Goal: Task Accomplishment & Management: Manage account settings

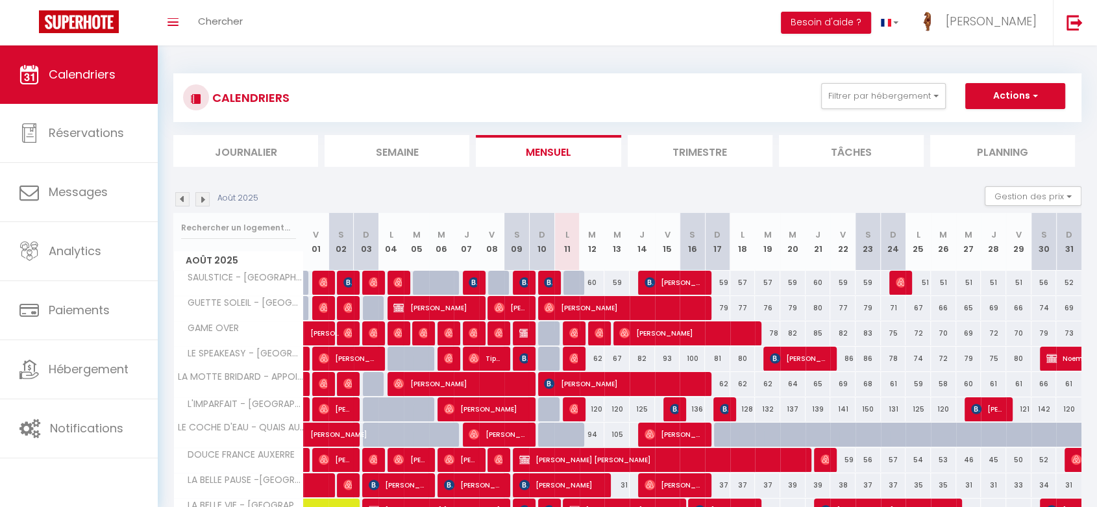
scroll to position [100, 0]
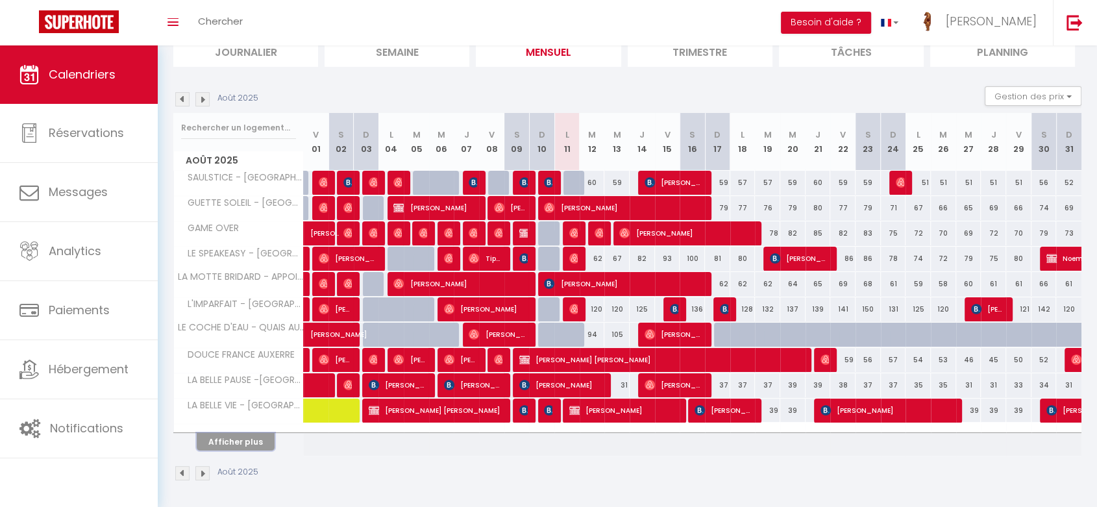
click at [247, 438] on button "Afficher plus" at bounding box center [236, 442] width 78 height 18
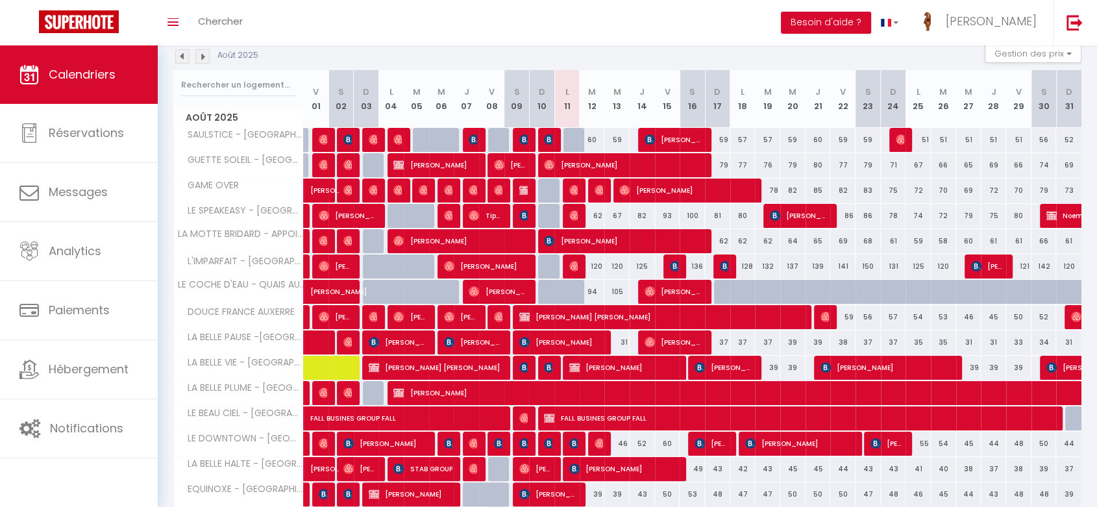
scroll to position [142, 0]
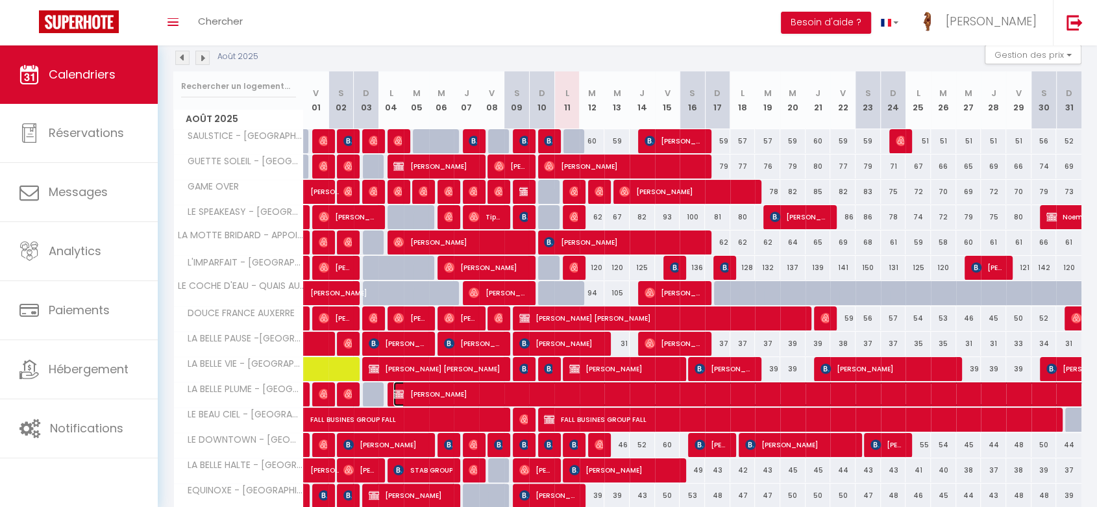
click at [494, 393] on span "[PERSON_NAME]" at bounding box center [842, 394] width 896 height 25
select select "OK"
select select "KO"
select select "0"
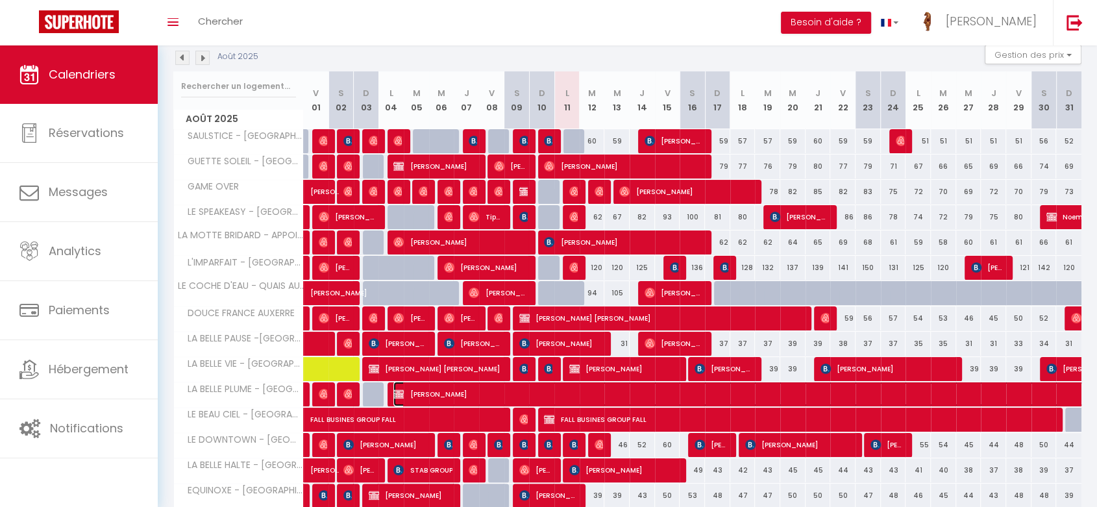
select select "1"
select select
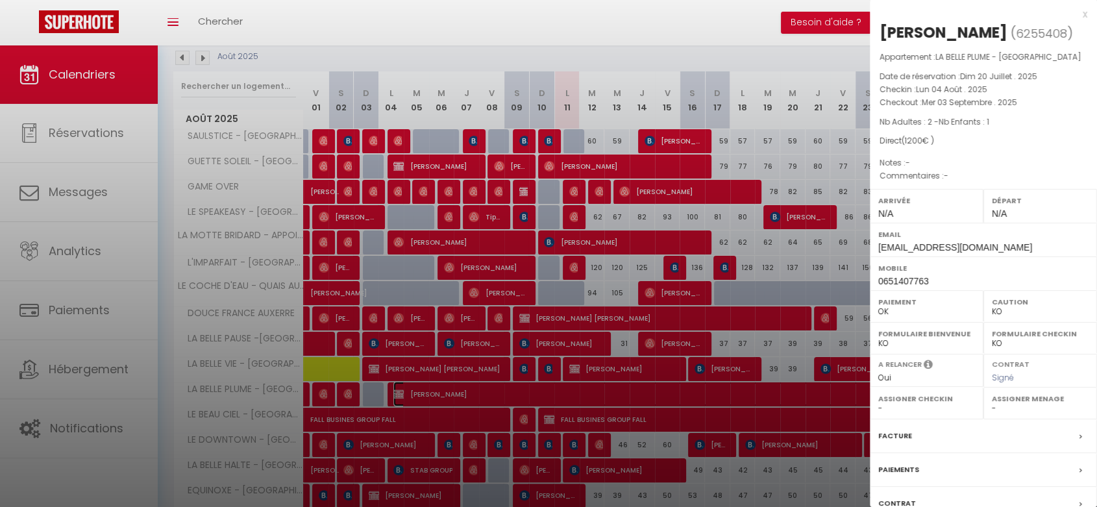
select select "36506"
click at [494, 393] on div at bounding box center [548, 253] width 1097 height 507
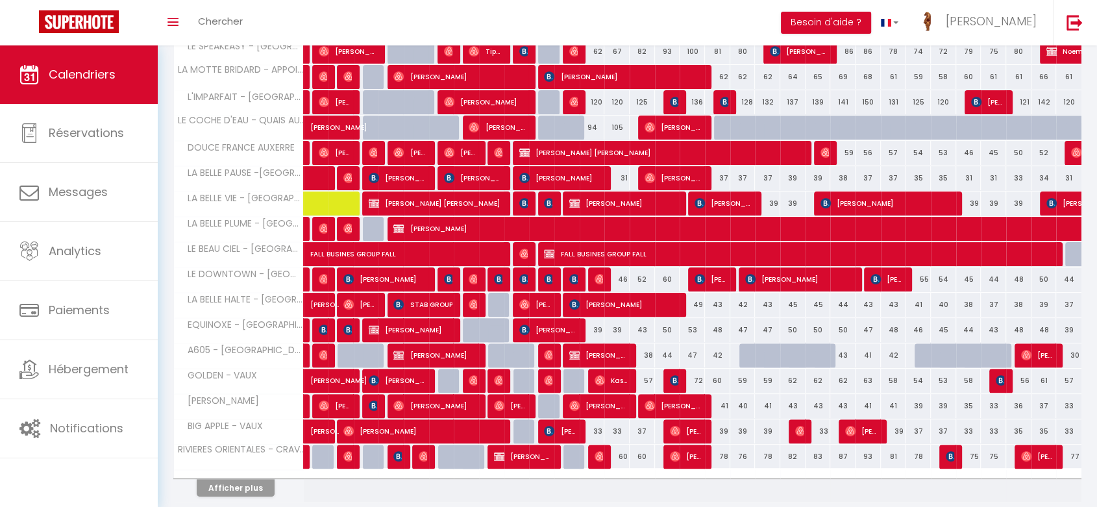
scroll to position [312, 0]
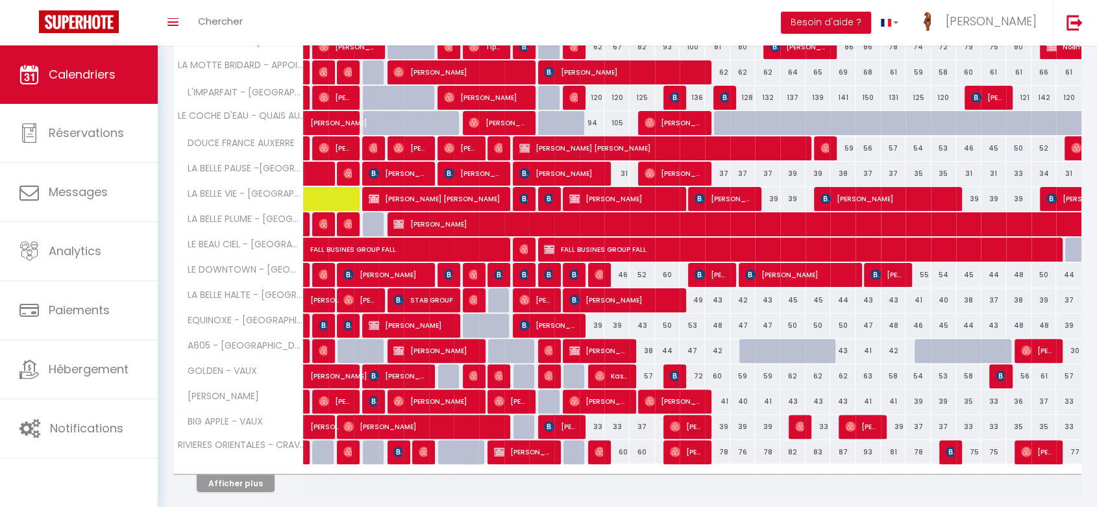
click at [249, 494] on th "Afficher plus" at bounding box center [239, 481] width 130 height 32
click at [260, 475] on button "Afficher plus" at bounding box center [236, 484] width 78 height 18
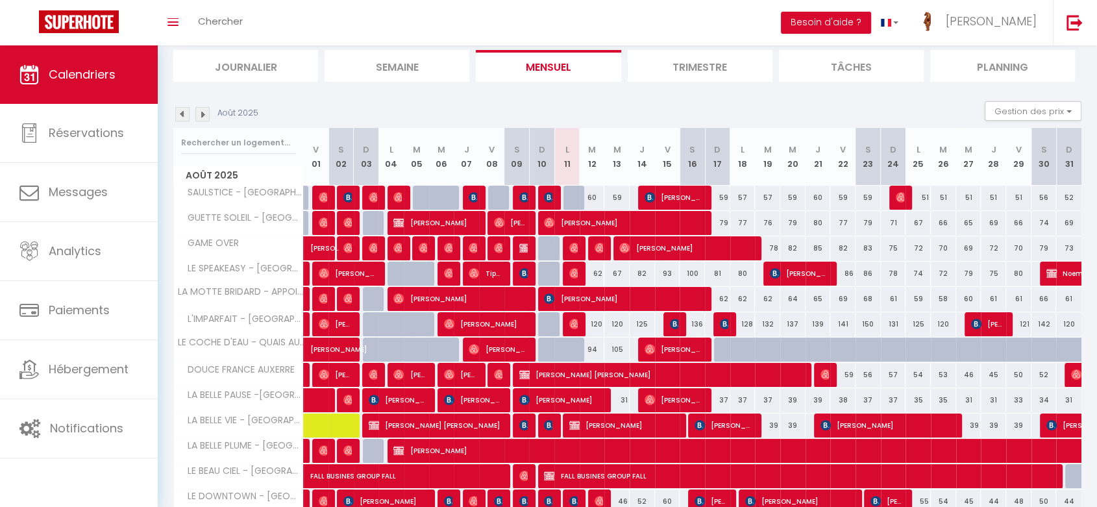
scroll to position [45, 0]
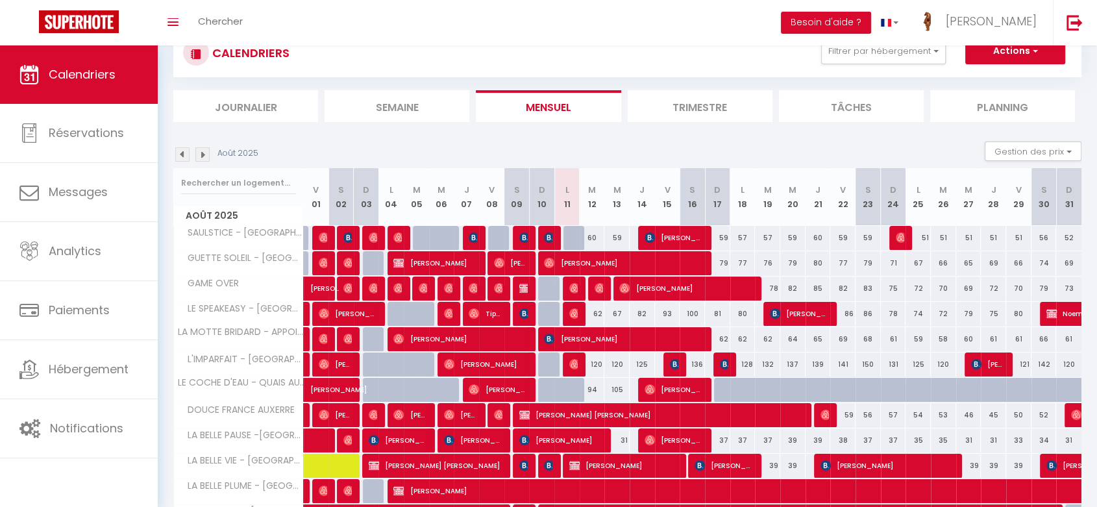
click at [1021, 64] on div "CALENDRIERS Filtrer par hébergement AUXERRE - RUE DES BALLETS LA BELLE PAUSE -[…" at bounding box center [627, 52] width 889 height 29
click at [1006, 56] on button "Actions" at bounding box center [1016, 51] width 100 height 26
click at [977, 82] on link "Nouvelle réservation" at bounding box center [1002, 80] width 113 height 19
select select
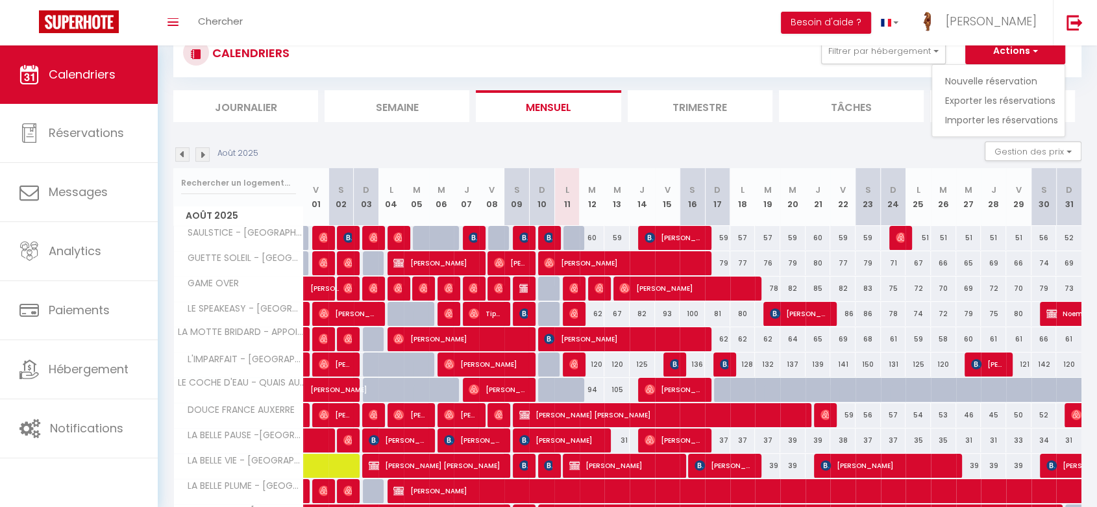
select select
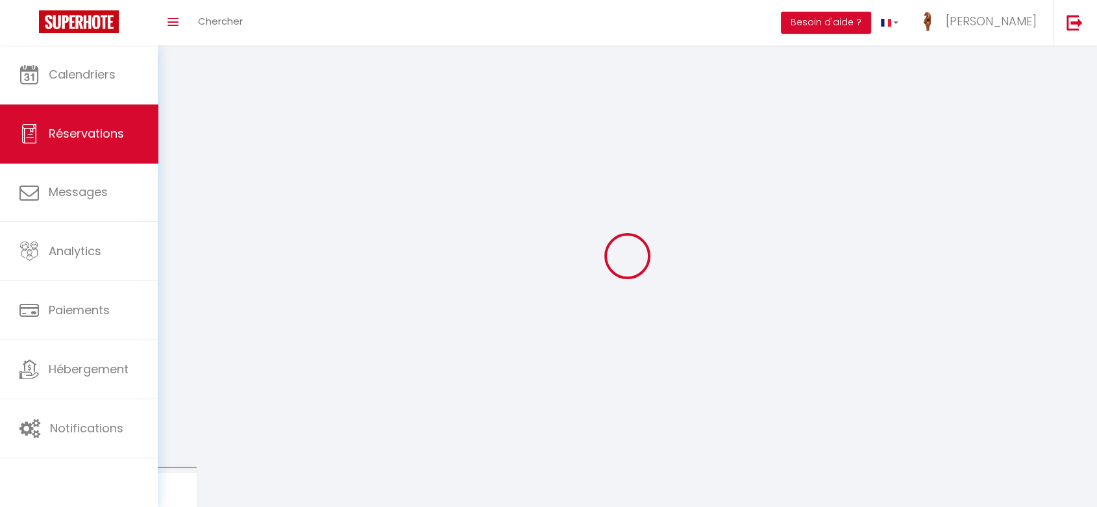
select select
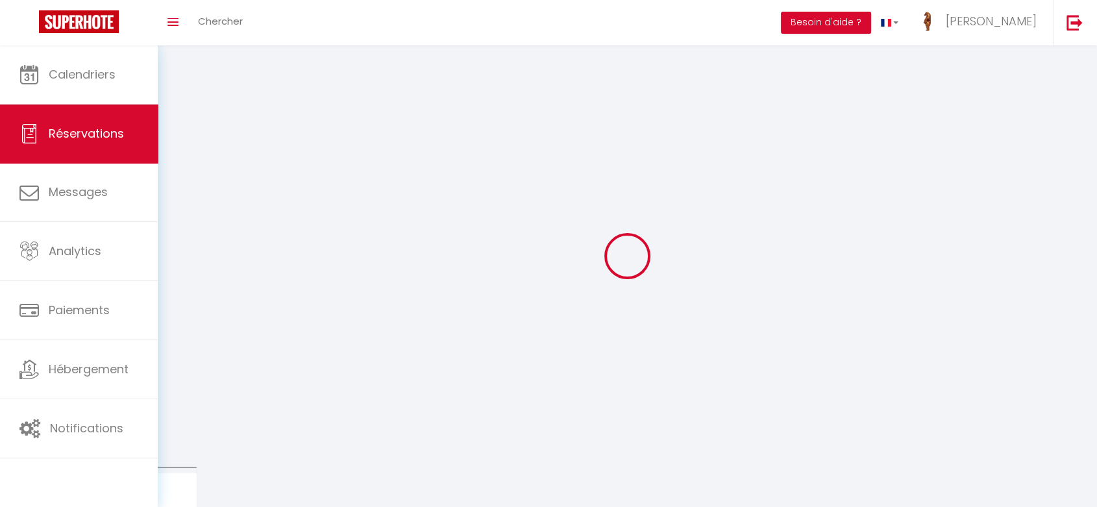
select select
checkbox input "false"
select select
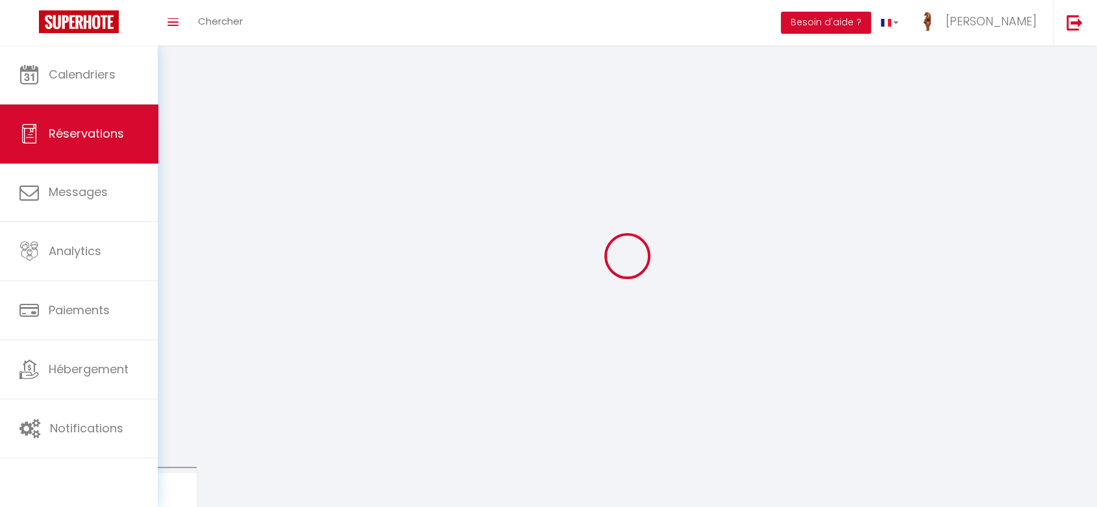
select select
checkbox input "false"
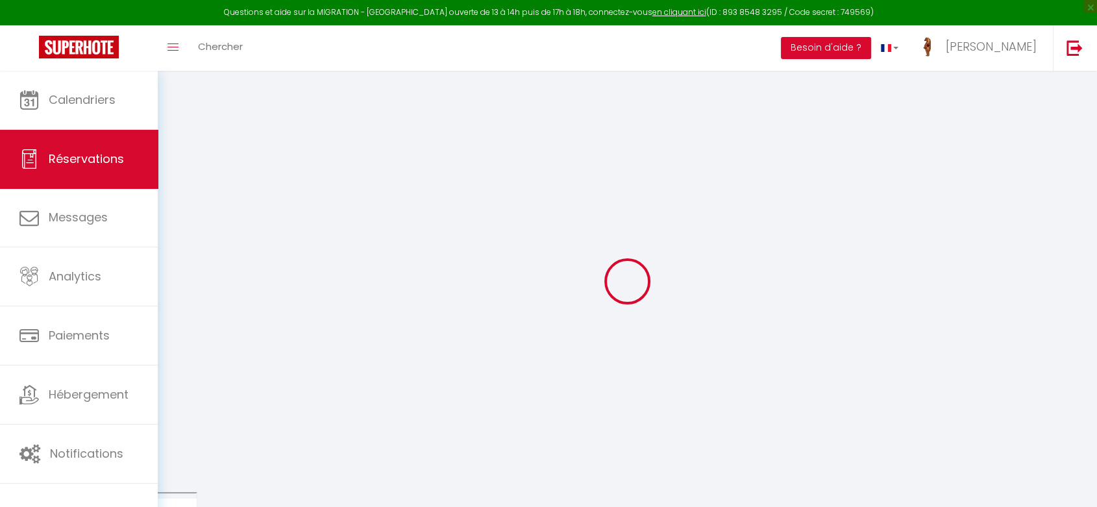
select select
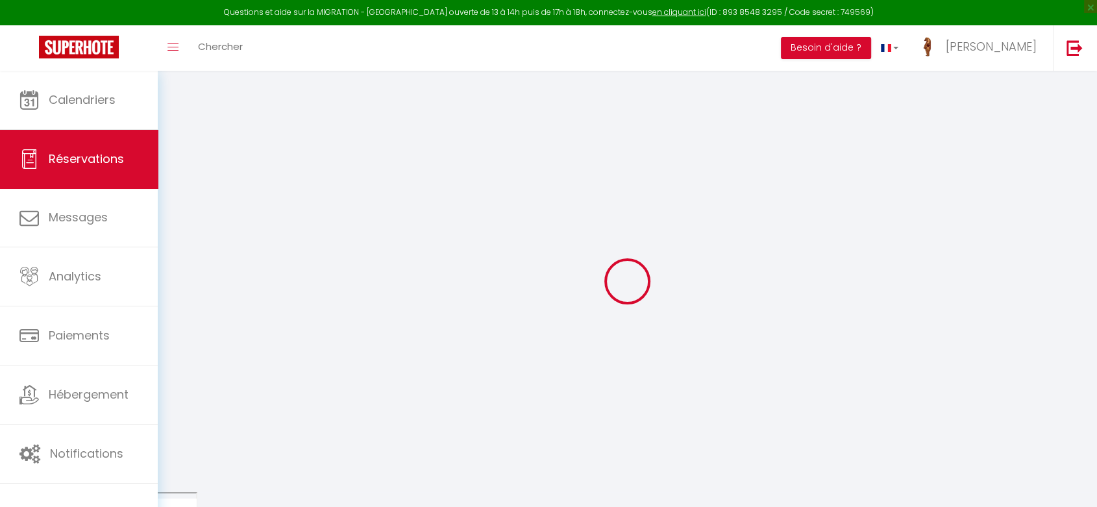
select select
checkbox input "false"
select select
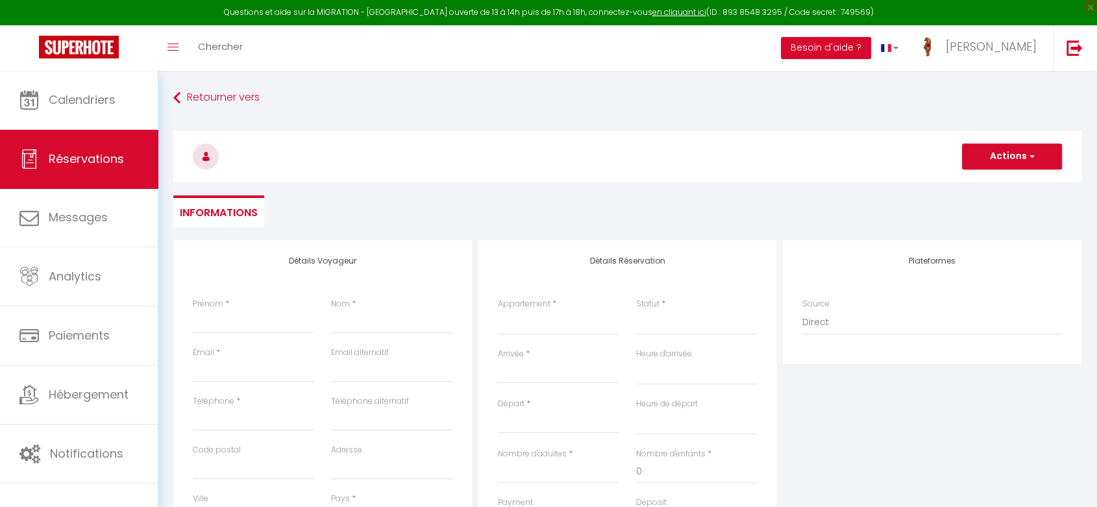
select select
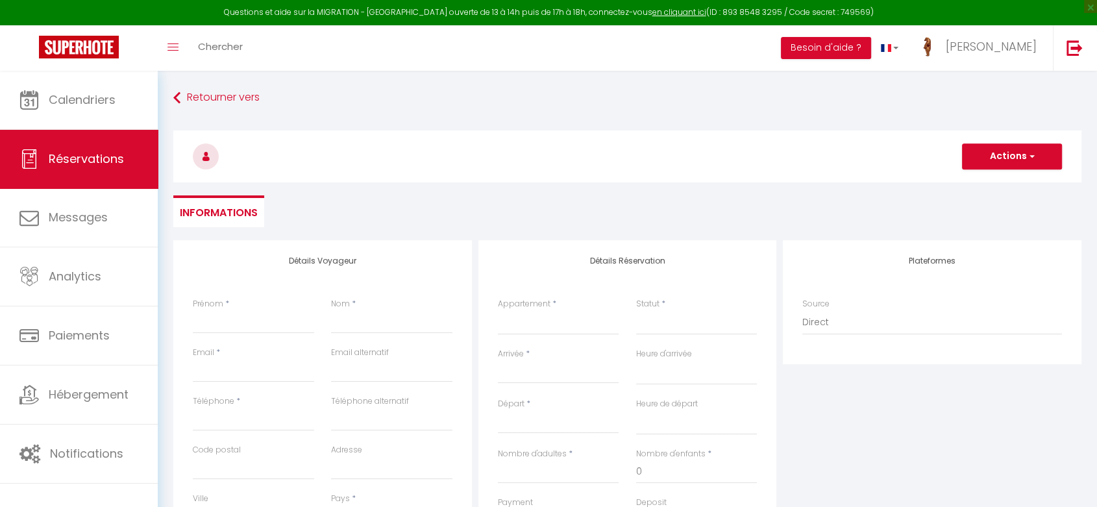
checkbox input "false"
select select
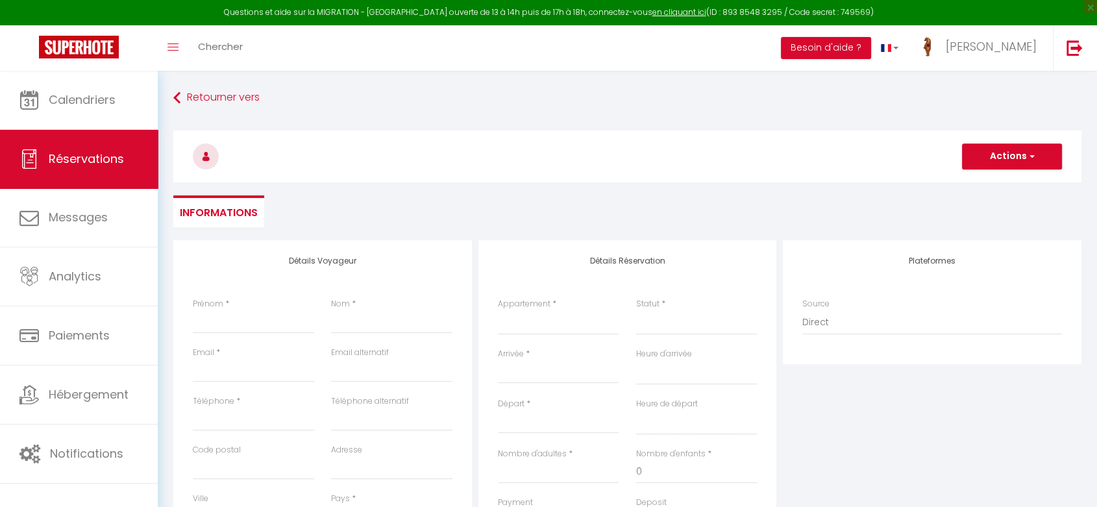
select select
checkbox input "false"
select select
click at [242, 318] on input "Prénom" at bounding box center [253, 321] width 121 height 23
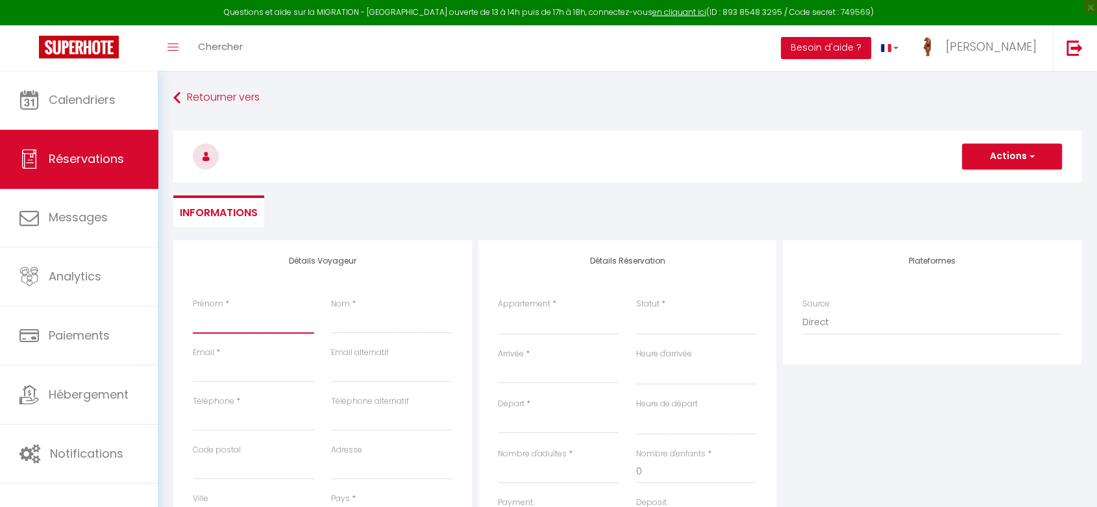
type input "A"
select select
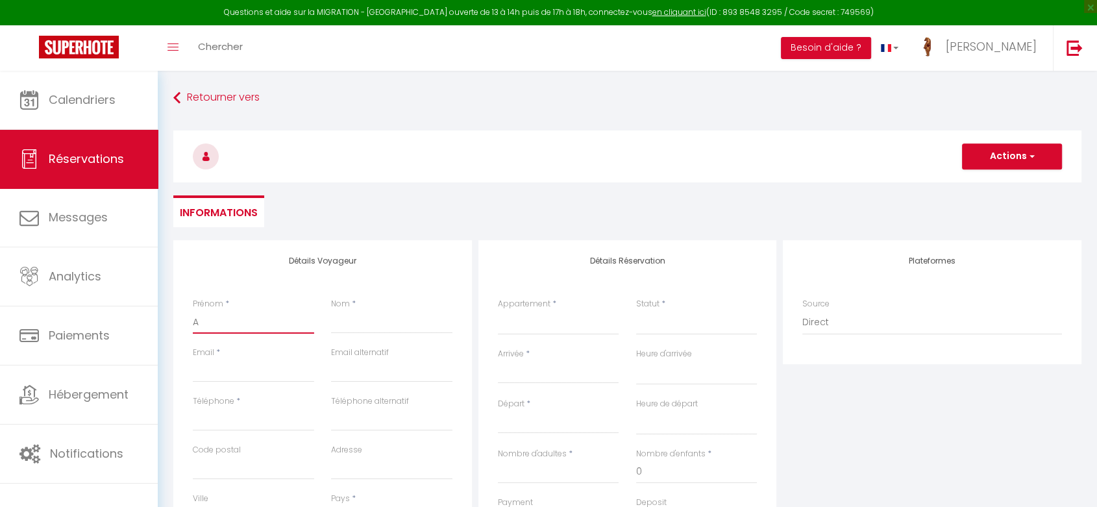
select select
checkbox input "false"
type input "AP"
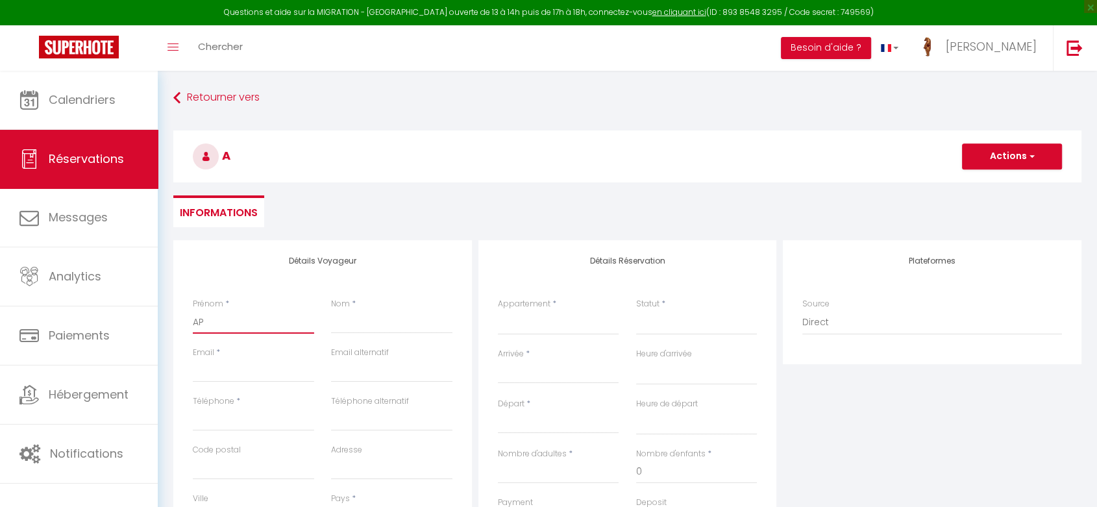
select select
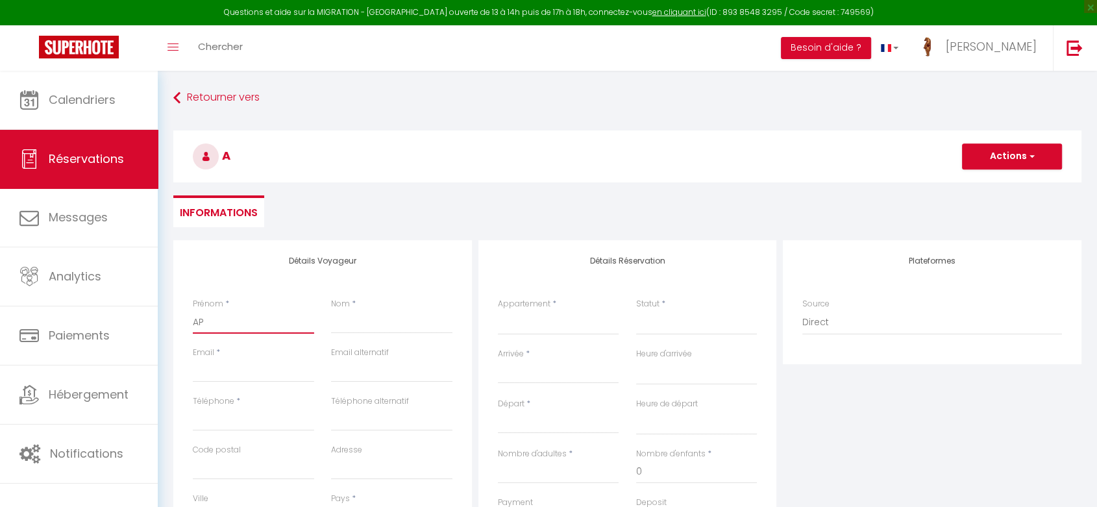
select select
checkbox input "false"
type input "APA"
select select
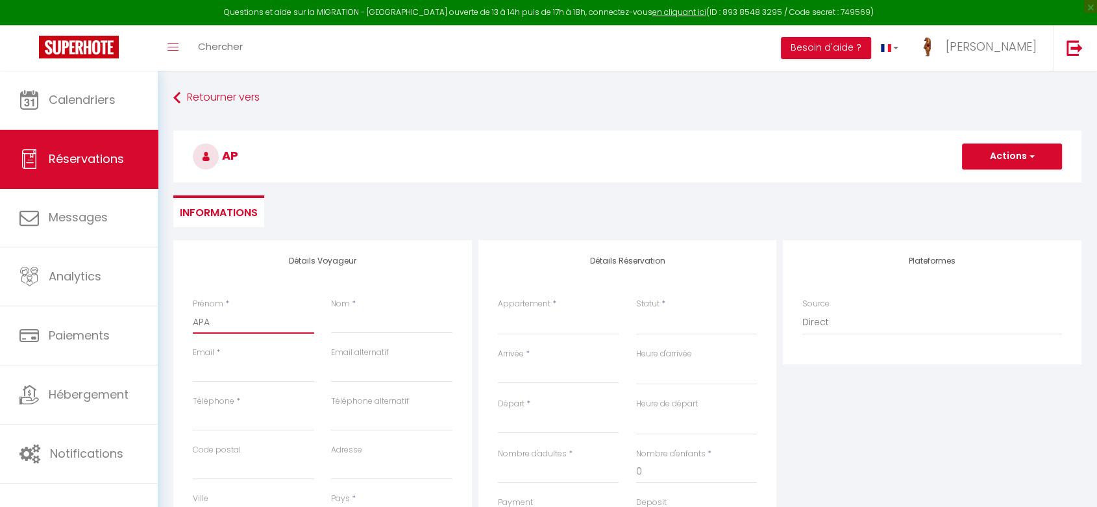
select select
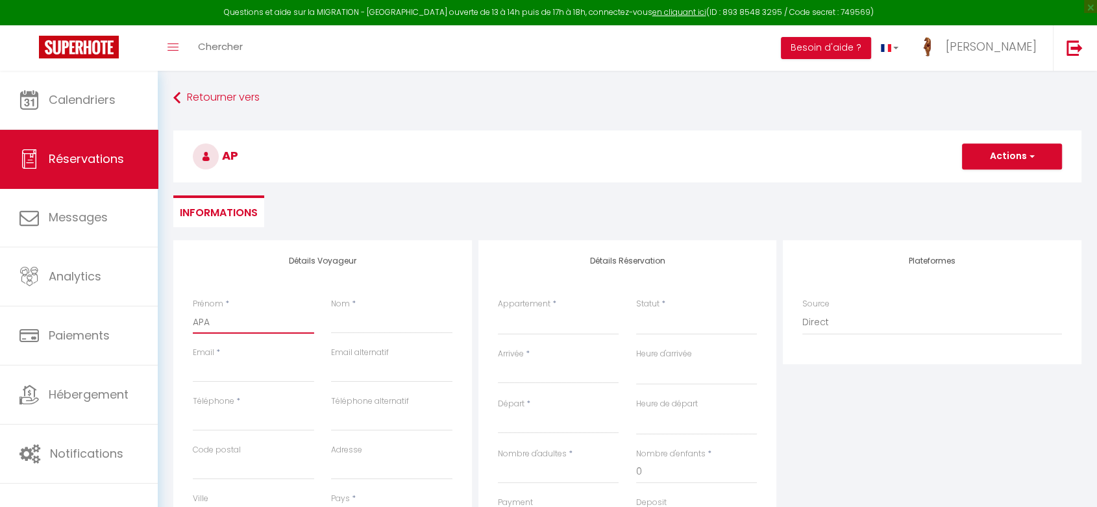
select select
checkbox input "false"
type input "APAR"
select select
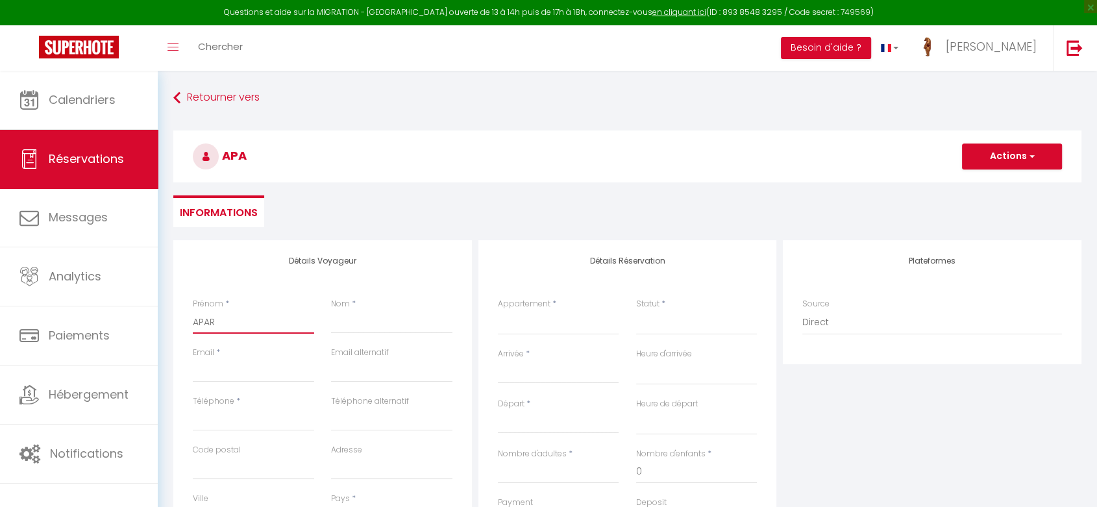
select select
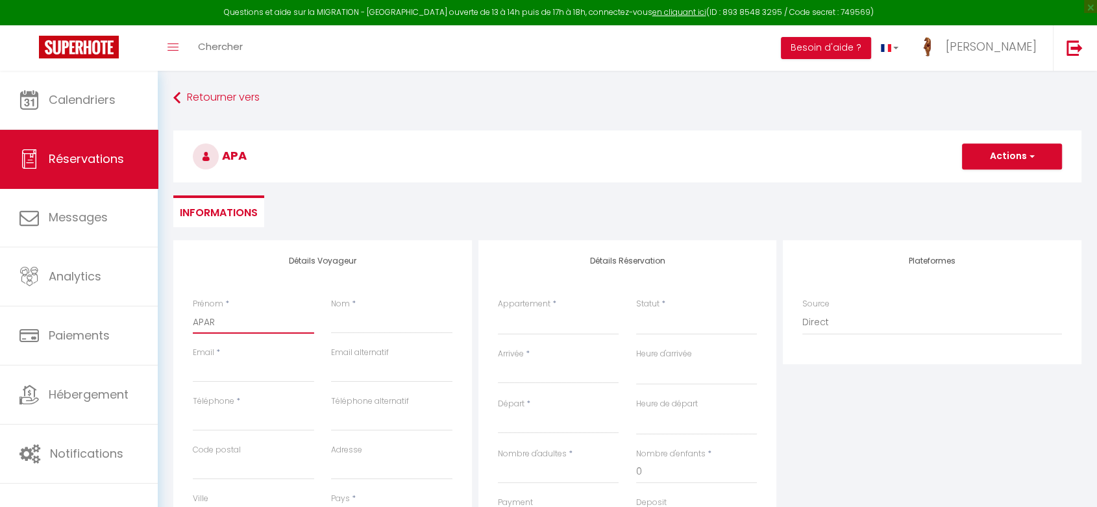
checkbox input "false"
type input "APART"
select select
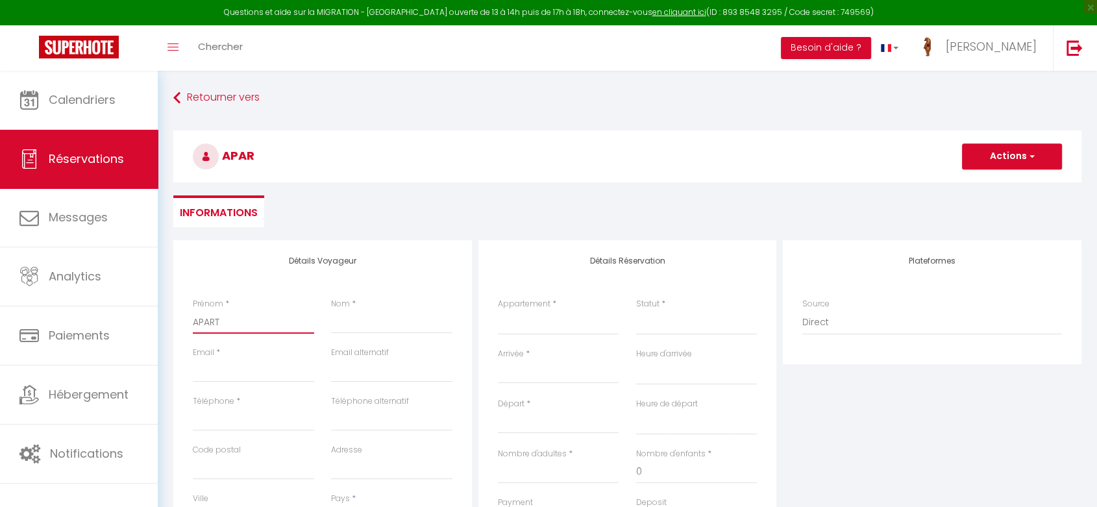
select select
checkbox input "false"
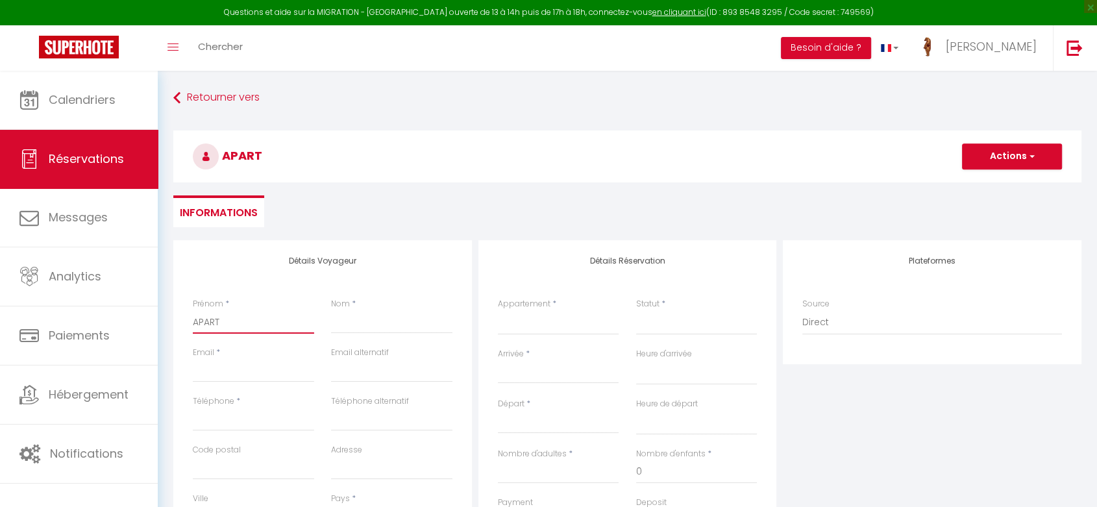
type input "APARTO"
select select
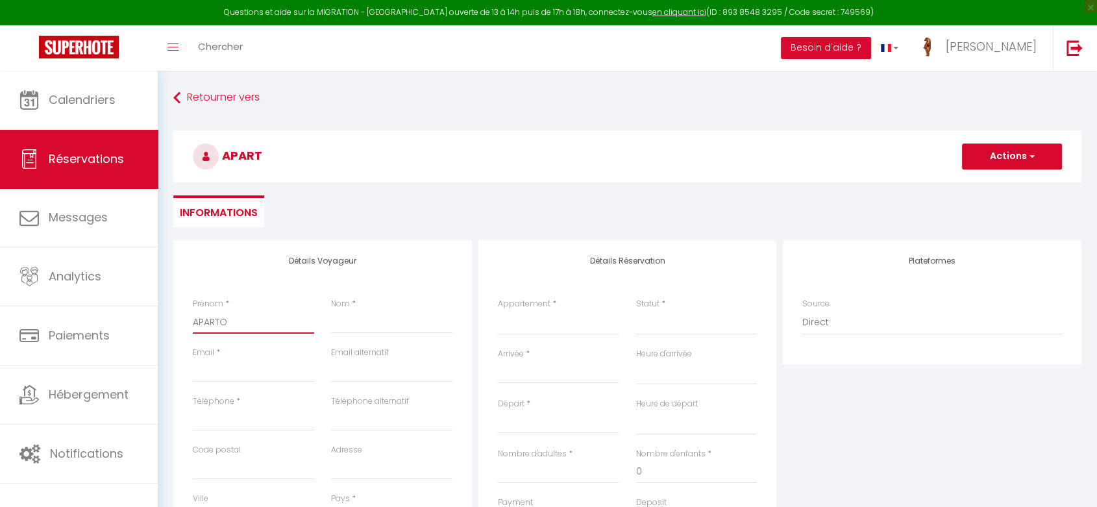
select select
checkbox input "false"
type input "APARTOO"
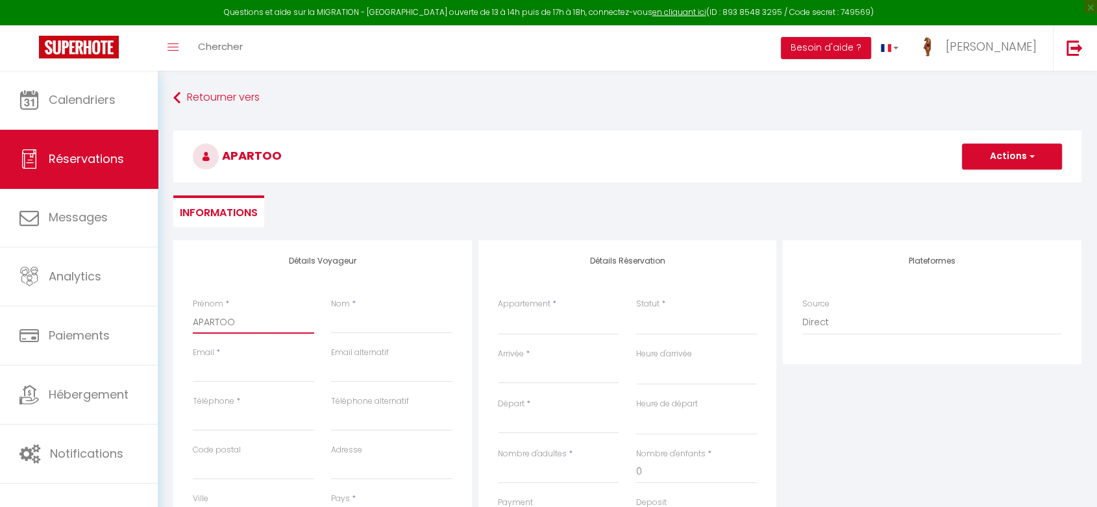
select select
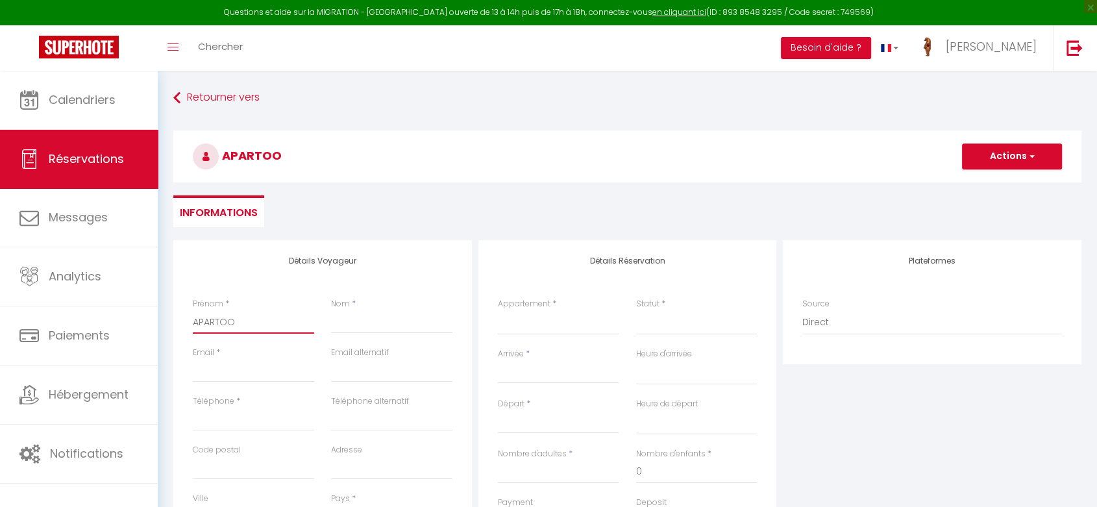
select select
checkbox input "false"
type input "APARTOOL"
select select
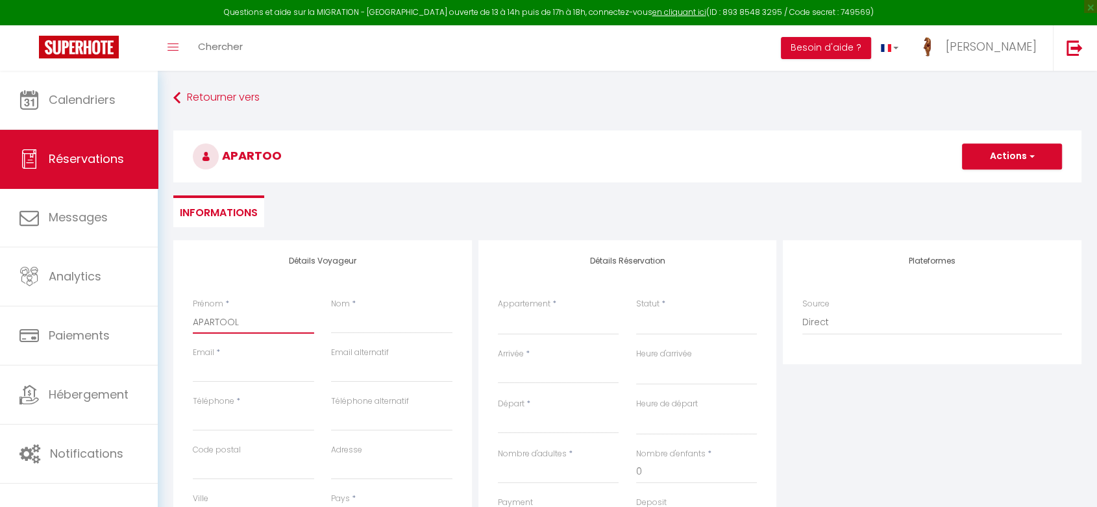
select select
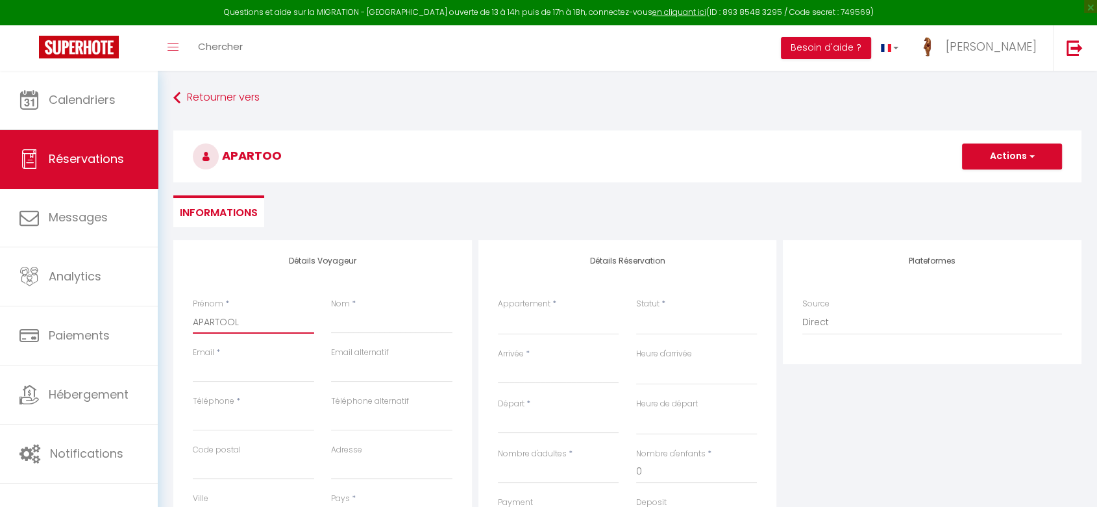
select select
checkbox input "false"
type input "APARTOOL"
click at [358, 324] on input "Nom" at bounding box center [391, 321] width 121 height 23
paste input "[PERSON_NAME]"
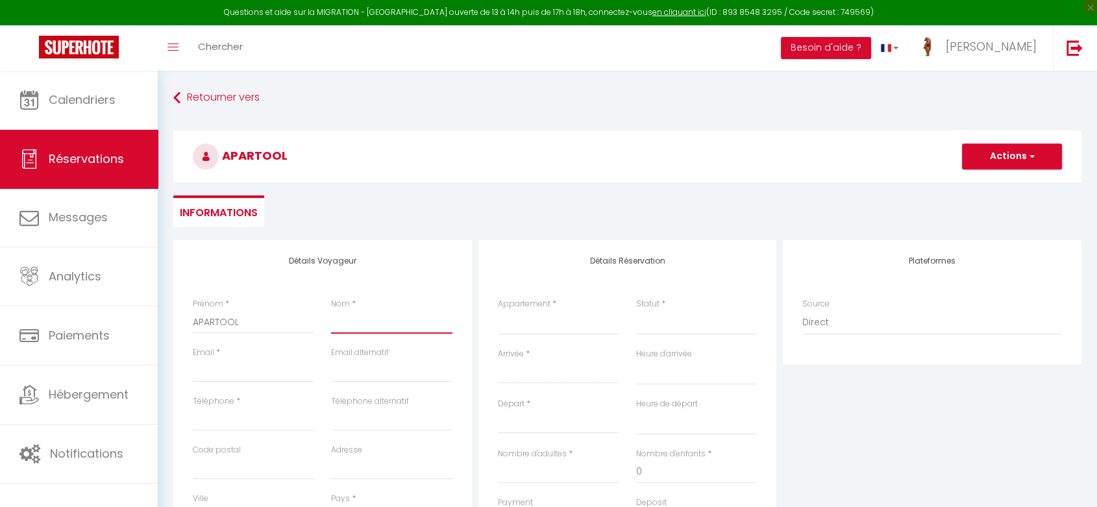
type input "[PERSON_NAME]"
select select
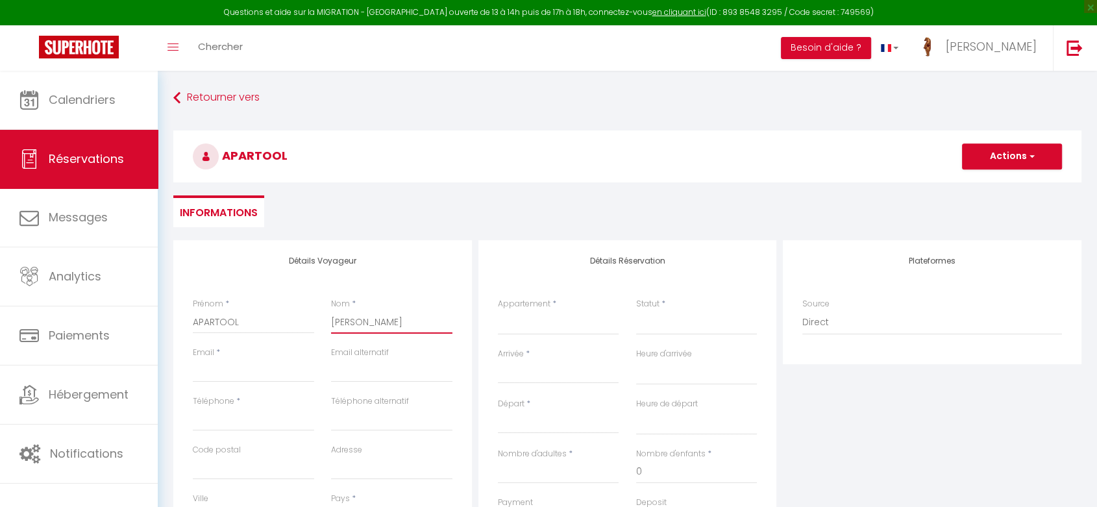
select select
checkbox input "false"
type input "[PERSON_NAME]"
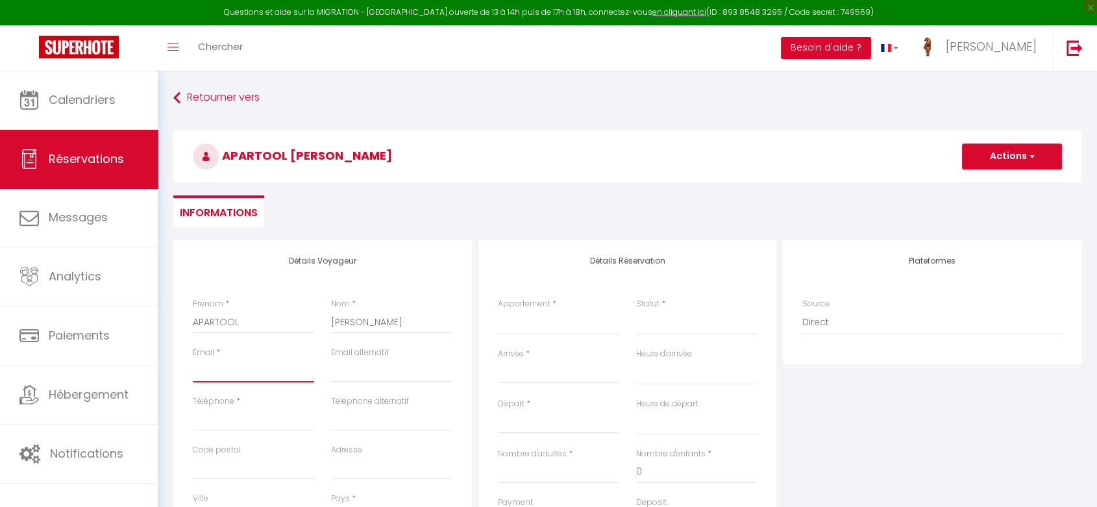
click at [252, 366] on input "Email client" at bounding box center [253, 370] width 121 height 23
paste input "[EMAIL_ADDRESS][DOMAIN_NAME]"
type input "[EMAIL_ADDRESS][DOMAIN_NAME]"
select select
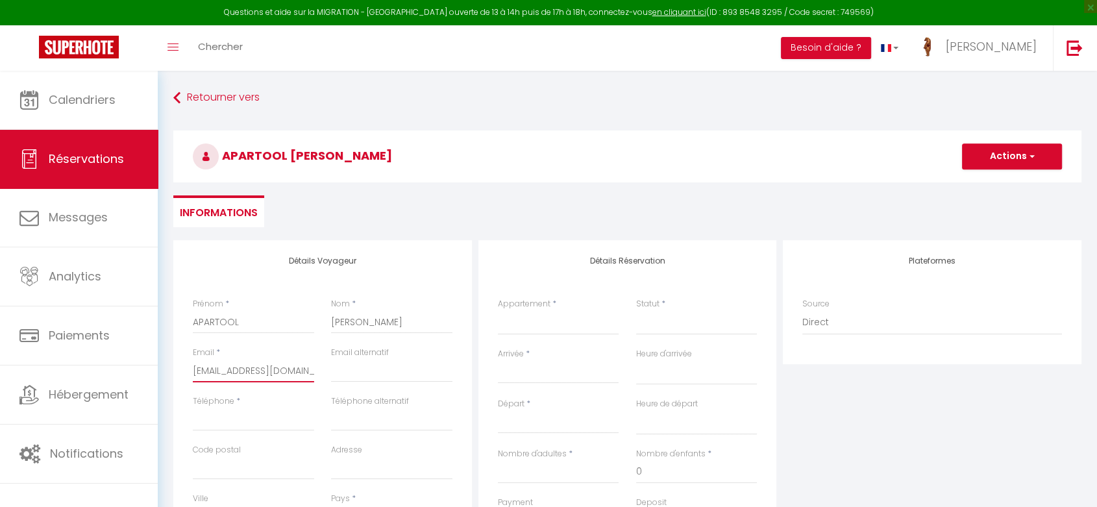
select select
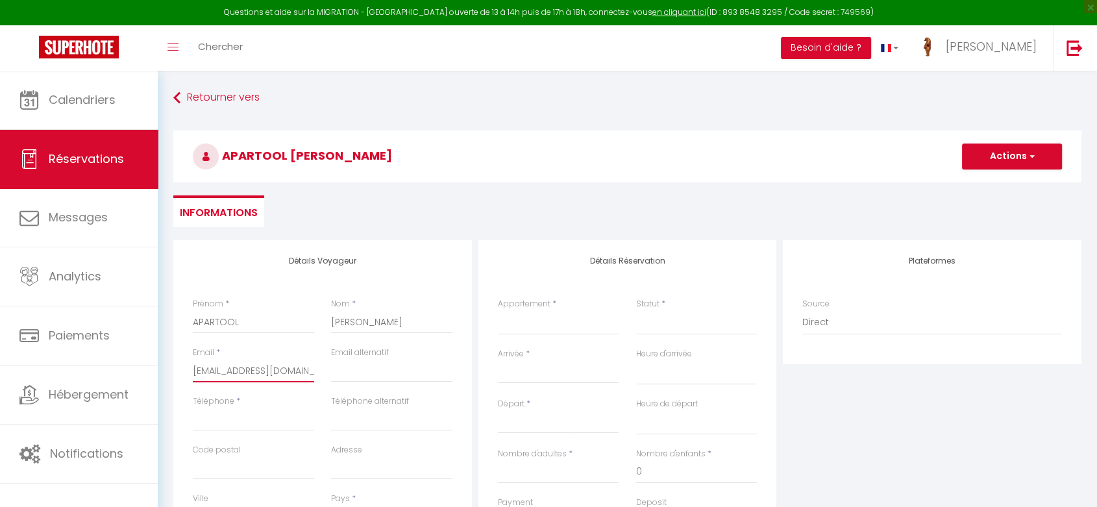
checkbox input "false"
click at [202, 373] on input "[EMAIL_ADDRESS][DOMAIN_NAME]" at bounding box center [253, 370] width 121 height 23
click at [312, 373] on input "[EMAIL_ADDRESS][DOMAIN_NAME]" at bounding box center [253, 370] width 121 height 23
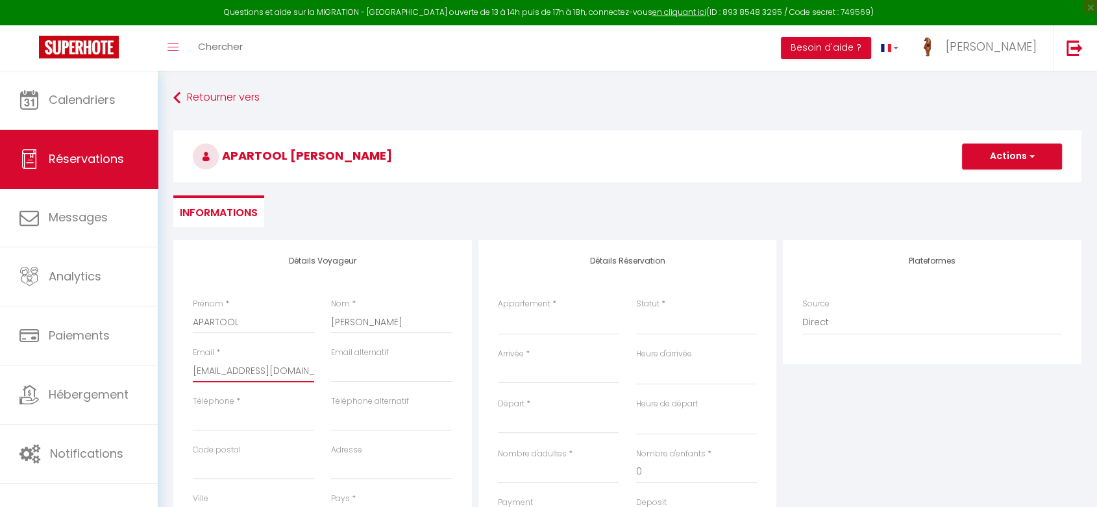
type input "[EMAIL_ADDRESS][DOMAIN_NAME]"
click at [280, 423] on input "Téléphone" at bounding box center [253, 419] width 121 height 23
paste input "[PHONE_NUMBER]"
type input "[PHONE_NUMBER]"
select select
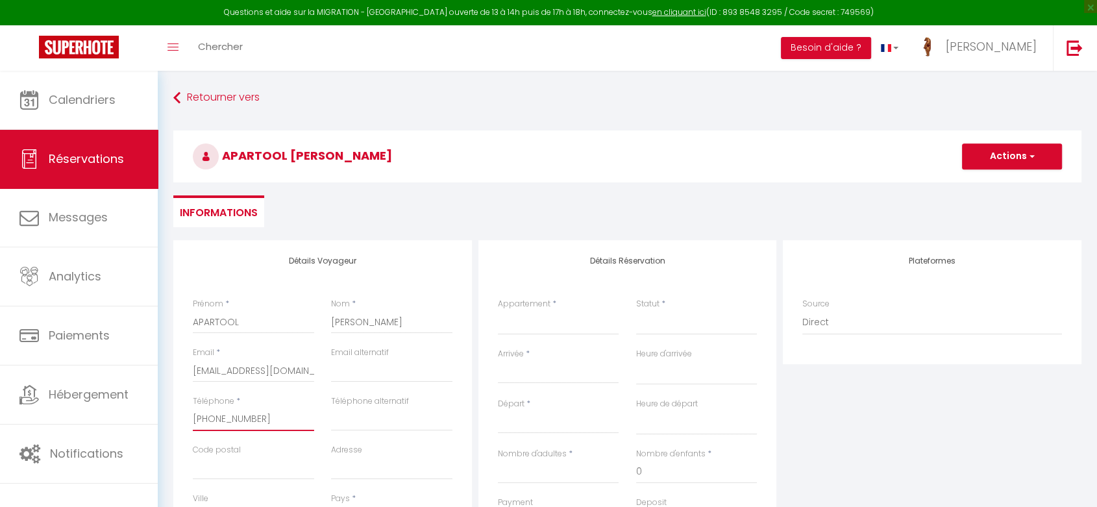
select select
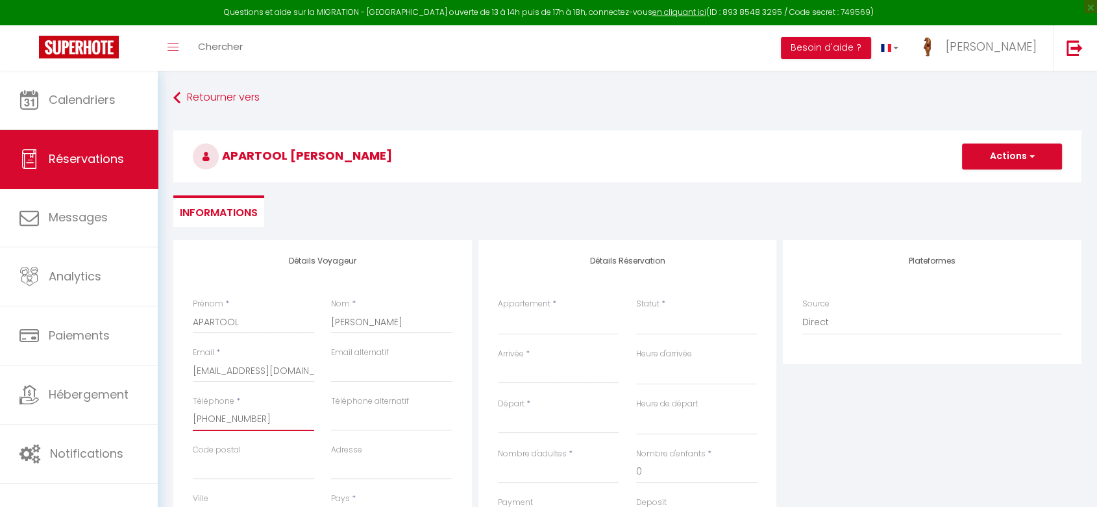
select select
checkbox input "false"
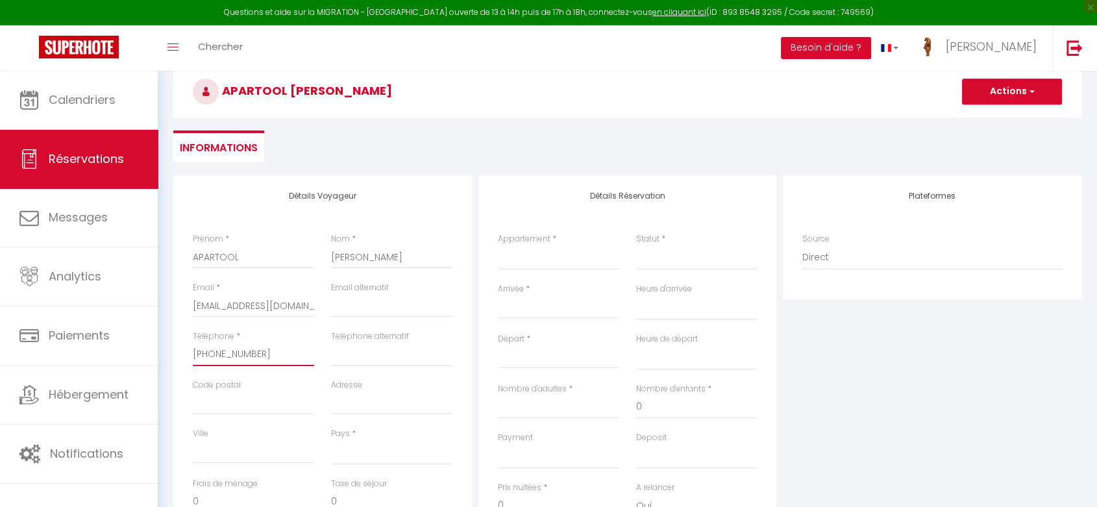
scroll to position [83, 0]
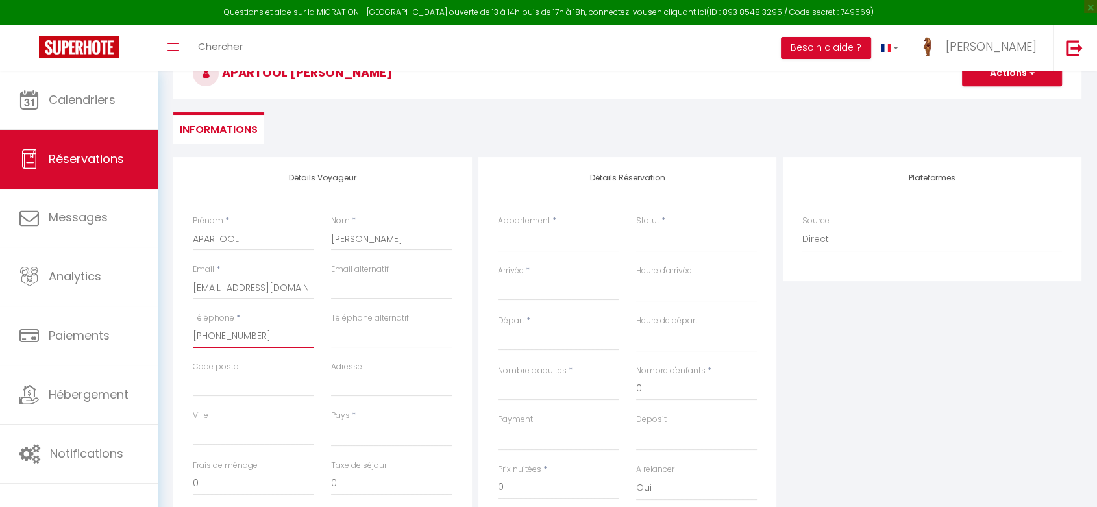
click at [256, 337] on input "[PHONE_NUMBER]" at bounding box center [253, 336] width 121 height 23
type input "[PHONE_NUMBER]"
select select
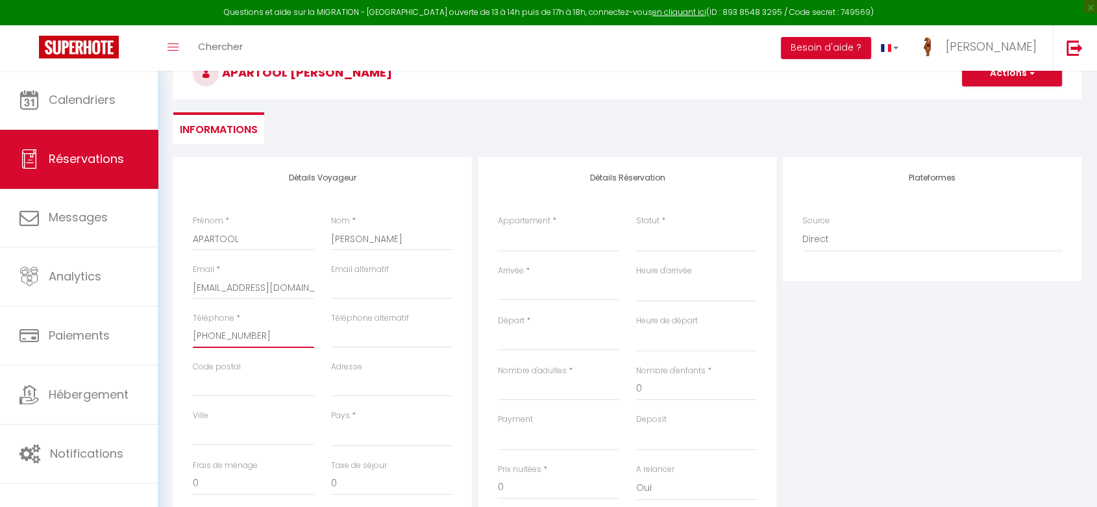
select select
checkbox input "false"
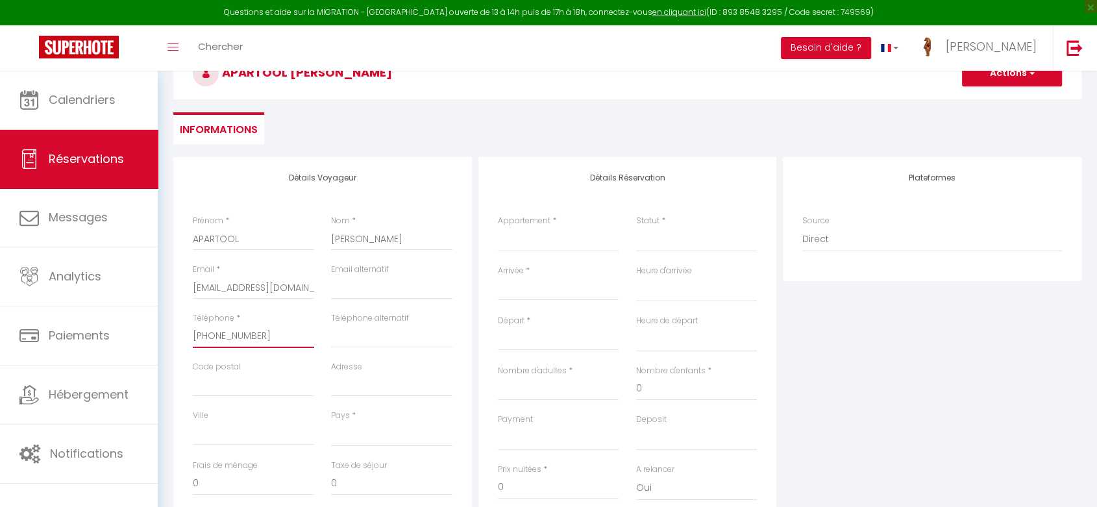
type input "[PHONE_NUMBER]"
select select
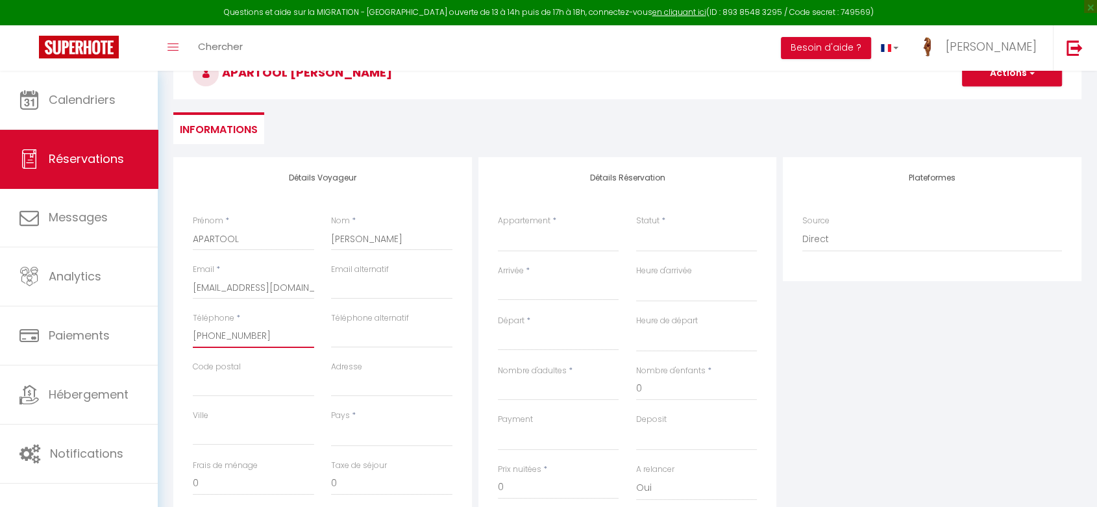
select select
checkbox input "false"
type input "[PHONE_NUMBER]"
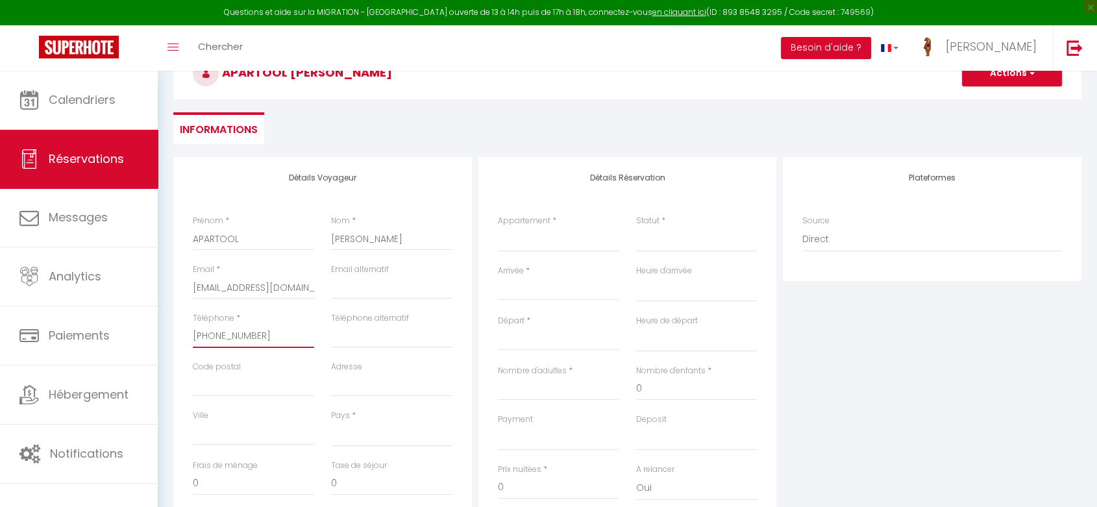
select select
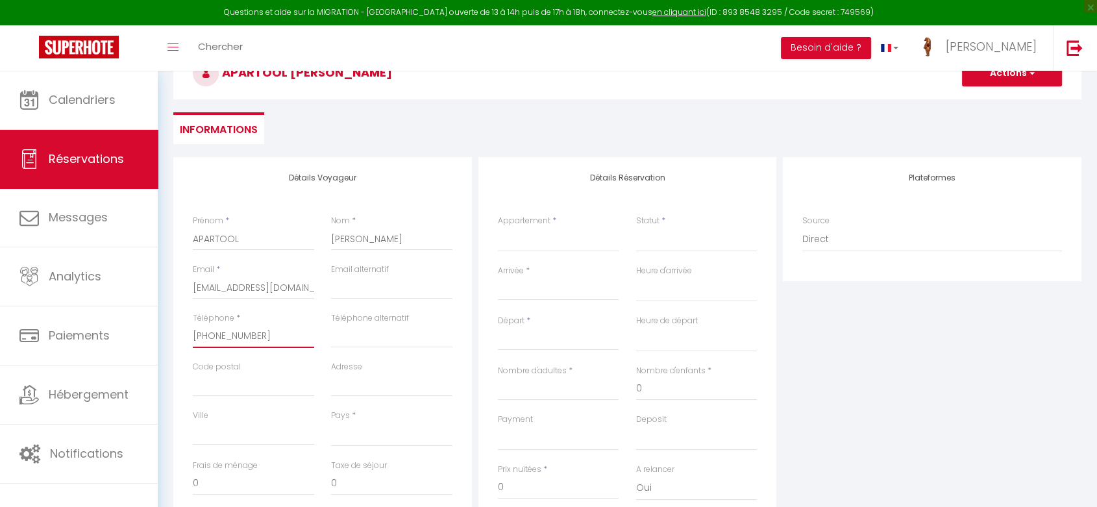
select select
checkbox input "false"
type input "[PHONE_NUMBER]"
select select
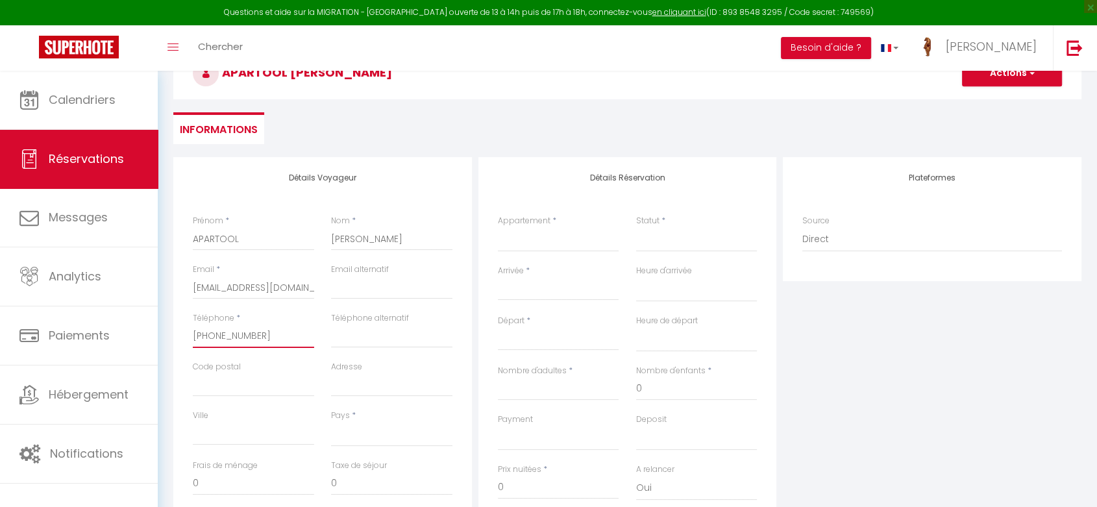
select select
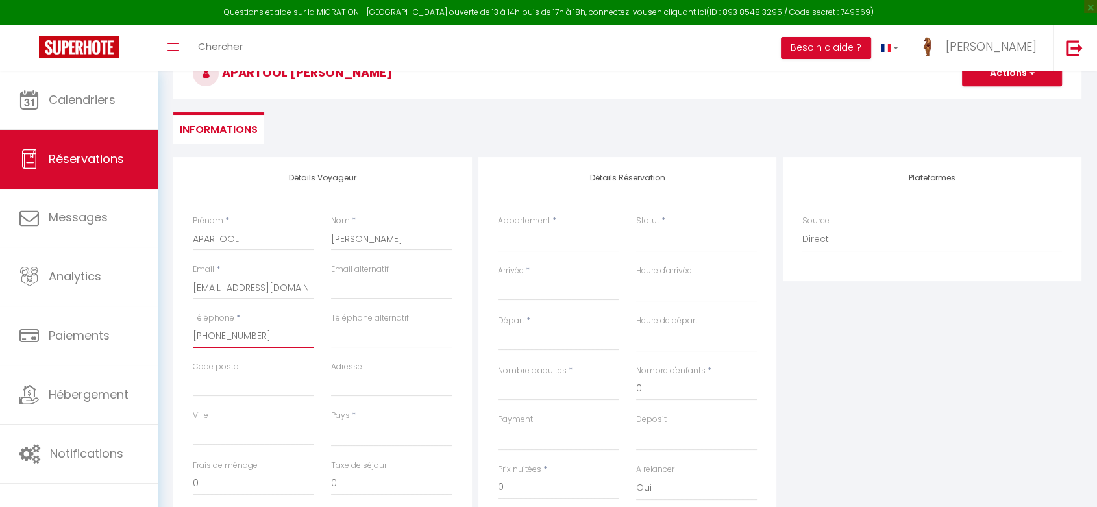
select select
checkbox input "false"
type input "34933158763"
select select
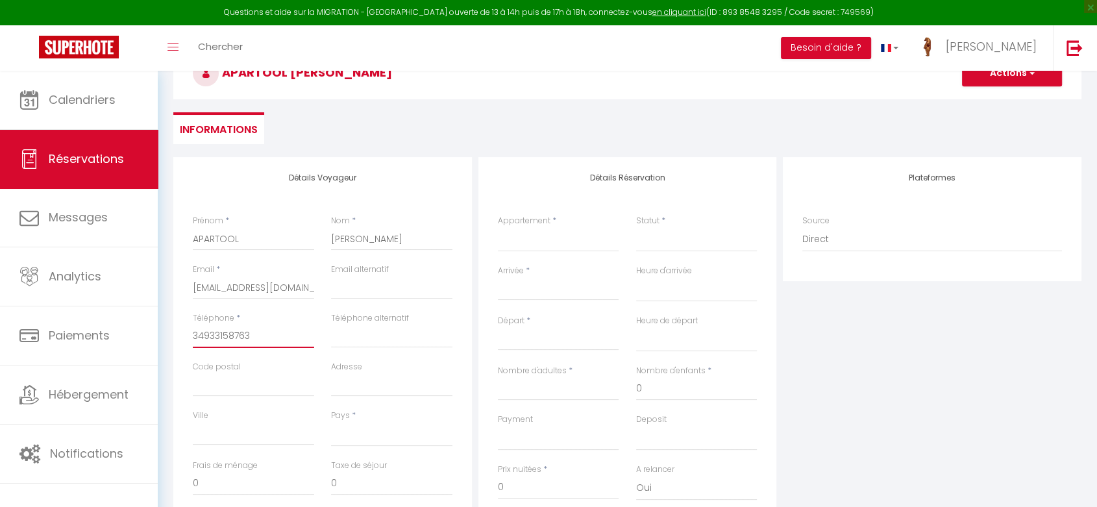
select select
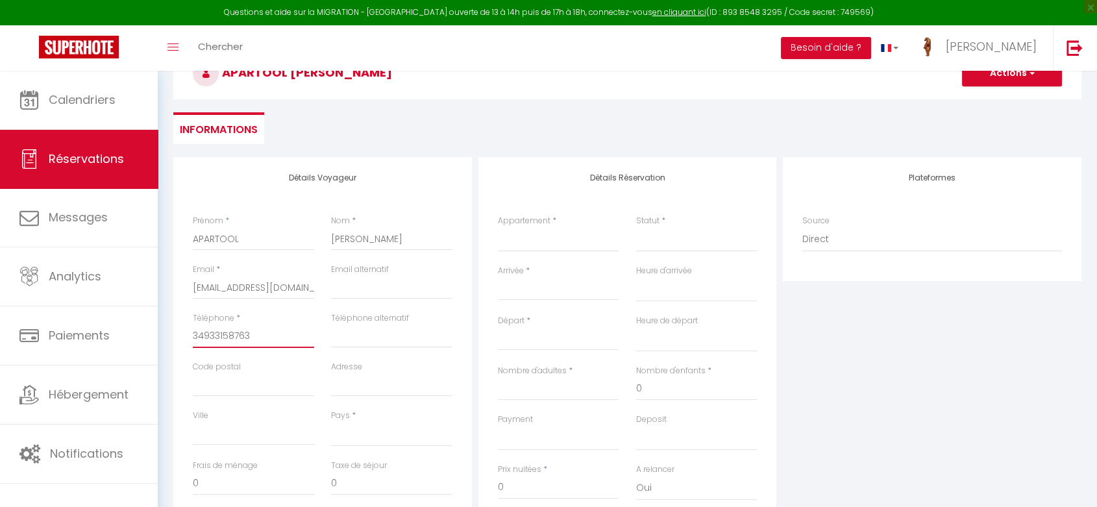
checkbox input "false"
type input "[PHONE_NUMBER]"
select select
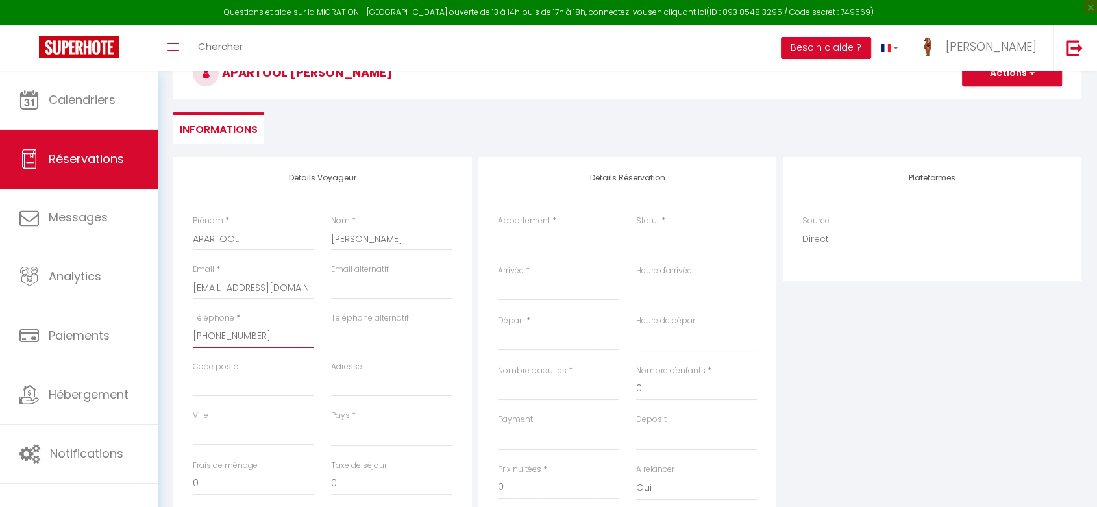
select select
click at [266, 338] on input "[PHONE_NUMBER]" at bounding box center [253, 336] width 121 height 23
click at [359, 440] on select "[GEOGRAPHIC_DATA] [GEOGRAPHIC_DATA] [GEOGRAPHIC_DATA] [GEOGRAPHIC_DATA] [GEOGRA…" at bounding box center [391, 434] width 121 height 25
click at [331, 422] on select "[GEOGRAPHIC_DATA] [GEOGRAPHIC_DATA] [GEOGRAPHIC_DATA] [GEOGRAPHIC_DATA] [GEOGRA…" at bounding box center [391, 434] width 121 height 25
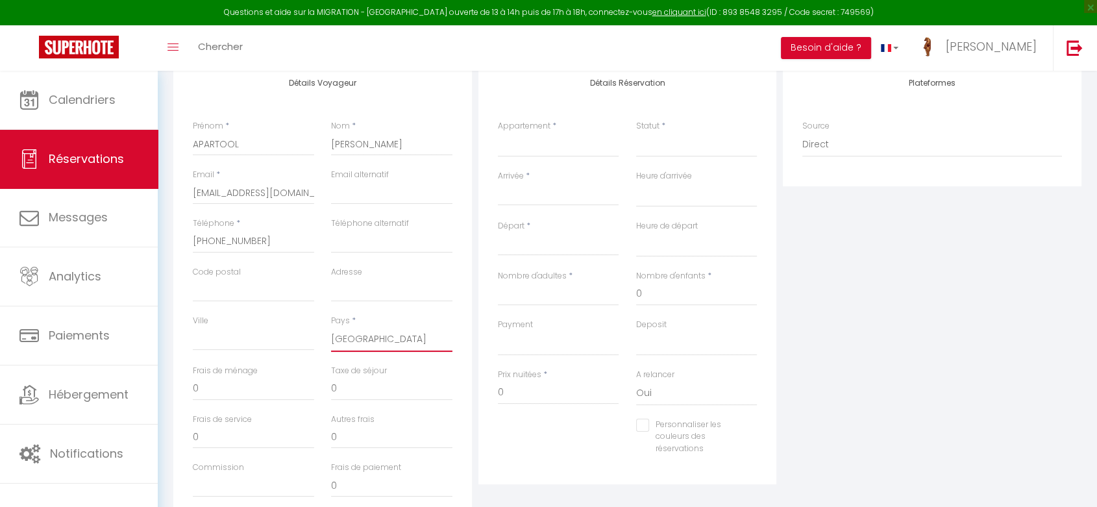
scroll to position [179, 0]
click at [555, 140] on select "SAULSTICE - AUXERRE GUETTE SOLEIL - AUXERRE GAME OVER LE SPEAKEASY - AUXERRE LA…" at bounding box center [558, 143] width 121 height 25
click at [498, 131] on select "SAULSTICE - AUXERRE GUETTE SOLEIL - AUXERRE GAME OVER LE SPEAKEASY - AUXERRE LA…" at bounding box center [558, 143] width 121 height 25
click at [688, 136] on select "Confirmé Non Confirmé [PERSON_NAME] par le voyageur No Show Request" at bounding box center [696, 143] width 121 height 25
click at [686, 141] on select "Confirmé Non Confirmé [PERSON_NAME] par le voyageur No Show Request" at bounding box center [696, 143] width 121 height 25
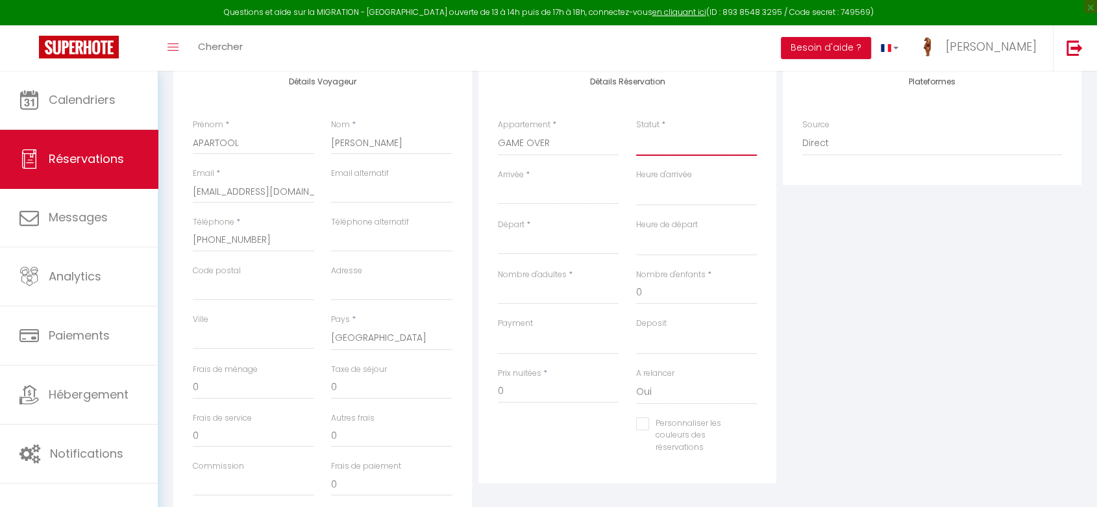
click at [679, 146] on select "Confirmé Non Confirmé [PERSON_NAME] par le voyageur No Show Request" at bounding box center [696, 143] width 121 height 25
click at [636, 131] on select "Confirmé Non Confirmé [PERSON_NAME] par le voyageur No Show Request" at bounding box center [696, 143] width 121 height 25
click at [564, 191] on input "Arrivée" at bounding box center [558, 194] width 121 height 17
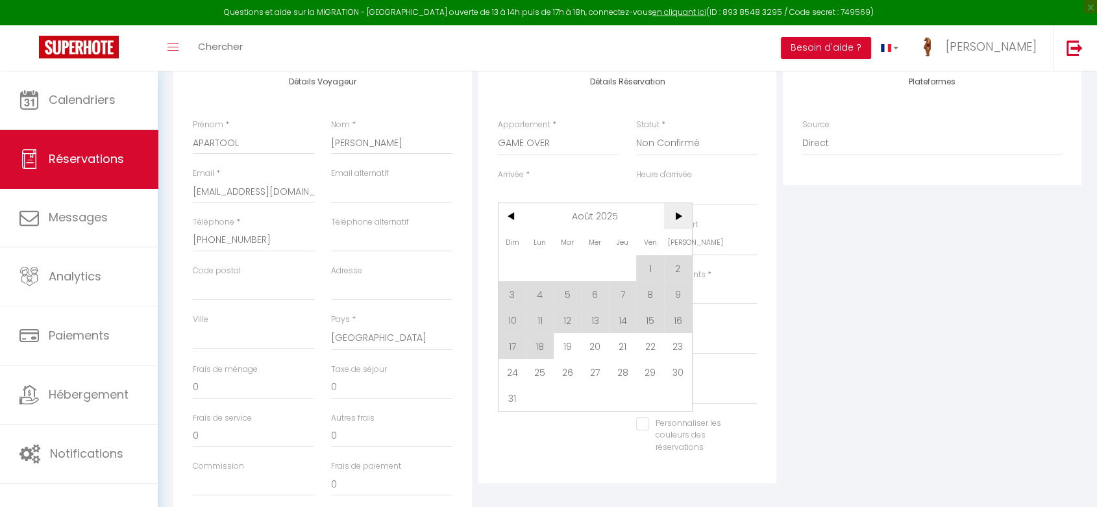
click at [670, 216] on span ">" at bounding box center [678, 216] width 28 height 26
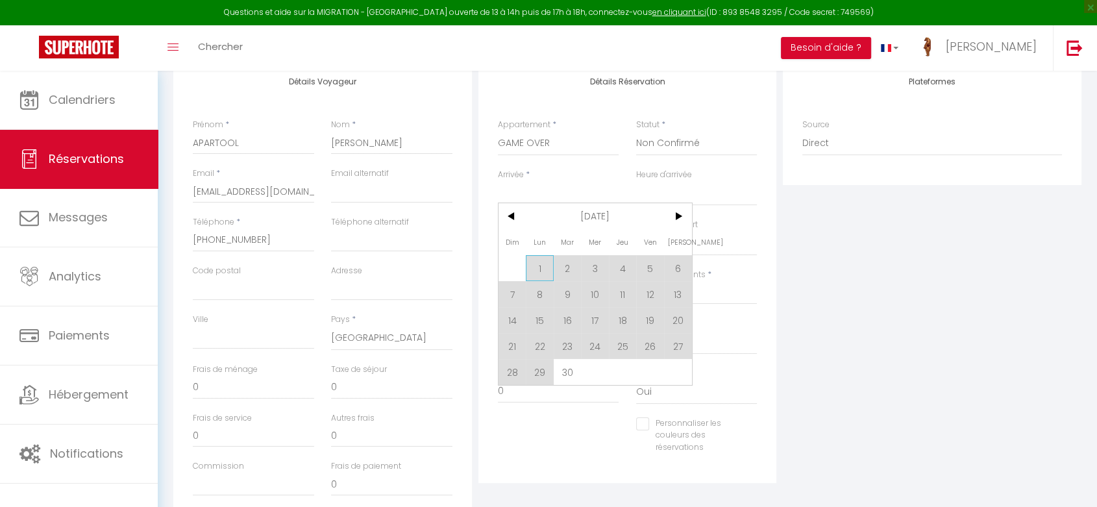
click at [536, 266] on span "1" at bounding box center [540, 268] width 28 height 26
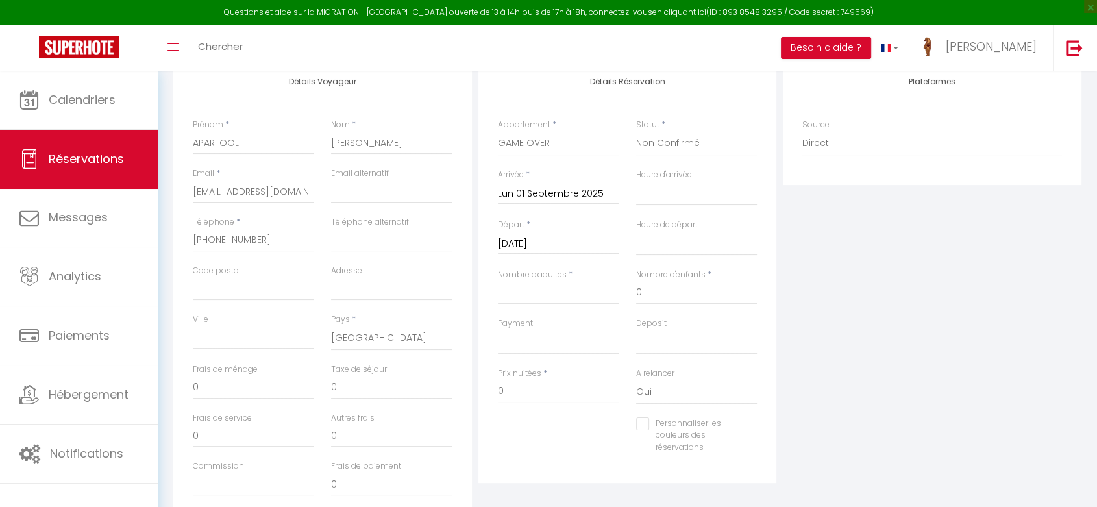
click at [546, 244] on input "[DATE]" at bounding box center [558, 244] width 121 height 17
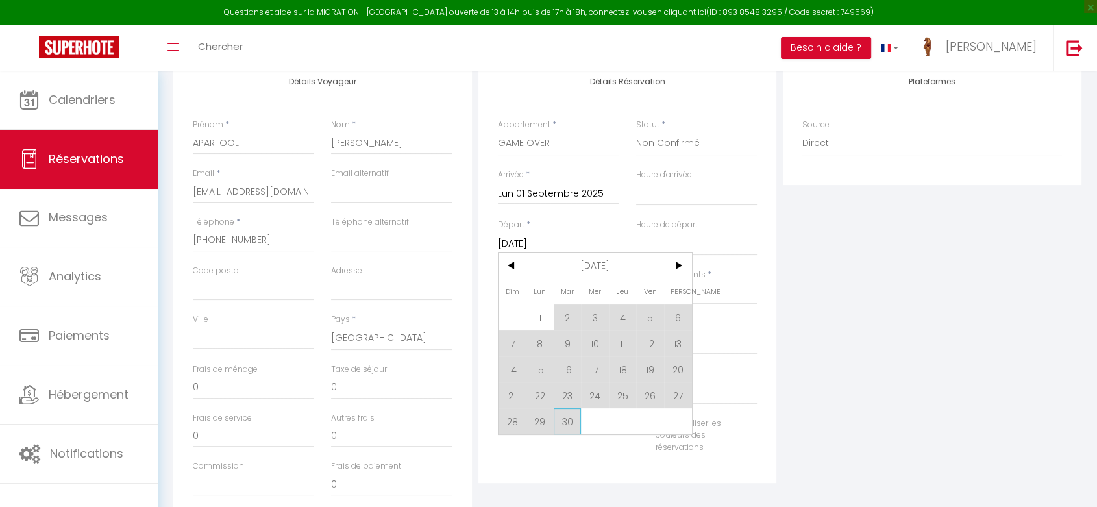
click at [567, 418] on span "30" at bounding box center [568, 421] width 28 height 26
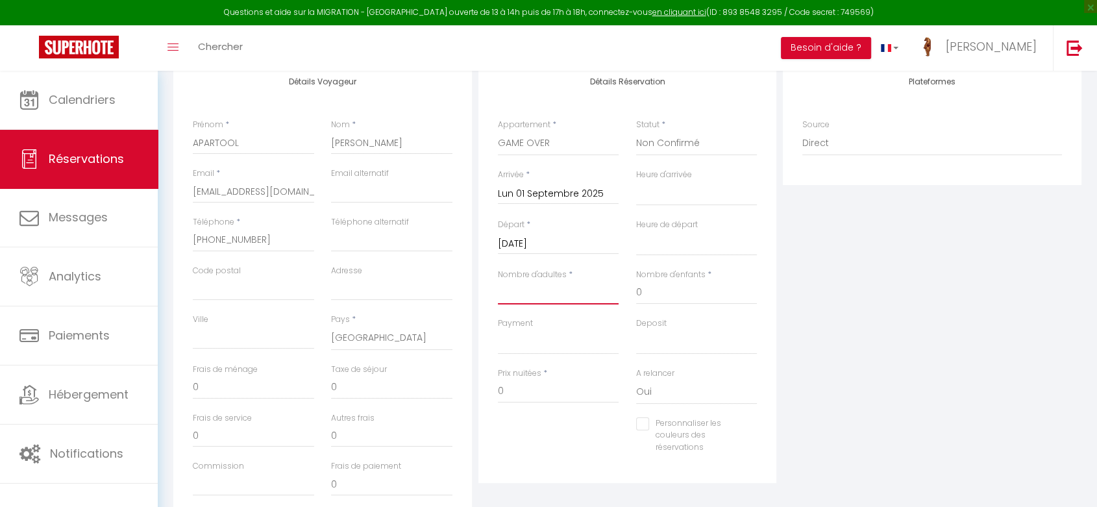
click at [544, 296] on input "Nombre d'adultes" at bounding box center [558, 292] width 121 height 23
drag, startPoint x: 208, startPoint y: 383, endPoint x: 184, endPoint y: 388, distance: 24.6
click at [185, 388] on div "Frais de ménage 0" at bounding box center [253, 388] width 138 height 49
click at [963, 335] on div "Plateformes Source Direct [DOMAIN_NAME] [DOMAIN_NAME] Chalet montagne Expedia G…" at bounding box center [932, 293] width 305 height 464
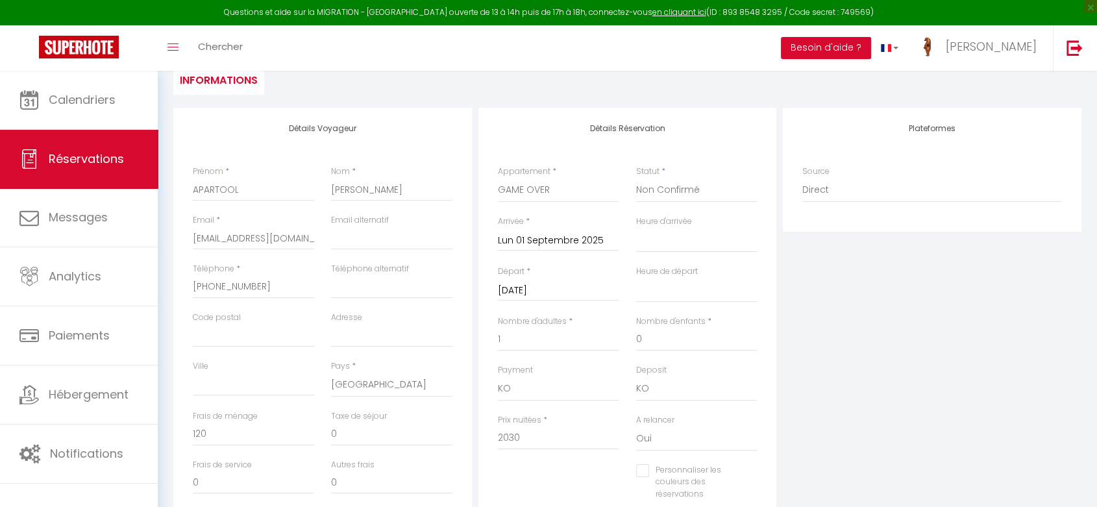
scroll to position [0, 0]
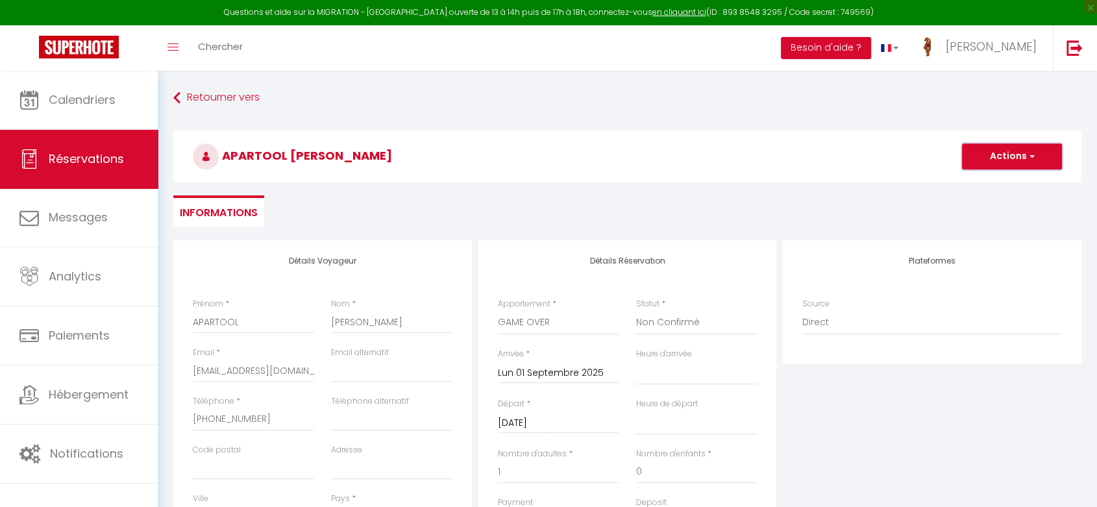
click at [982, 161] on button "Actions" at bounding box center [1012, 157] width 100 height 26
click at [971, 181] on link "Enregistrer" at bounding box center [999, 185] width 103 height 17
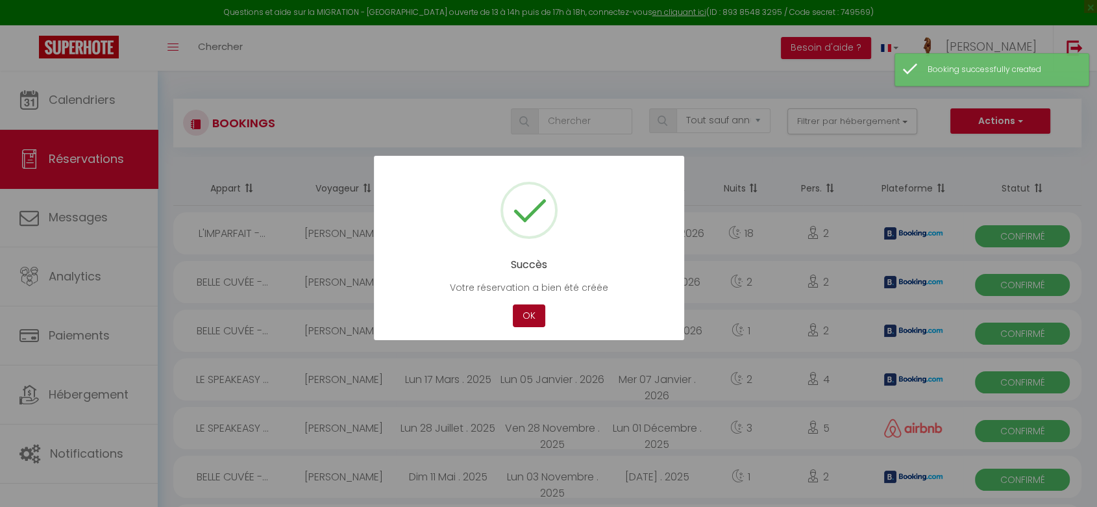
click at [523, 316] on button "OK" at bounding box center [529, 316] width 32 height 23
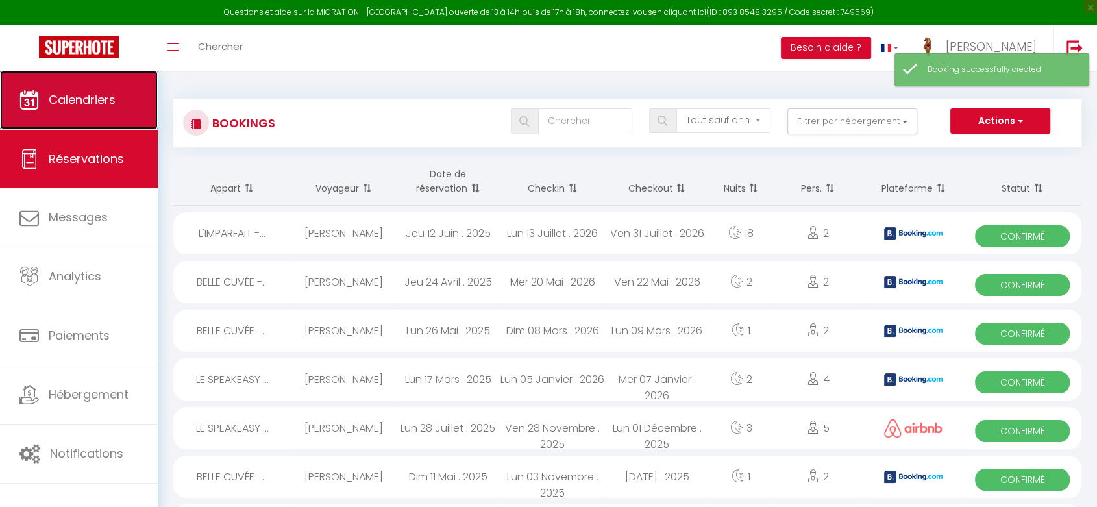
click at [131, 103] on link "Calendriers" at bounding box center [79, 100] width 158 height 58
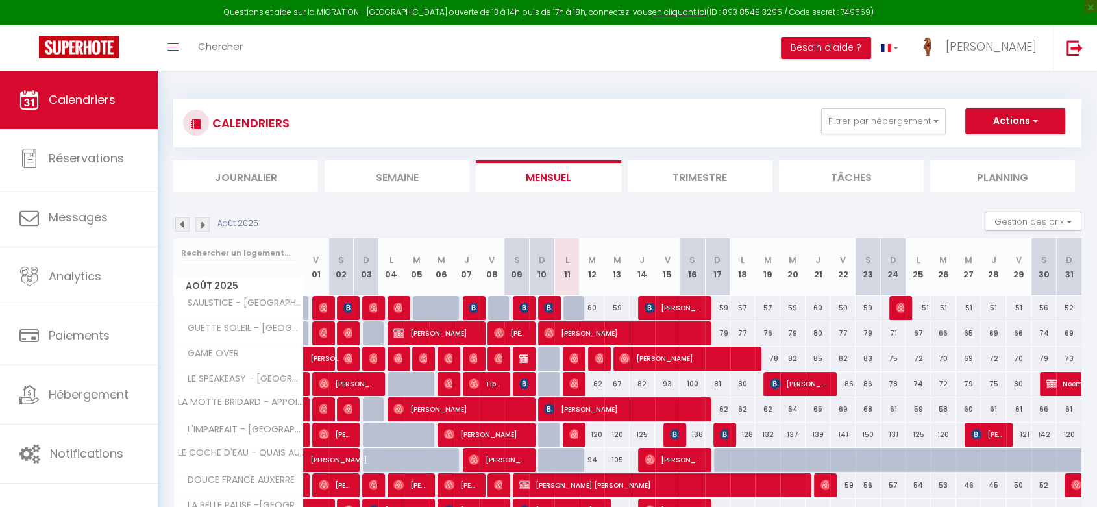
click at [203, 219] on img at bounding box center [202, 225] width 14 height 14
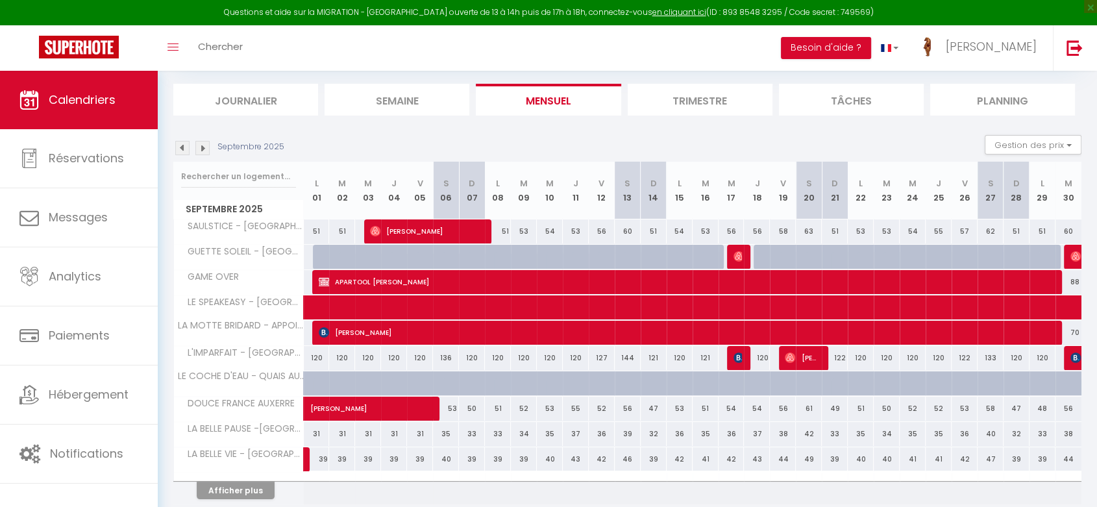
scroll to position [98, 0]
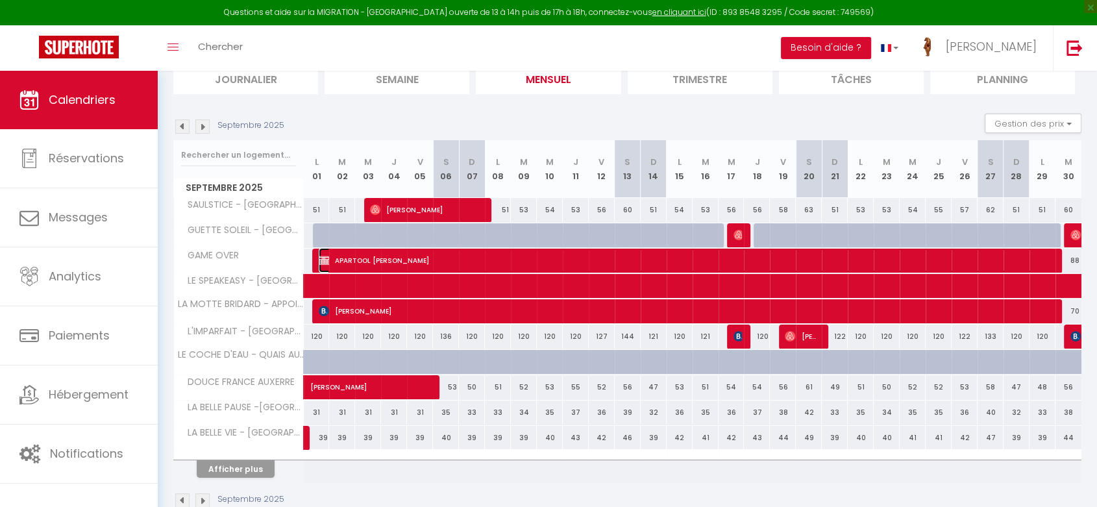
click at [504, 253] on span "APARTOOL [PERSON_NAME]" at bounding box center [687, 260] width 736 height 25
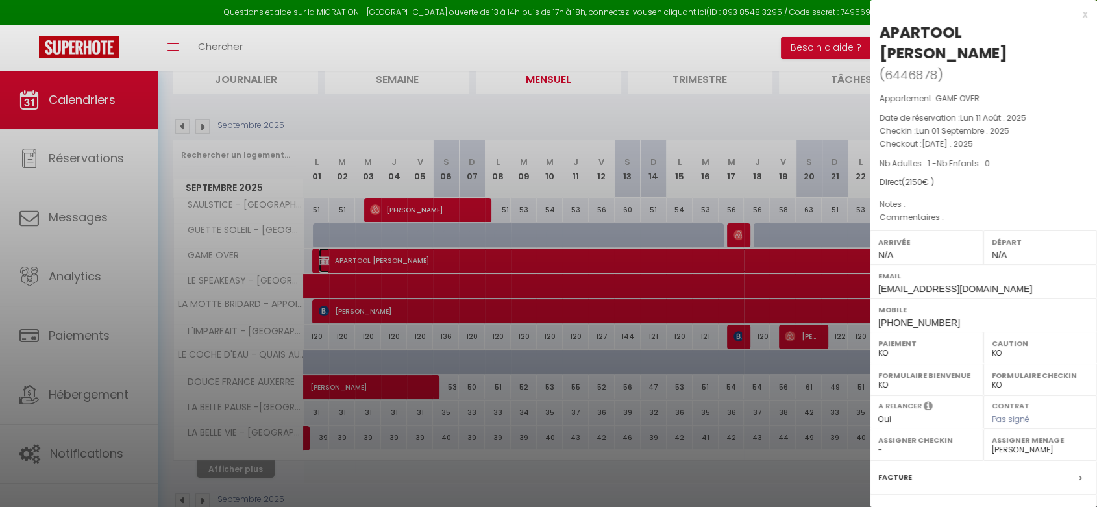
scroll to position [138, 0]
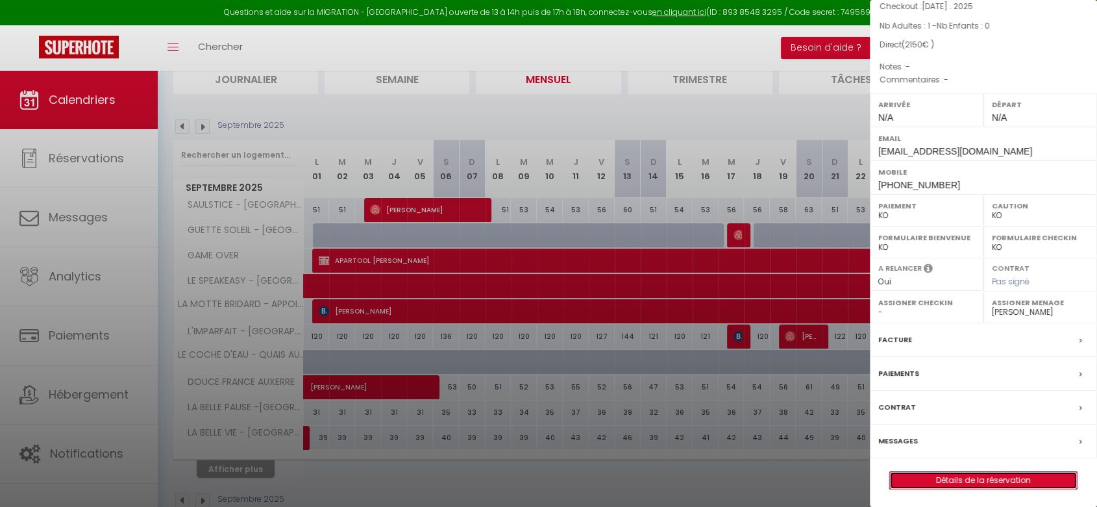
click at [928, 484] on link "Détails de la réservation" at bounding box center [983, 480] width 187 height 17
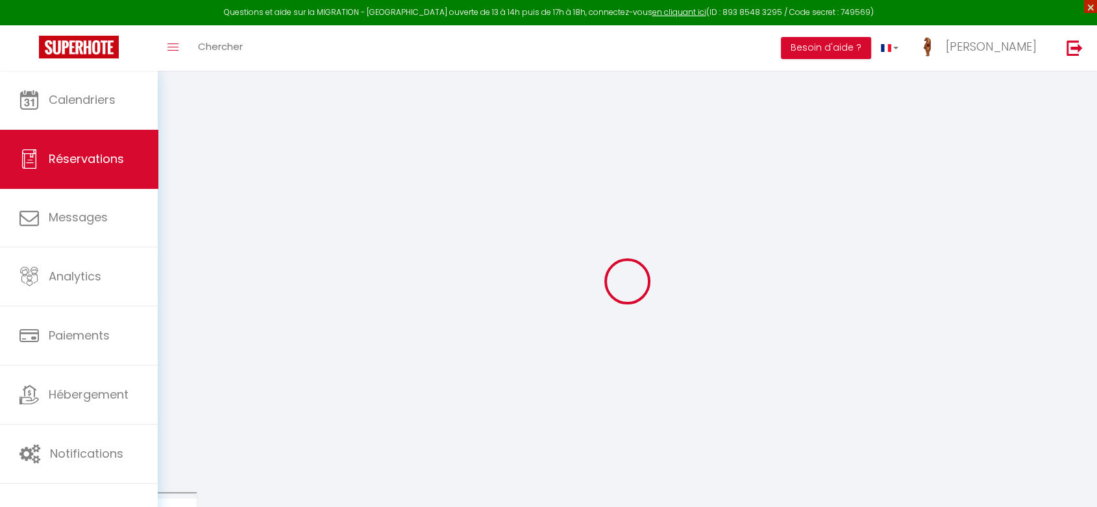
click at [1093, 6] on span "×" at bounding box center [1091, 6] width 13 height 13
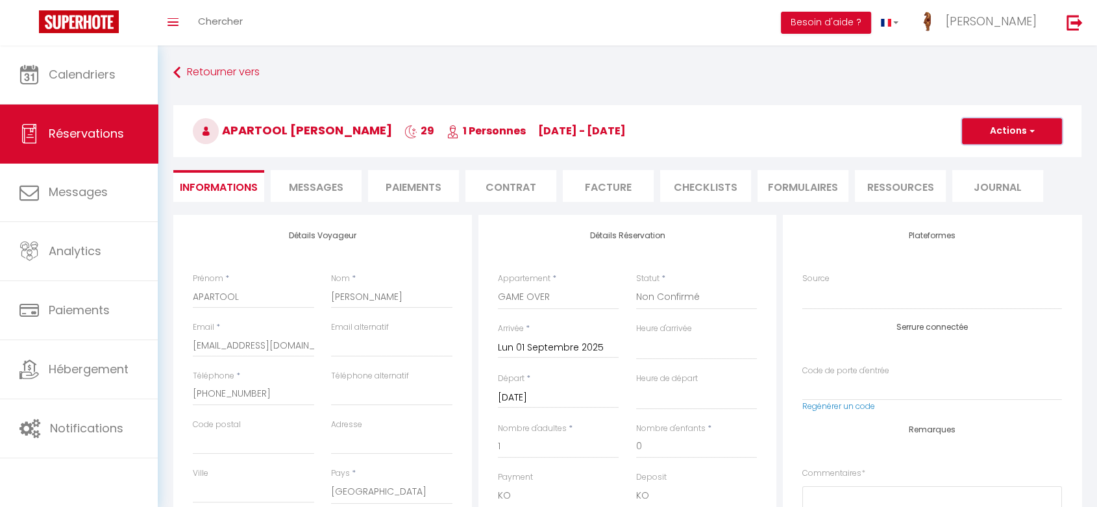
click at [996, 121] on button "Actions" at bounding box center [1012, 131] width 100 height 26
click at [981, 175] on link "Dupliquer" at bounding box center [999, 176] width 103 height 17
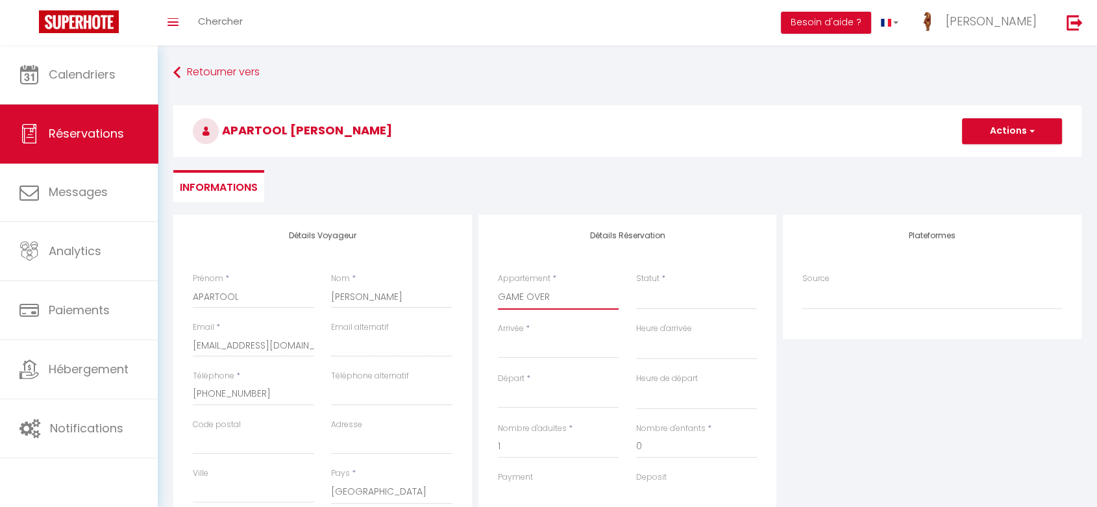
click at [553, 292] on select "SAULSTICE - AUXERRE GUETTE SOLEIL - AUXERRE GAME OVER LE SPEAKEASY - AUXERRE LA…" at bounding box center [558, 297] width 121 height 25
click at [498, 285] on select "SAULSTICE - AUXERRE GUETTE SOLEIL - AUXERRE GAME OVER LE SPEAKEASY - AUXERRE LA…" at bounding box center [558, 297] width 121 height 25
click at [587, 283] on div "Appartement * SAULSTICE - [GEOGRAPHIC_DATA] GUETTE SOLEIL - AUXERRE GAME OVER L…" at bounding box center [558, 291] width 121 height 37
click at [498, 285] on select "SAULSTICE - AUXERRE GUETTE SOLEIL - AUXERRE GAME OVER LE SPEAKEASY - AUXERRE LA…" at bounding box center [558, 297] width 121 height 25
click at [672, 293] on select "Confirmé Non Confirmé [PERSON_NAME] par le voyageur No Show Request" at bounding box center [696, 297] width 121 height 25
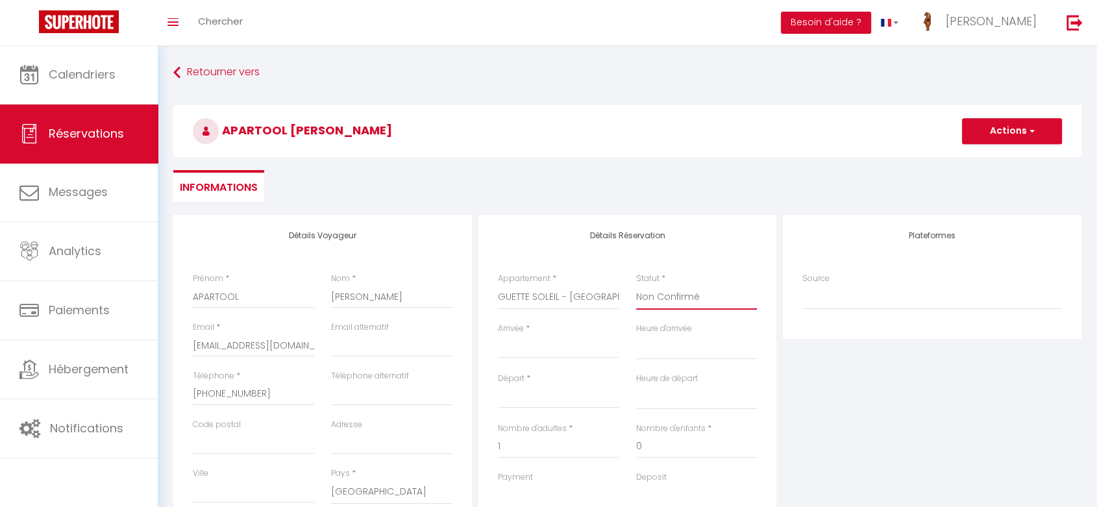
click at [636, 285] on select "Confirmé Non Confirmé [PERSON_NAME] par le voyageur No Show Request" at bounding box center [696, 297] width 121 height 25
click at [553, 352] on input "Arrivée" at bounding box center [558, 348] width 121 height 17
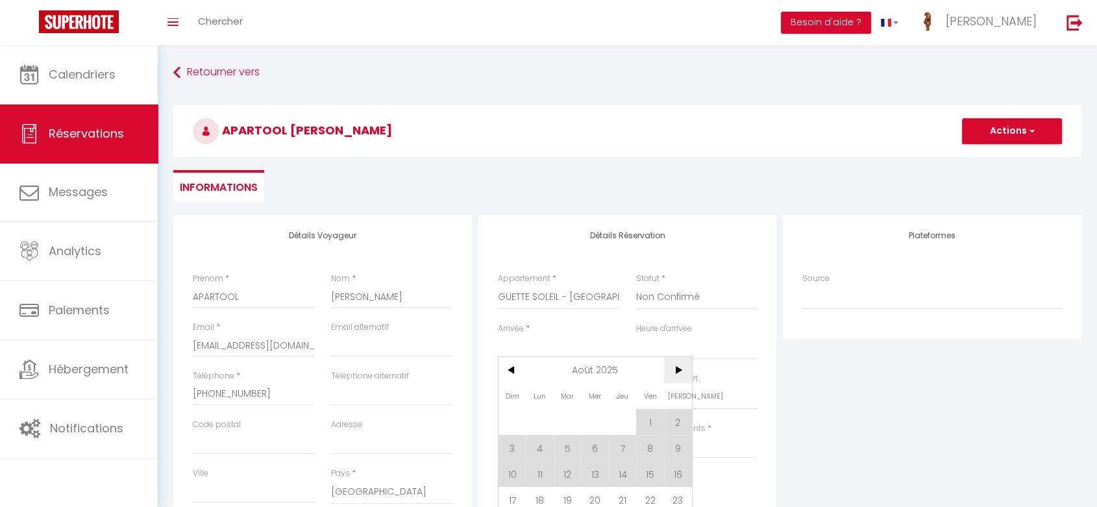
click at [686, 369] on span ">" at bounding box center [678, 370] width 28 height 26
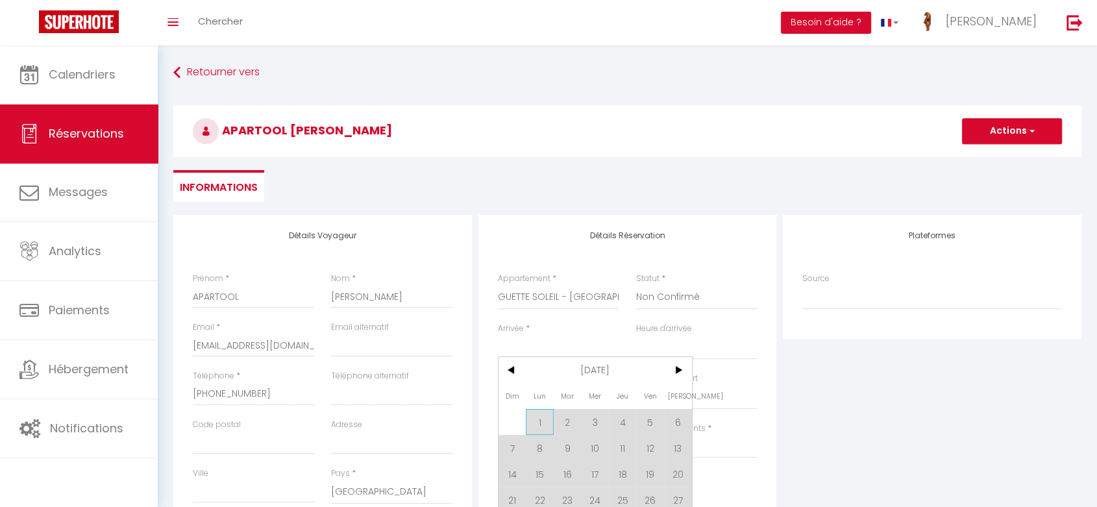
click at [532, 416] on span "1" at bounding box center [540, 422] width 28 height 26
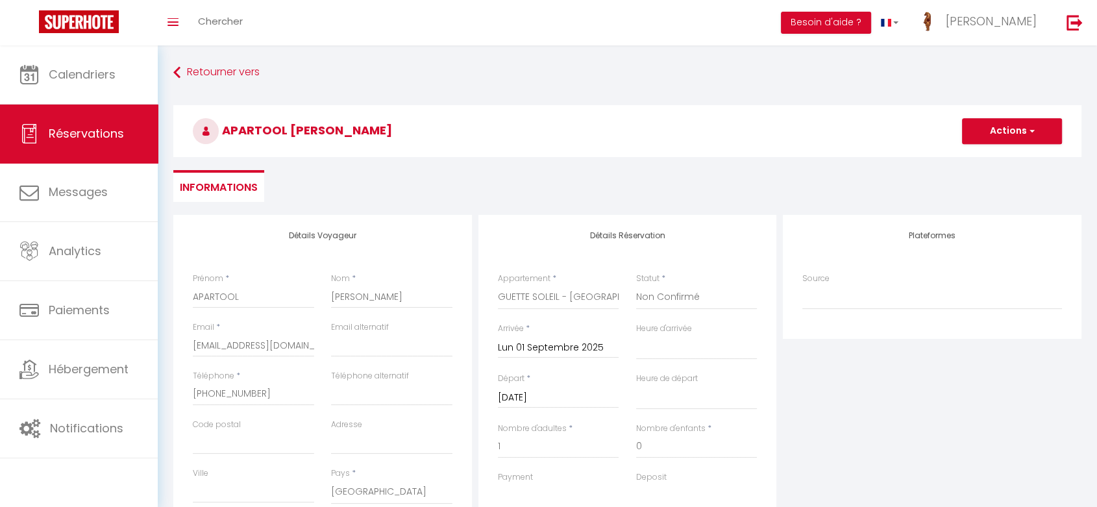
click at [564, 394] on input "[DATE]" at bounding box center [558, 398] width 121 height 17
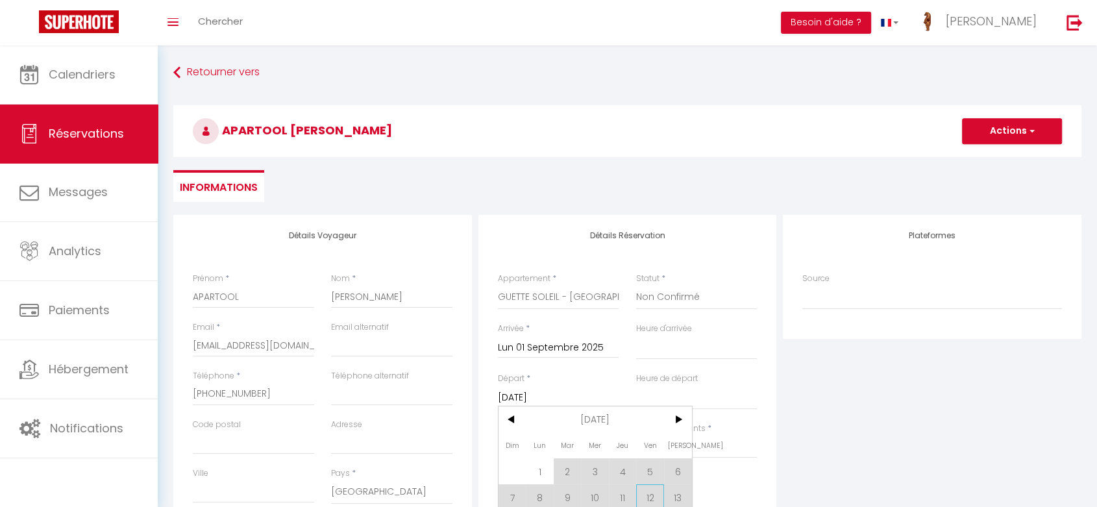
click at [655, 497] on span "12" at bounding box center [650, 497] width 28 height 26
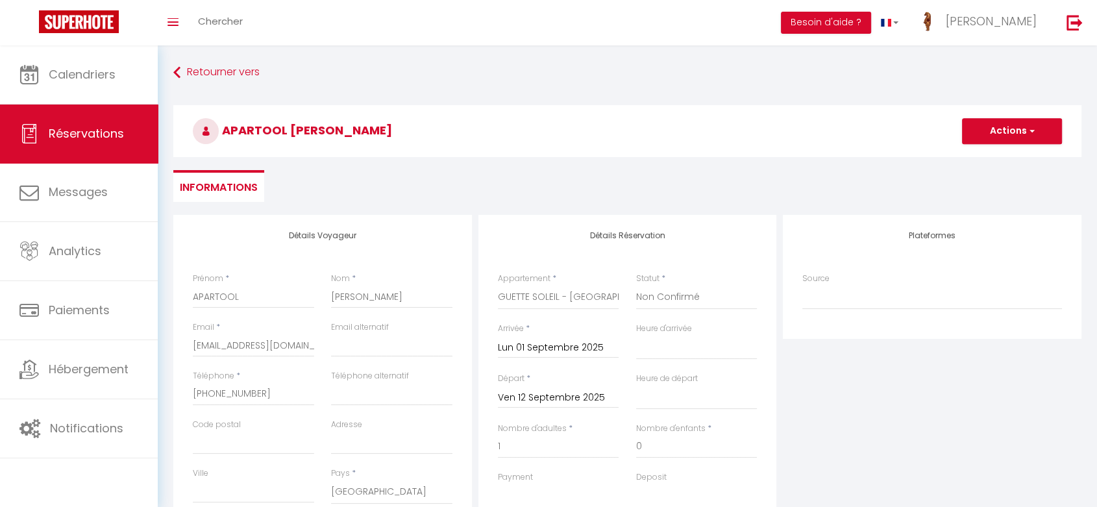
drag, startPoint x: 1094, startPoint y: 225, endPoint x: 1098, endPoint y: 231, distance: 7.4
click at [1097, 231] on html "Questions et aide sur la MIGRATION - [GEOGRAPHIC_DATA] ouverte de 13 à 14h puis…" at bounding box center [548, 253] width 1097 height 507
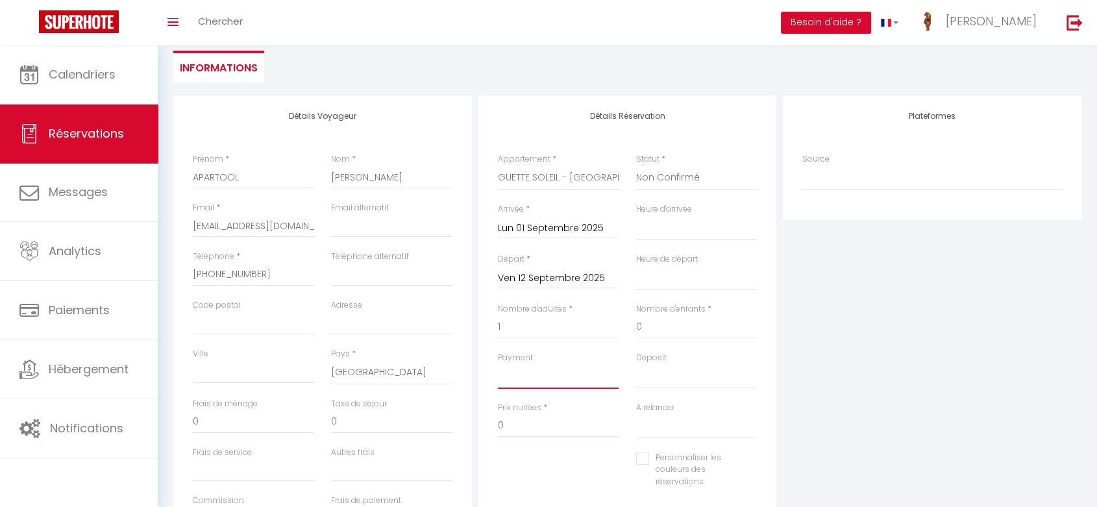
click at [568, 374] on select "OK KO" at bounding box center [558, 376] width 121 height 25
click at [498, 364] on select "OK KO" at bounding box center [558, 376] width 121 height 25
click at [677, 369] on select "OK KO" at bounding box center [696, 376] width 121 height 25
click at [636, 364] on select "OK KO" at bounding box center [696, 376] width 121 height 25
click at [617, 414] on input "0" at bounding box center [558, 425] width 121 height 23
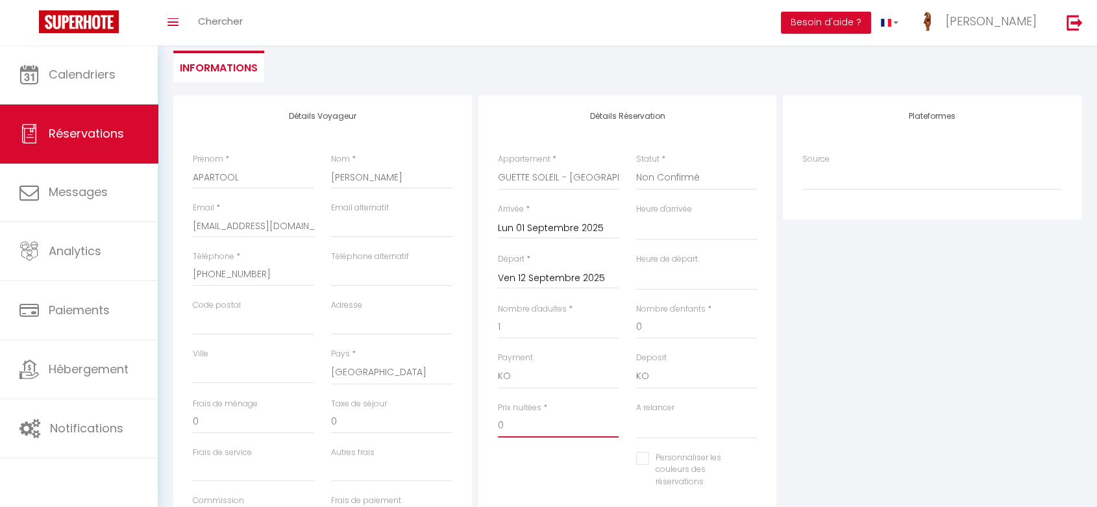
drag, startPoint x: 521, startPoint y: 423, endPoint x: 476, endPoint y: 431, distance: 46.2
click at [502, 429] on input "0" at bounding box center [558, 425] width 121 height 23
drag, startPoint x: 248, startPoint y: 425, endPoint x: 167, endPoint y: 419, distance: 81.4
click at [166, 419] on div "Détails Voyageur Prénom * APARTOOL Nom * [PERSON_NAME] Email * [EMAIL_ADDRESS][…" at bounding box center [627, 365] width 925 height 540
click at [999, 423] on div "Plateformes Source Direct [DOMAIN_NAME] [DOMAIN_NAME] Chalet montagne Expedia G…" at bounding box center [932, 327] width 305 height 464
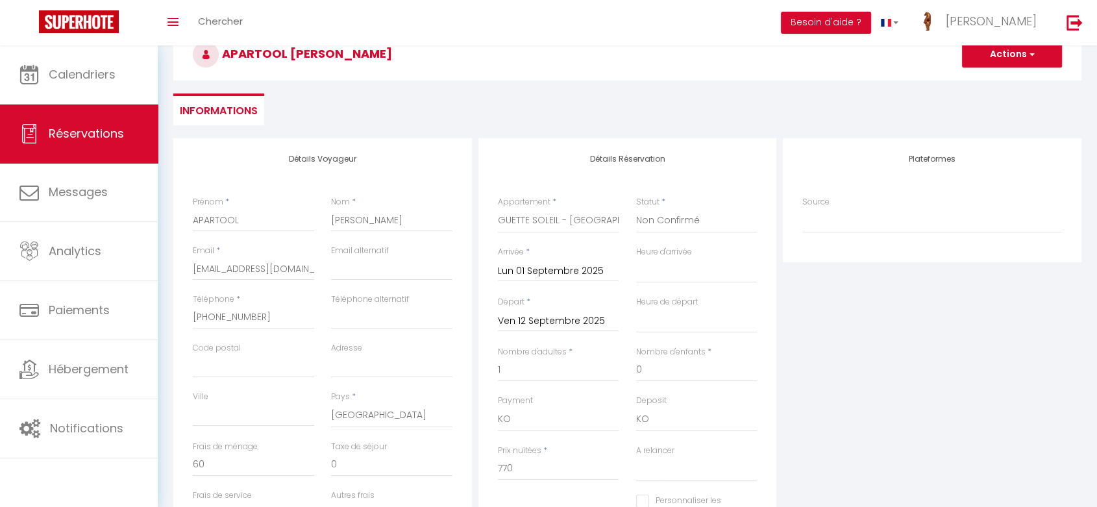
scroll to position [0, 0]
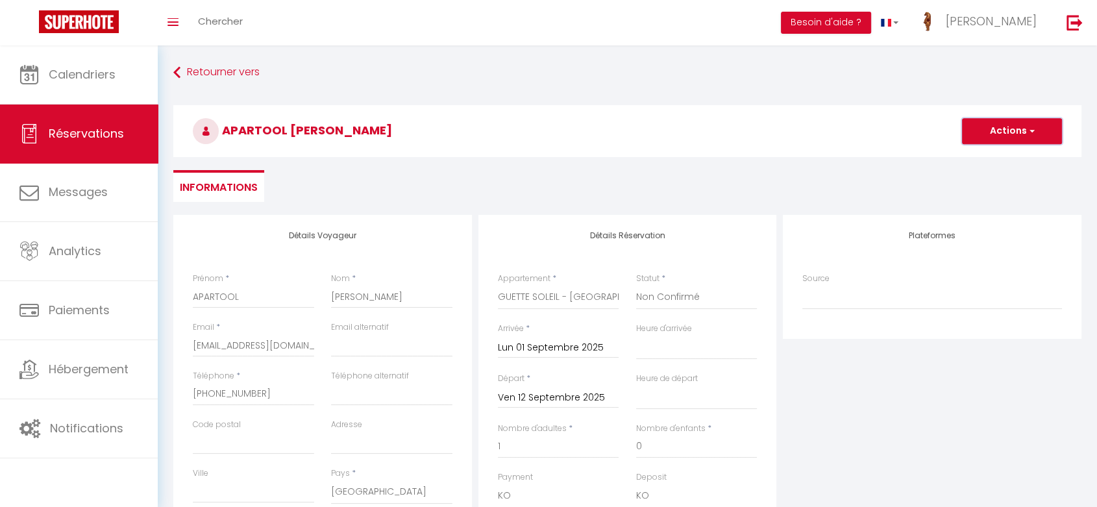
click at [990, 129] on button "Actions" at bounding box center [1012, 131] width 100 height 26
click at [982, 159] on link "Enregistrer" at bounding box center [999, 159] width 103 height 17
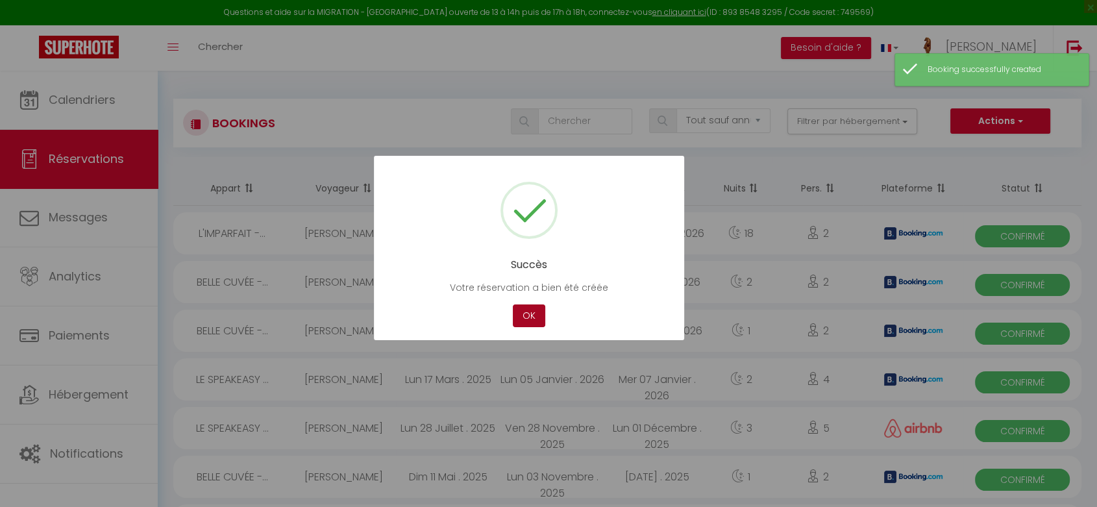
click at [533, 307] on button "OK" at bounding box center [529, 316] width 32 height 23
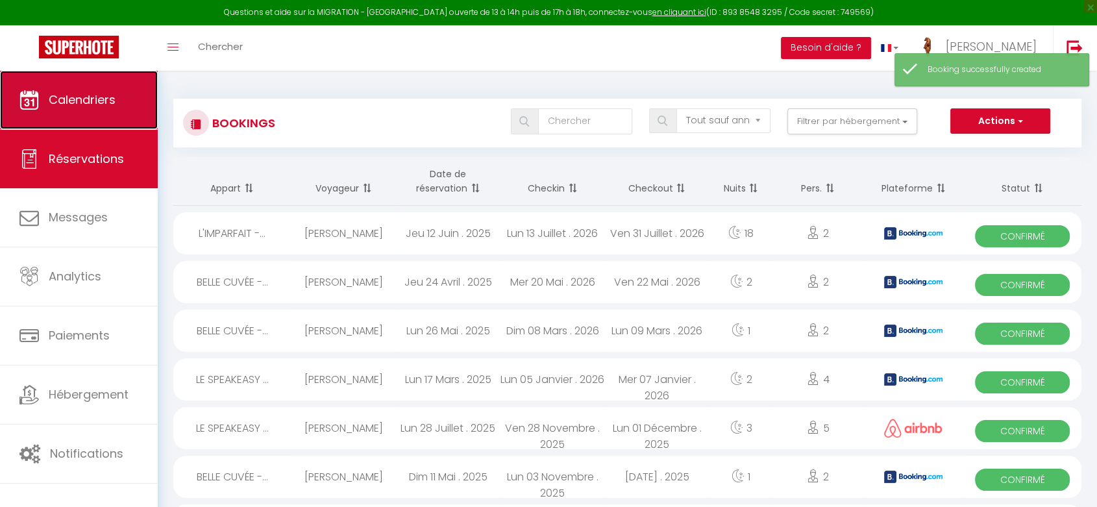
click at [96, 92] on span "Calendriers" at bounding box center [82, 100] width 67 height 16
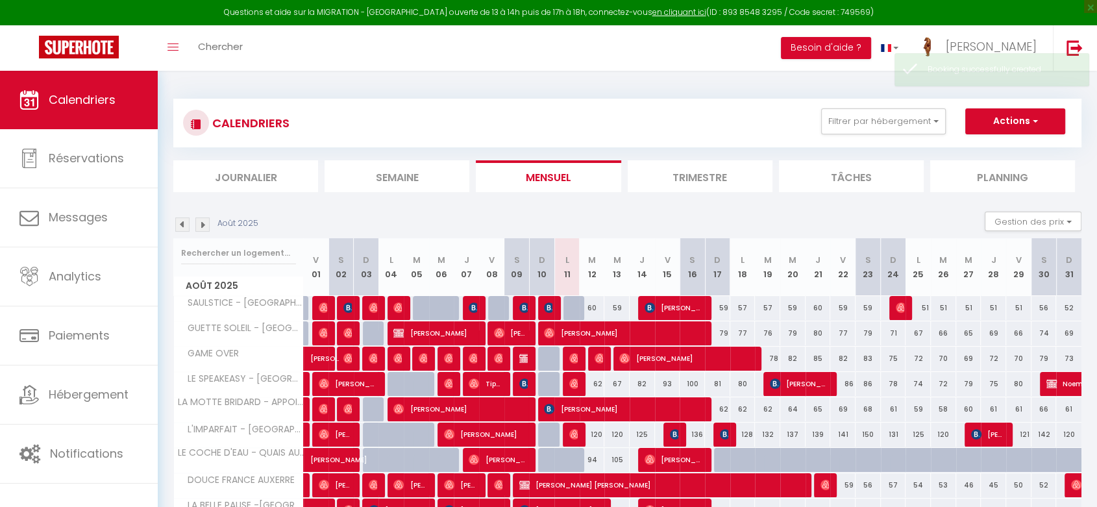
click at [205, 223] on img at bounding box center [202, 225] width 14 height 14
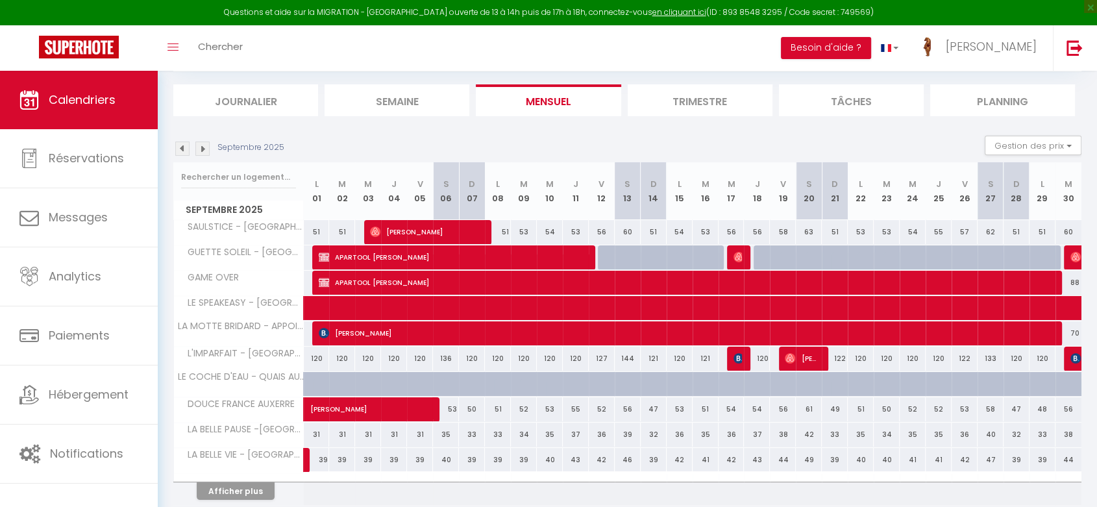
scroll to position [93, 0]
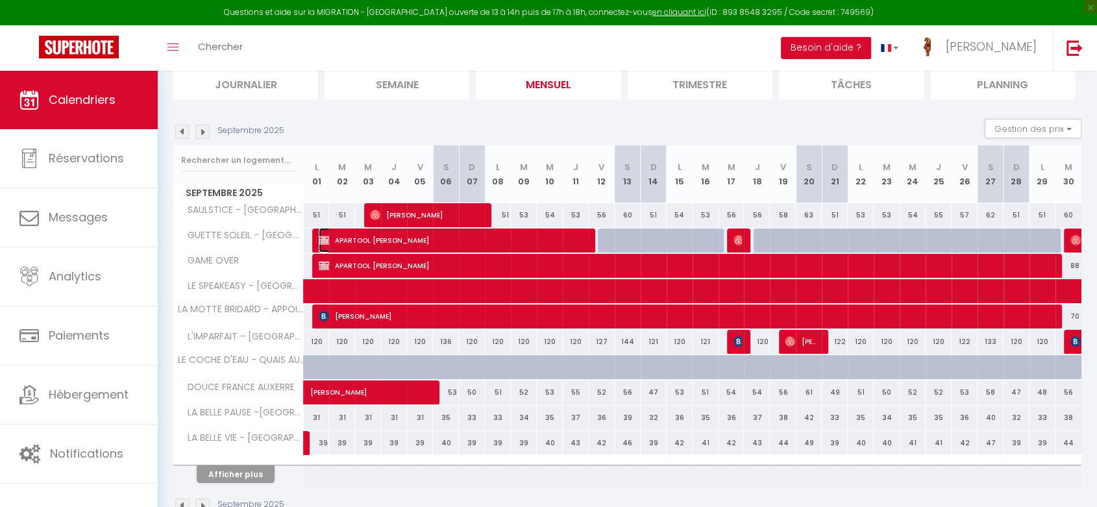
click at [507, 239] on span "APARTOOL [PERSON_NAME]" at bounding box center [453, 240] width 268 height 25
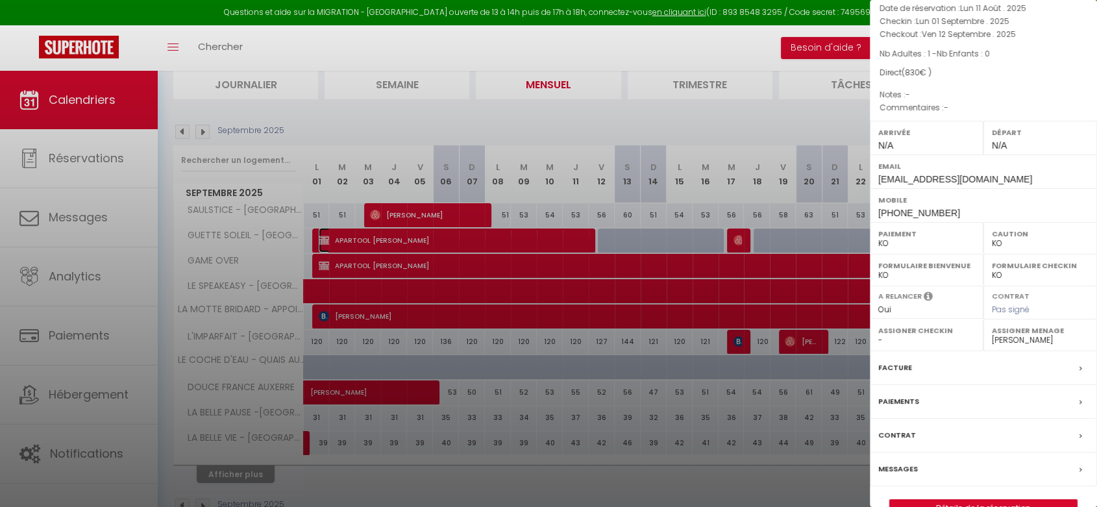
scroll to position [138, 0]
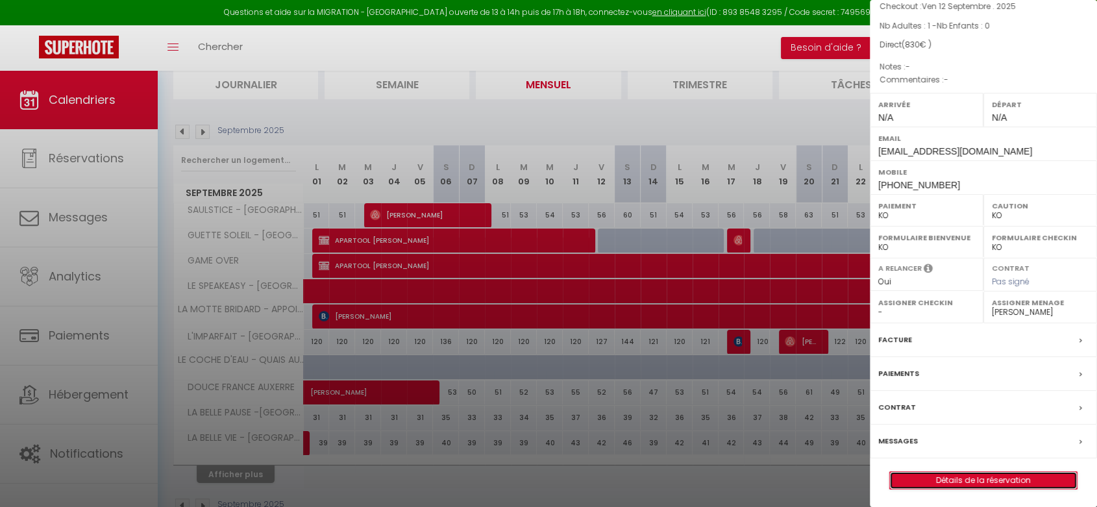
click at [916, 473] on link "Détails de la réservation" at bounding box center [983, 480] width 187 height 17
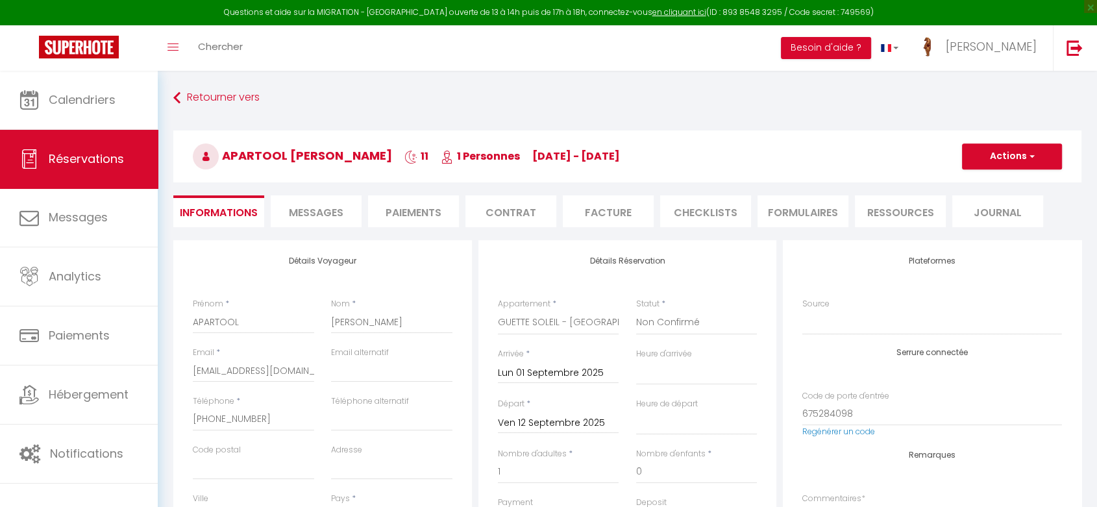
drag, startPoint x: 329, startPoint y: 321, endPoint x: 407, endPoint y: 320, distance: 77.3
click at [425, 324] on div "Nom * [PERSON_NAME]" at bounding box center [392, 322] width 138 height 49
drag, startPoint x: 331, startPoint y: 322, endPoint x: 646, endPoint y: 345, distance: 315.8
click at [646, 345] on div "Détails Voyageur Prénom * APARTOOL Nom * [PERSON_NAME] Email * [EMAIL_ADDRESS][…" at bounding box center [627, 475] width 915 height 471
paste input "[PERSON_NAME]"
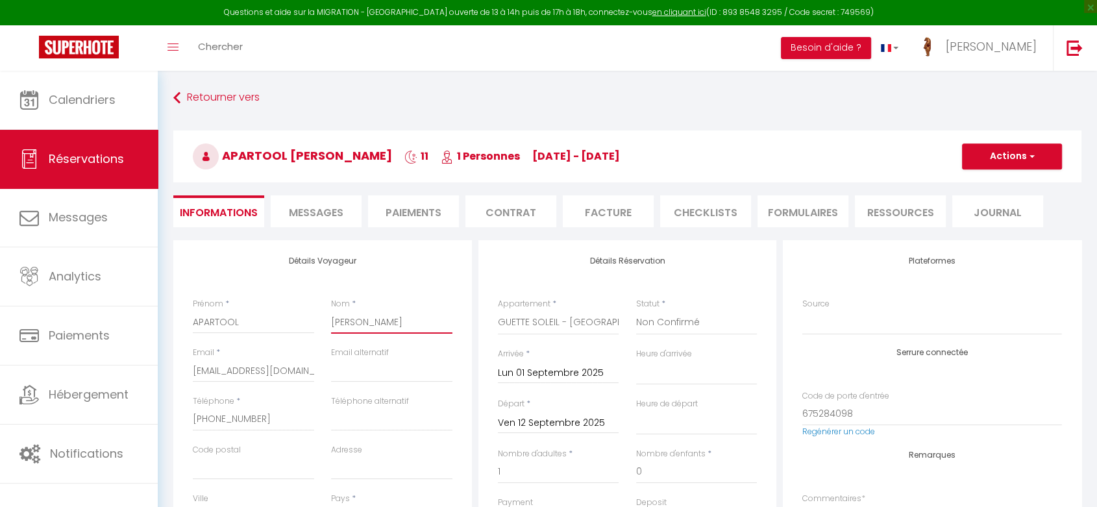
scroll to position [0, 17]
click at [1013, 159] on button "Actions" at bounding box center [1012, 157] width 100 height 26
click at [974, 183] on link "Enregistrer" at bounding box center [999, 185] width 103 height 17
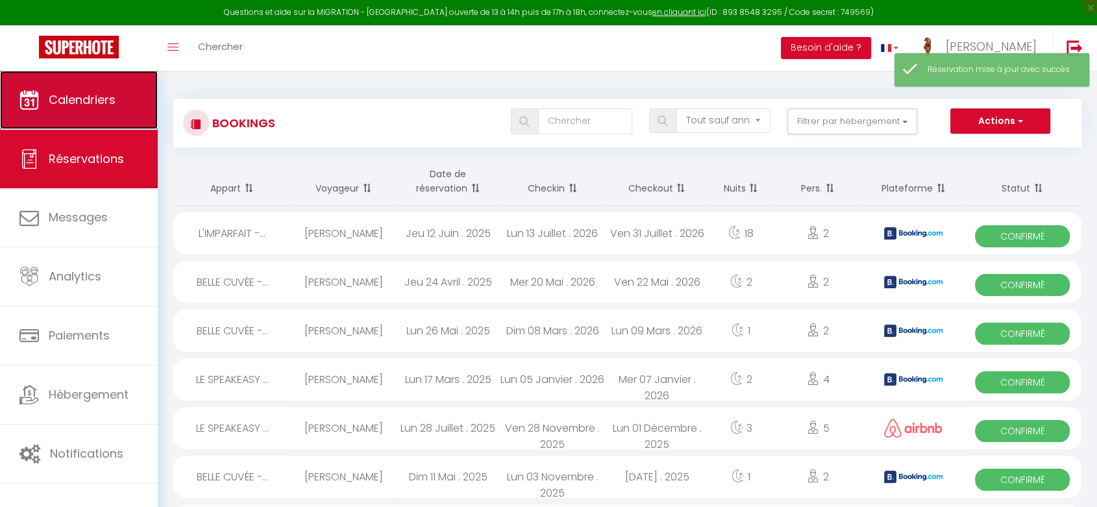
click at [104, 112] on link "Calendriers" at bounding box center [79, 100] width 158 height 58
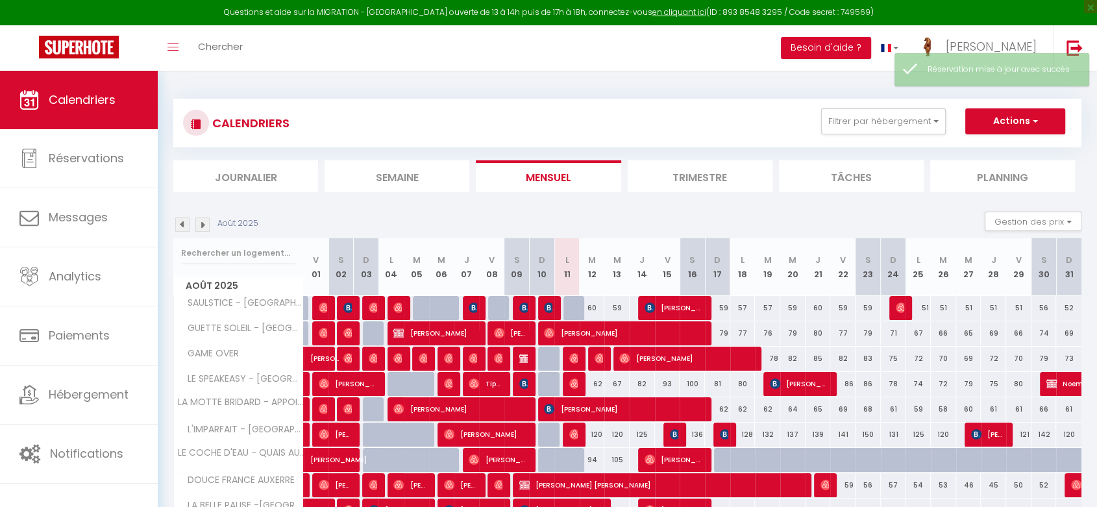
click at [208, 228] on img at bounding box center [202, 225] width 14 height 14
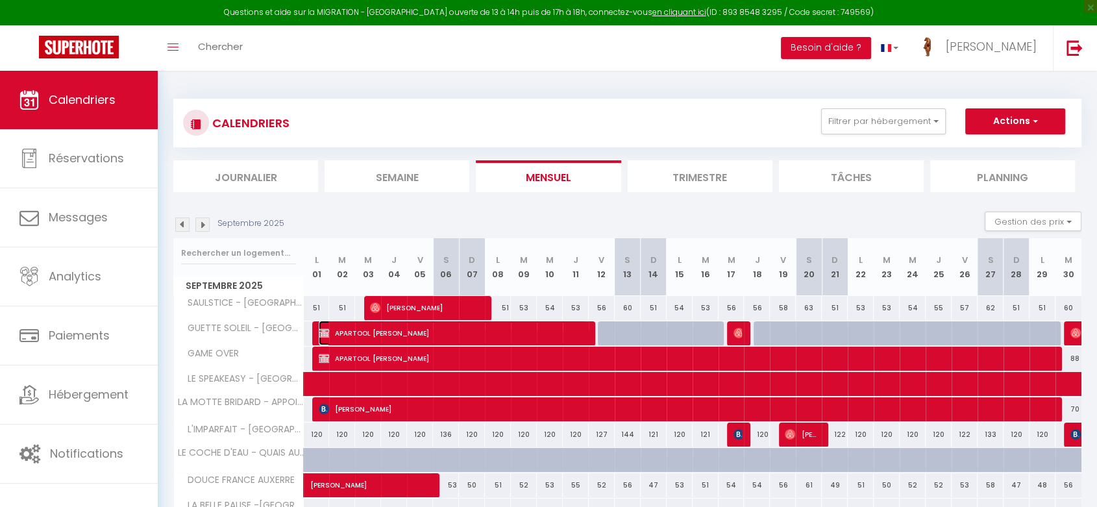
click at [488, 331] on span "APARTOOL [PERSON_NAME]" at bounding box center [453, 333] width 268 height 25
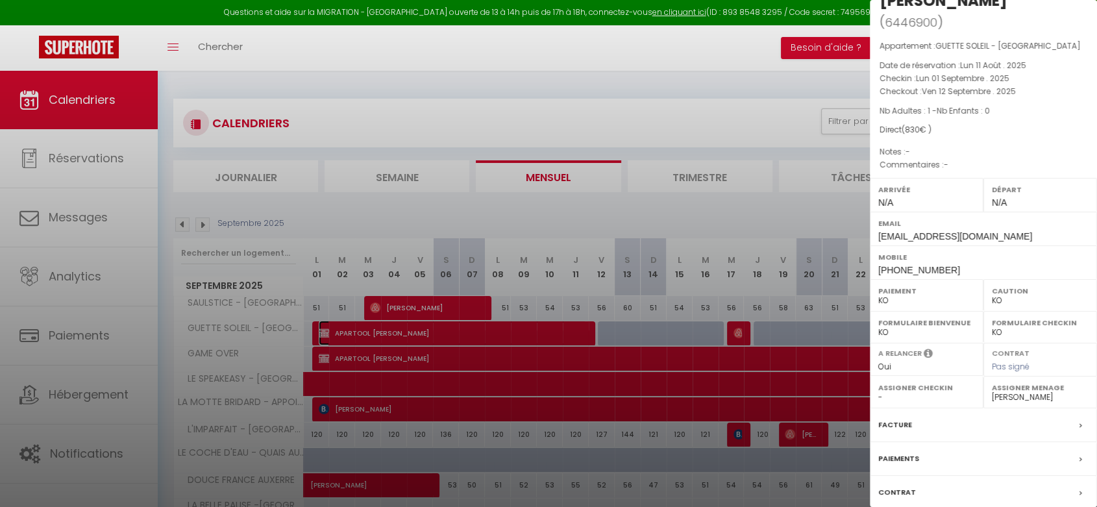
scroll to position [135, 0]
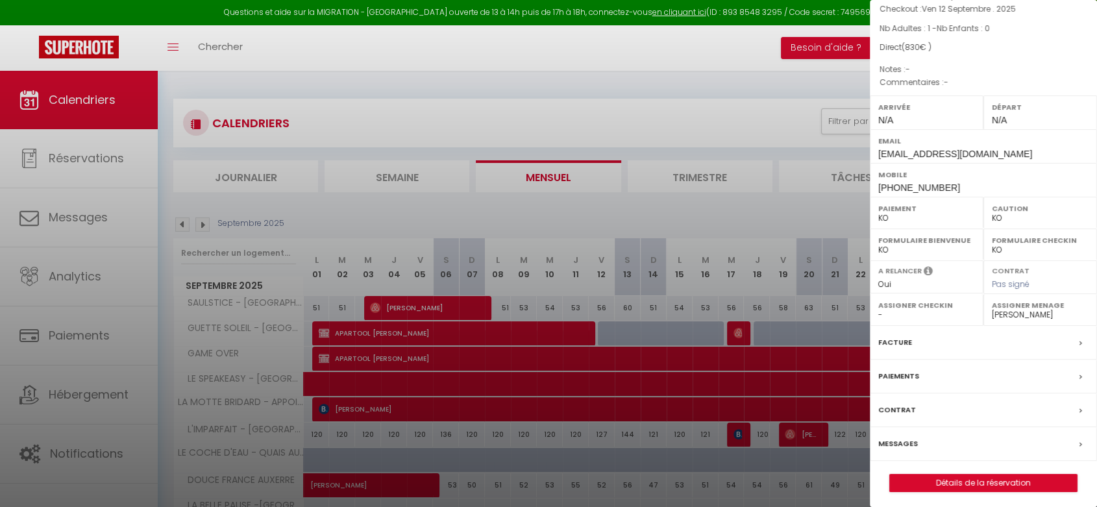
click at [903, 338] on label "Facture" at bounding box center [896, 343] width 34 height 14
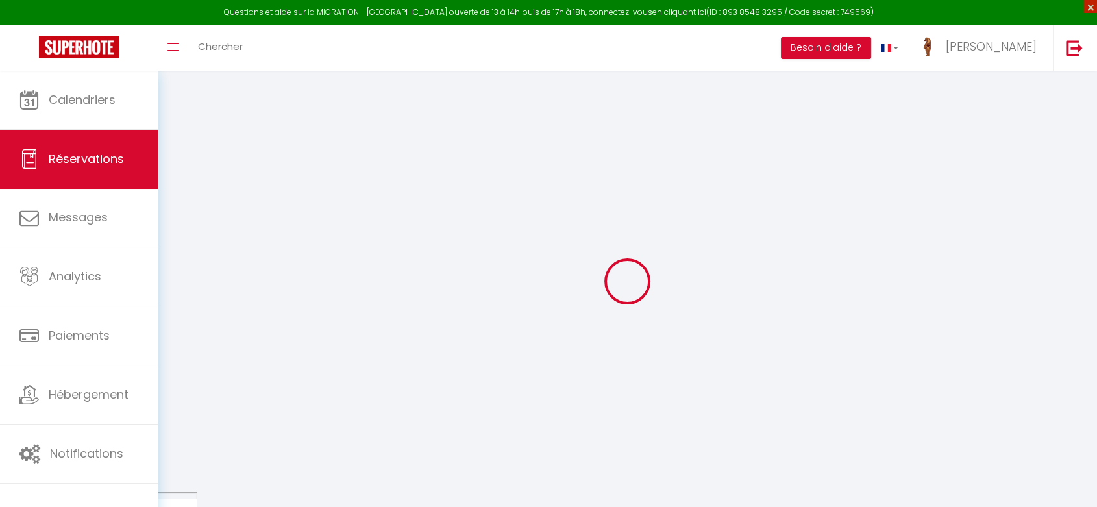
click at [1090, 5] on span "×" at bounding box center [1091, 6] width 13 height 13
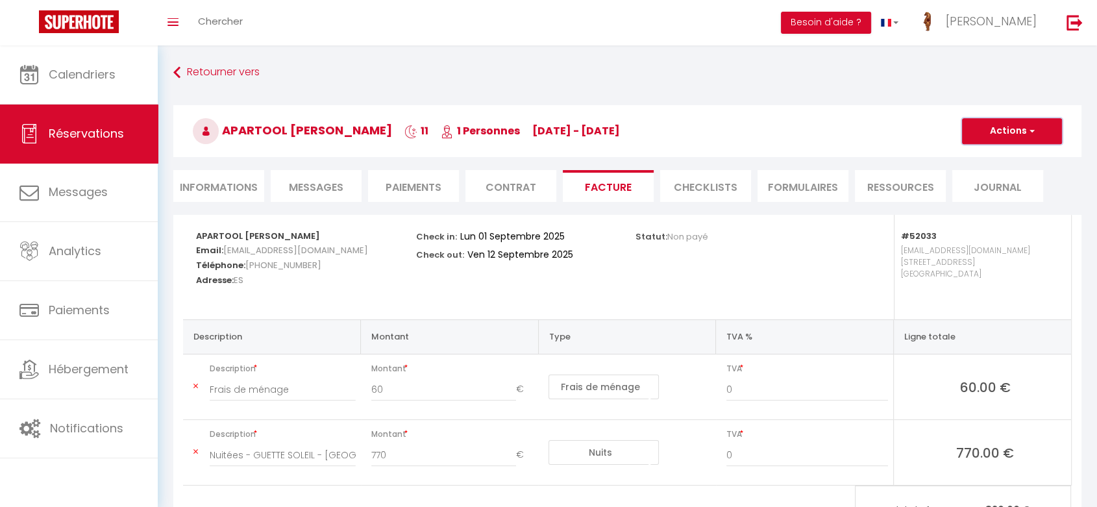
click at [1011, 136] on button "Actions" at bounding box center [1012, 131] width 100 height 26
click at [993, 172] on link "Aperçu et éditer" at bounding box center [1002, 176] width 109 height 17
click at [1024, 31] on link "[PERSON_NAME]" at bounding box center [981, 22] width 145 height 45
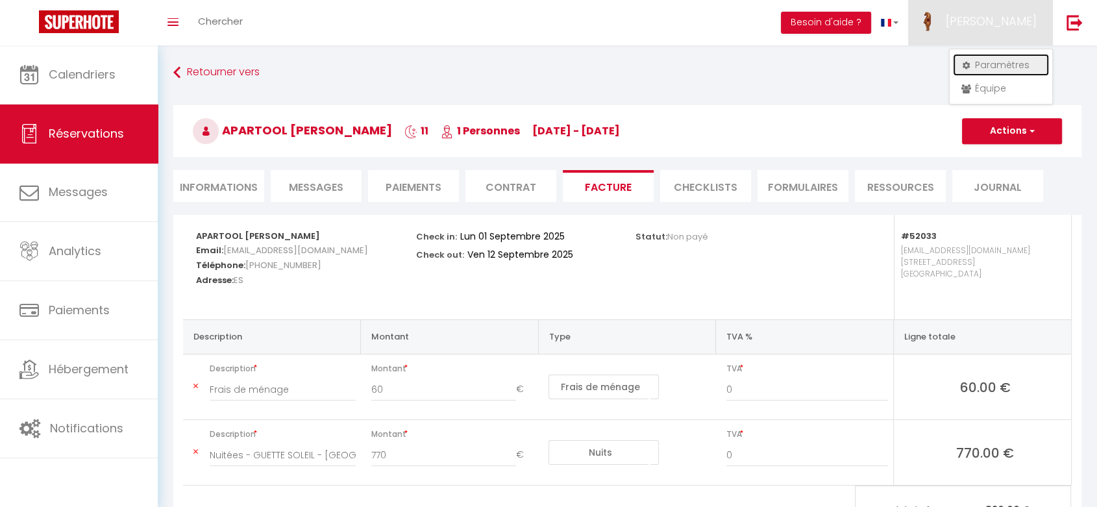
click at [987, 62] on link "Paramètres" at bounding box center [1001, 65] width 96 height 22
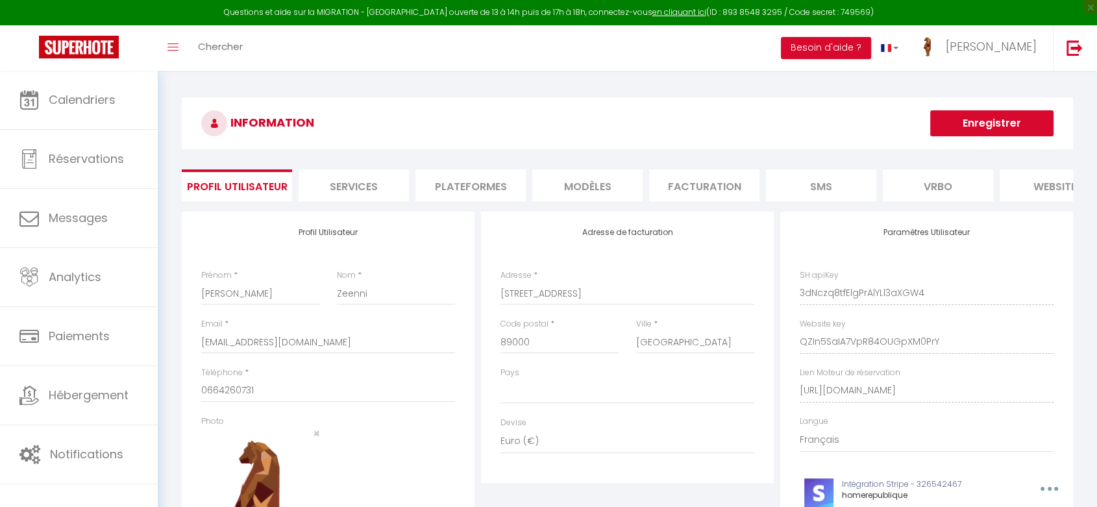
click at [573, 178] on li "MODÈLES" at bounding box center [588, 185] width 110 height 32
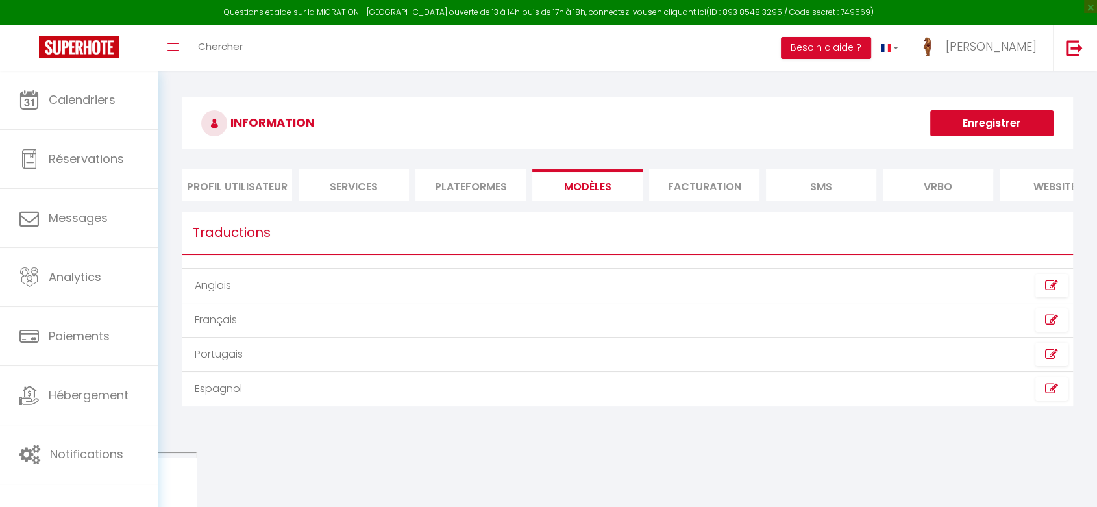
click at [429, 331] on td "Français" at bounding box center [404, 320] width 445 height 34
click at [1052, 327] on icon at bounding box center [1052, 320] width 13 height 13
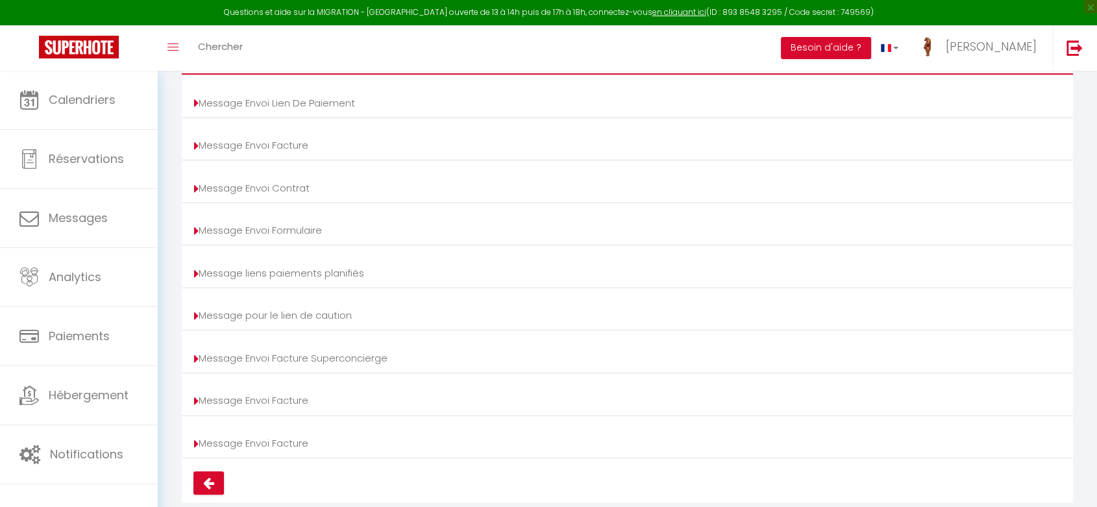
scroll to position [182, 0]
click at [291, 405] on link "Message Envoi Facture" at bounding box center [251, 399] width 114 height 14
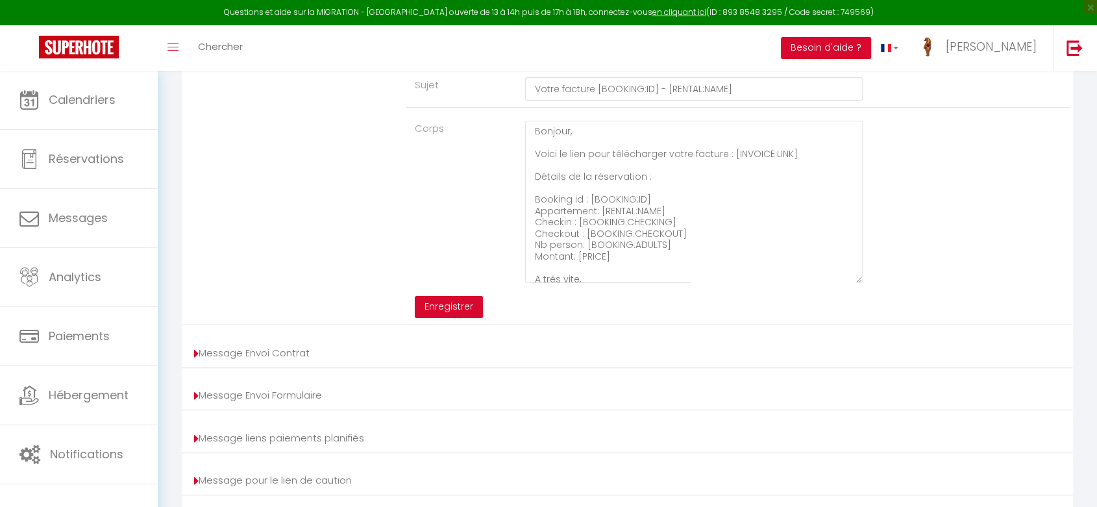
scroll to position [0, 0]
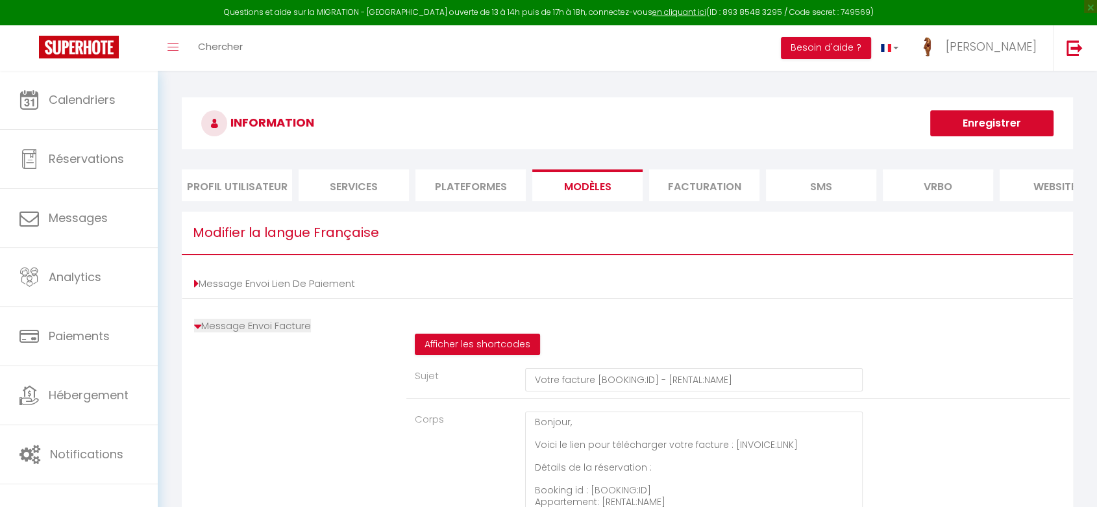
click at [193, 336] on li "Message Envoi Facture Afficher les shortcodes Sujet Votre facture [BOOKING:ID] …" at bounding box center [628, 464] width 892 height 306
click at [194, 333] on icon at bounding box center [197, 326] width 7 height 13
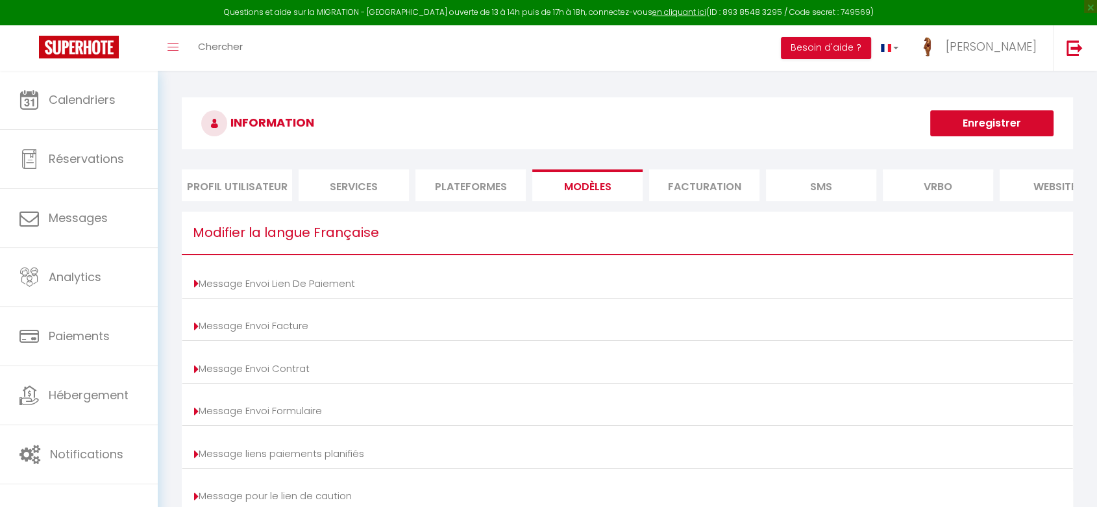
click at [673, 175] on li "Facturation" at bounding box center [704, 185] width 110 height 32
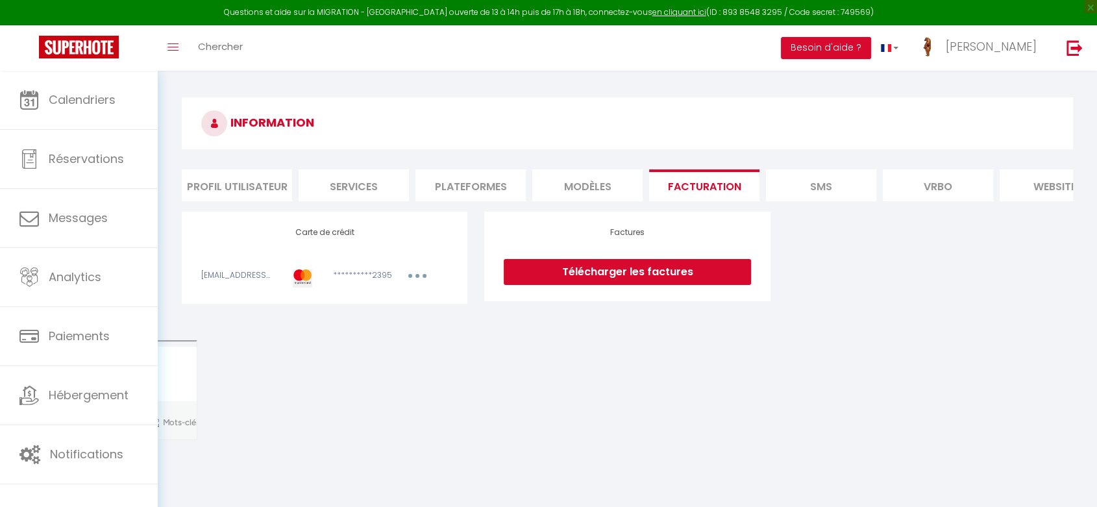
scroll to position [0, 161]
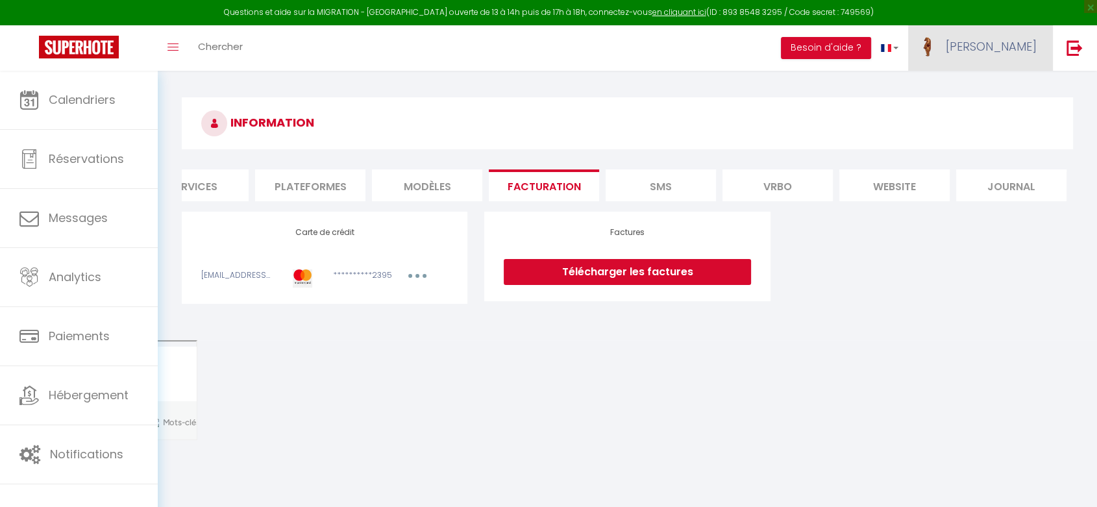
click at [1008, 64] on link "[PERSON_NAME]" at bounding box center [981, 47] width 145 height 45
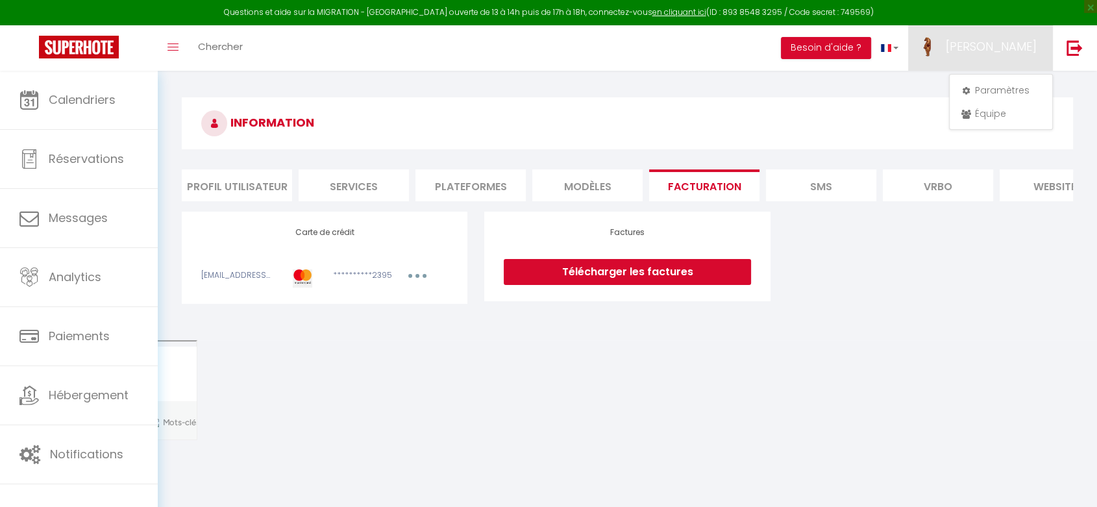
click at [238, 181] on li "Profil Utilisateur" at bounding box center [237, 185] width 110 height 32
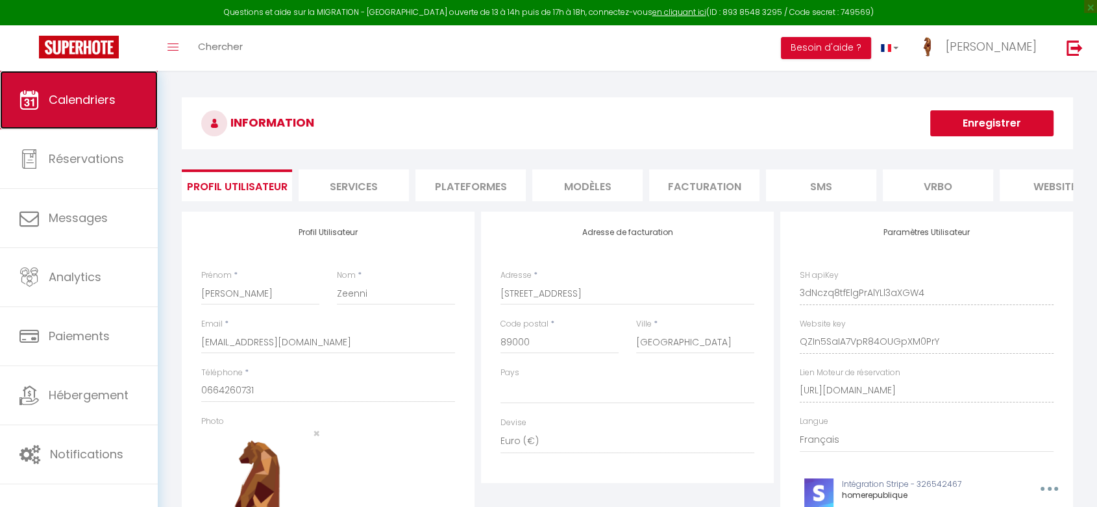
click at [105, 97] on span "Calendriers" at bounding box center [82, 100] width 67 height 16
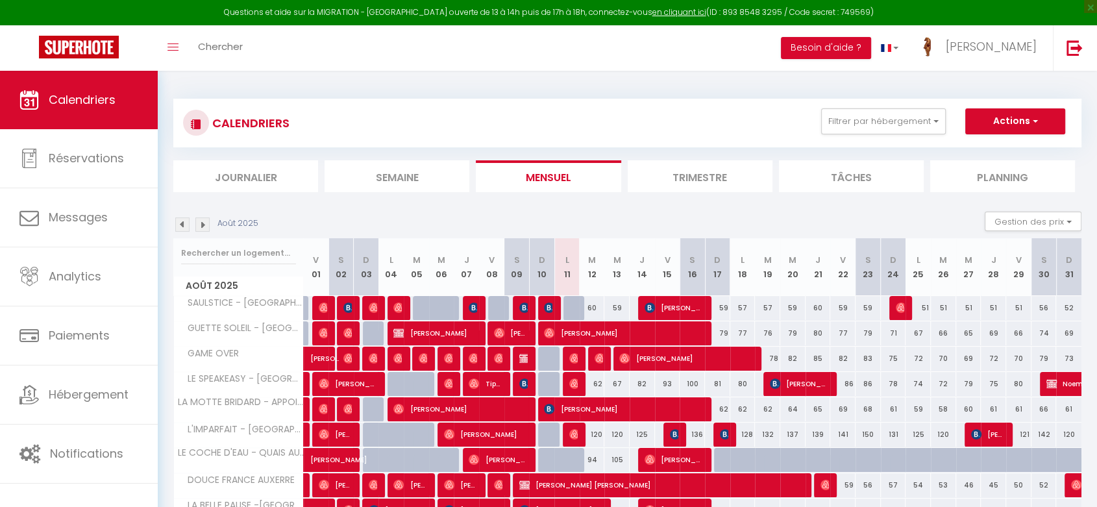
click at [204, 227] on img at bounding box center [202, 225] width 14 height 14
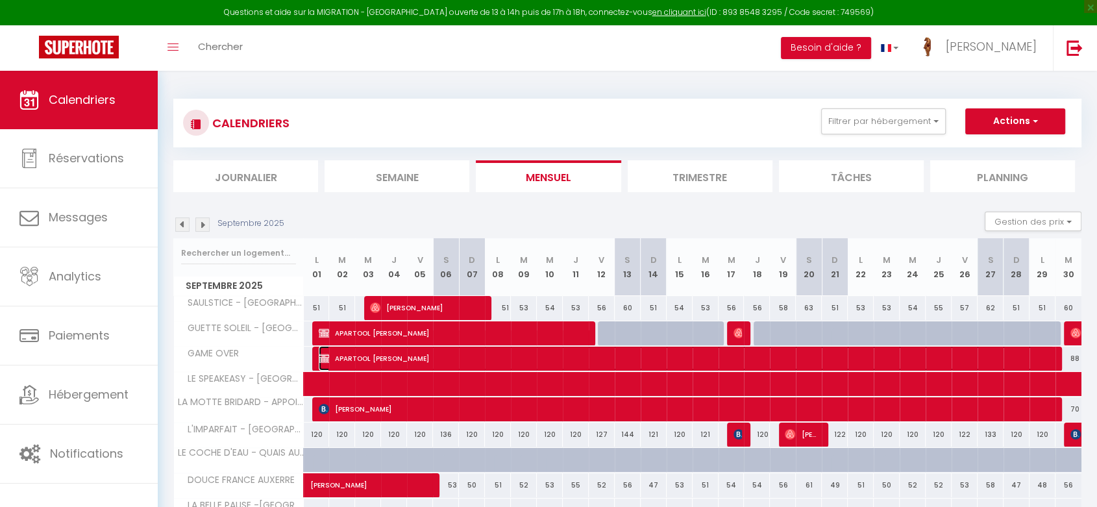
click at [516, 353] on span "APARTOOL [PERSON_NAME]" at bounding box center [687, 358] width 736 height 25
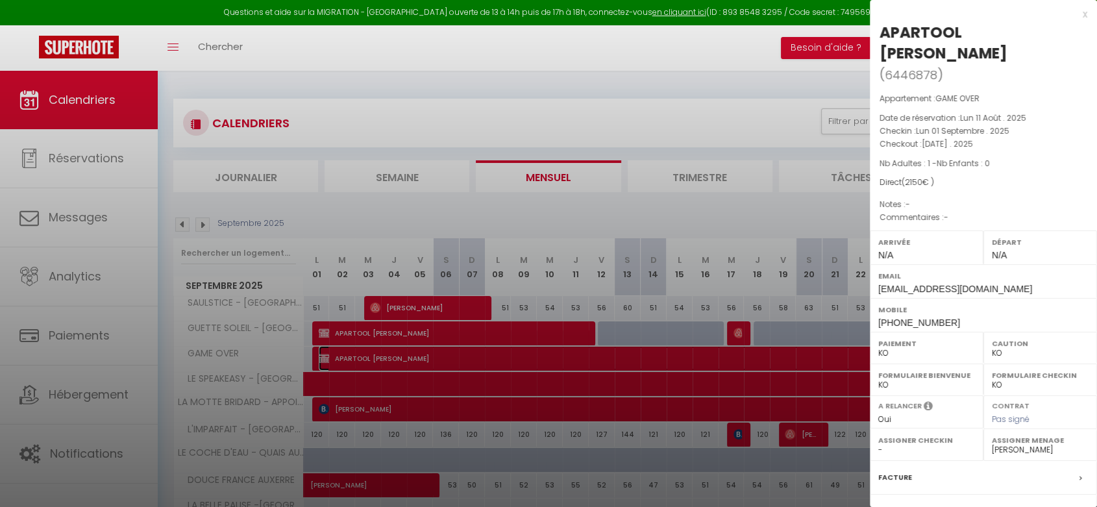
scroll to position [138, 0]
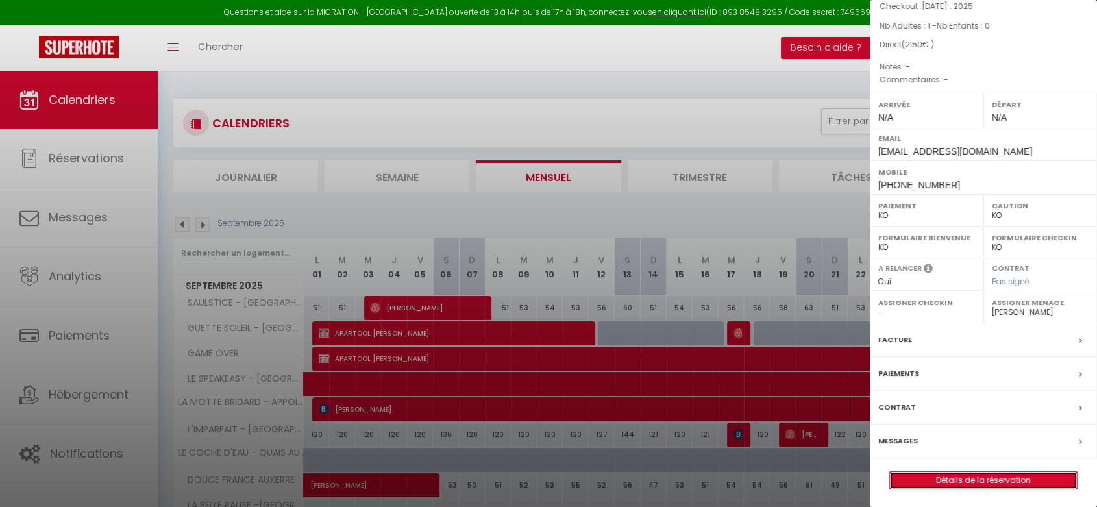
click at [951, 485] on link "Détails de la réservation" at bounding box center [983, 480] width 187 height 17
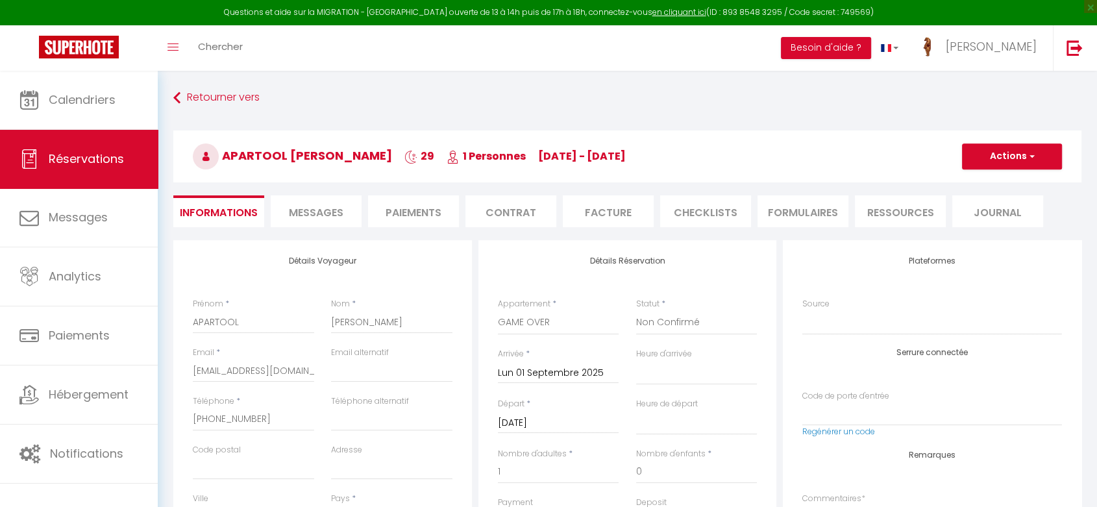
click at [580, 228] on div "Retourner vers APARTOOL [PERSON_NAME] 29 1 Personnes [DATE] - [DATE] Actions En…" at bounding box center [627, 163] width 925 height 154
click at [594, 216] on li "Facture" at bounding box center [608, 211] width 91 height 32
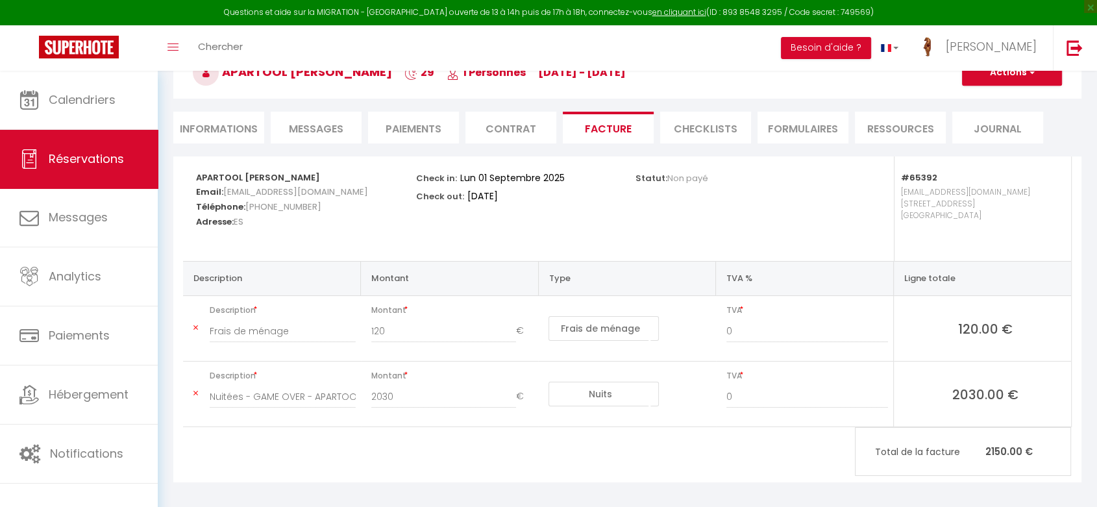
scroll to position [84, 0]
click at [995, 80] on button "Actions" at bounding box center [1012, 72] width 100 height 26
click at [994, 118] on link "Aperçu et éditer" at bounding box center [1002, 117] width 109 height 17
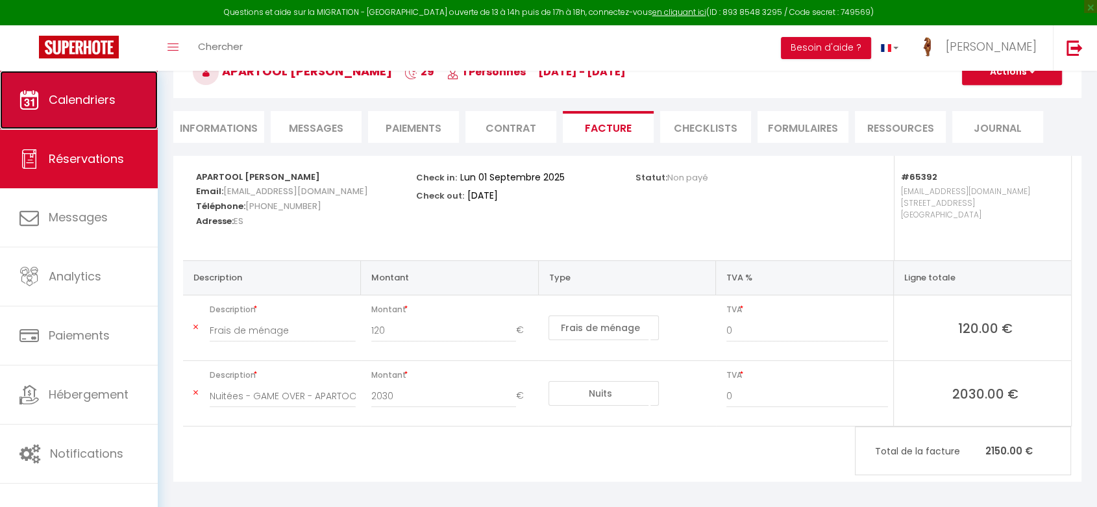
click at [104, 103] on span "Calendriers" at bounding box center [82, 100] width 67 height 16
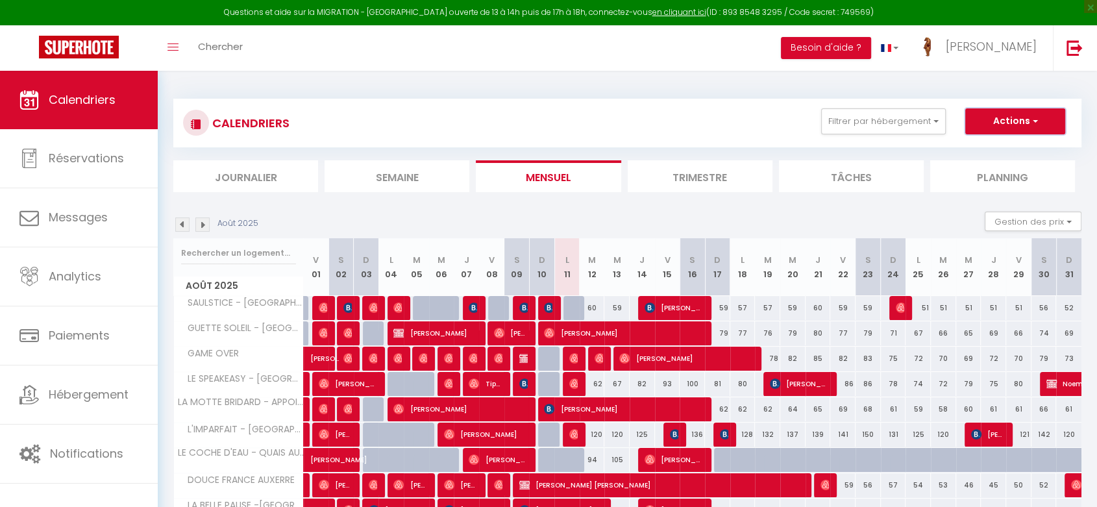
click at [1020, 123] on button "Actions" at bounding box center [1016, 121] width 100 height 26
click at [985, 150] on link "Nouvelle réservation" at bounding box center [1002, 151] width 113 height 19
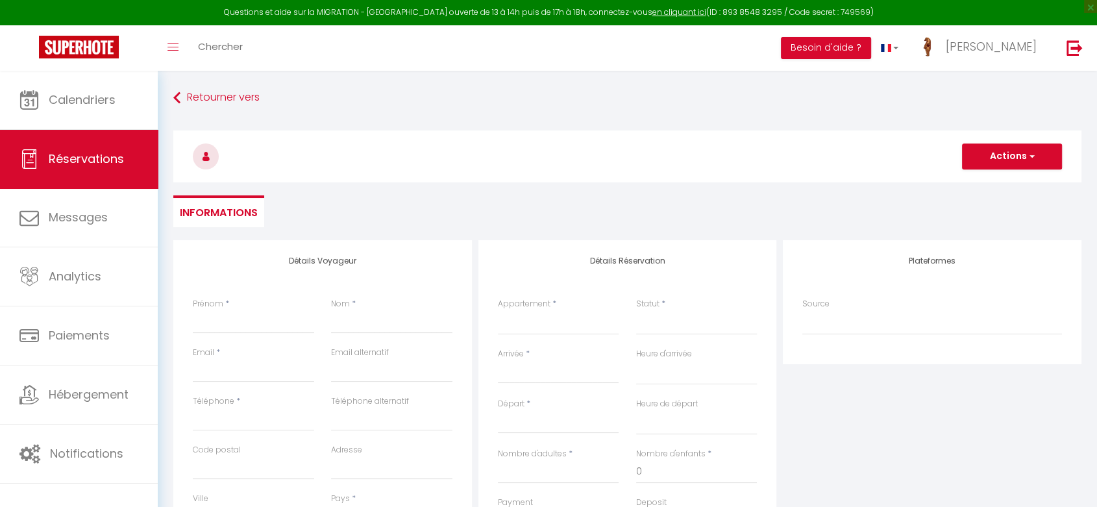
scroll to position [75, 0]
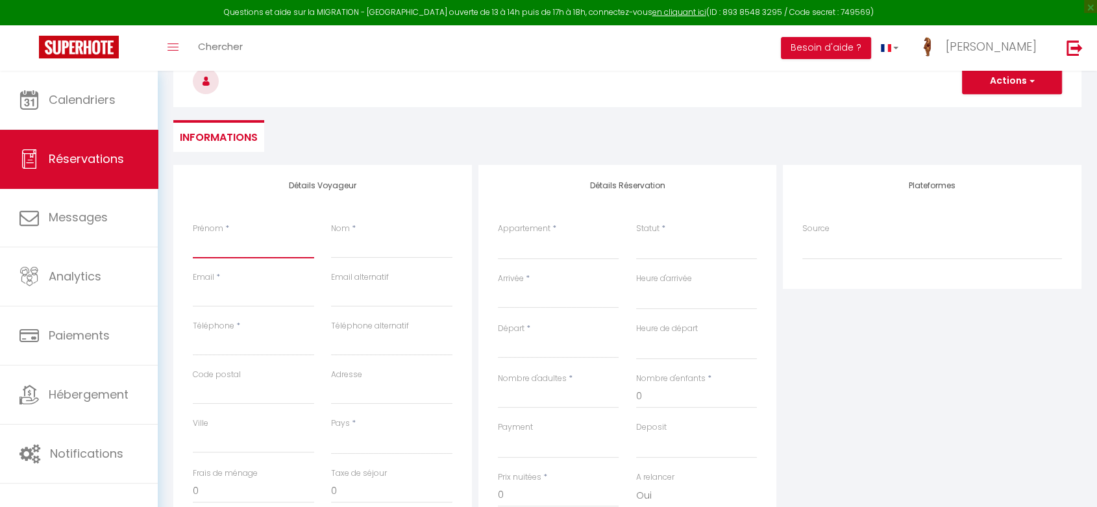
click at [221, 238] on input "Prénom" at bounding box center [253, 246] width 121 height 23
click at [379, 144] on ul "Informations" at bounding box center [627, 136] width 909 height 32
click at [369, 243] on input "Nom" at bounding box center [391, 246] width 121 height 23
paste input "TAILAME"
click at [221, 299] on input "Email client" at bounding box center [253, 295] width 121 height 23
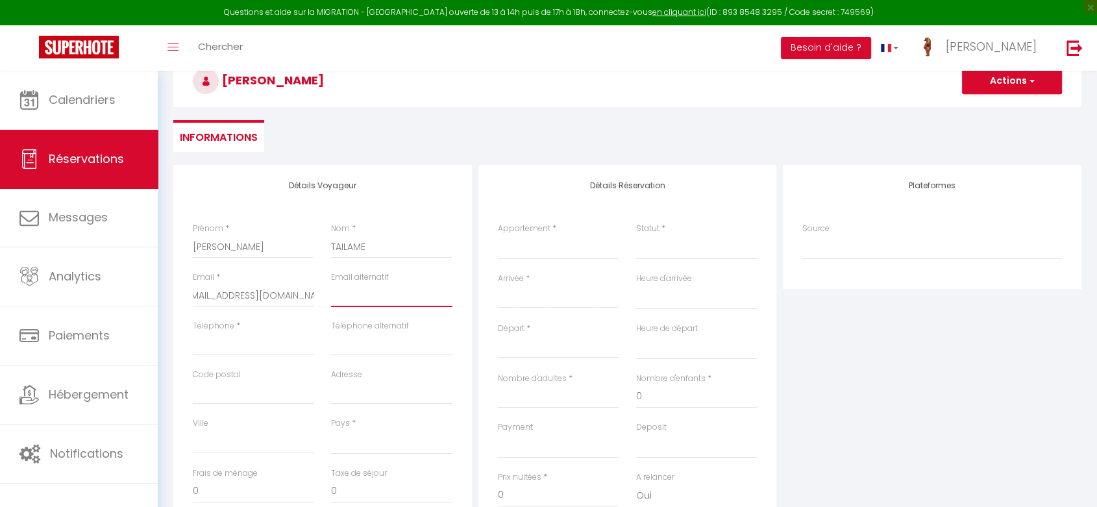
scroll to position [0, 0]
paste input "[PHONE_NUMBER]"
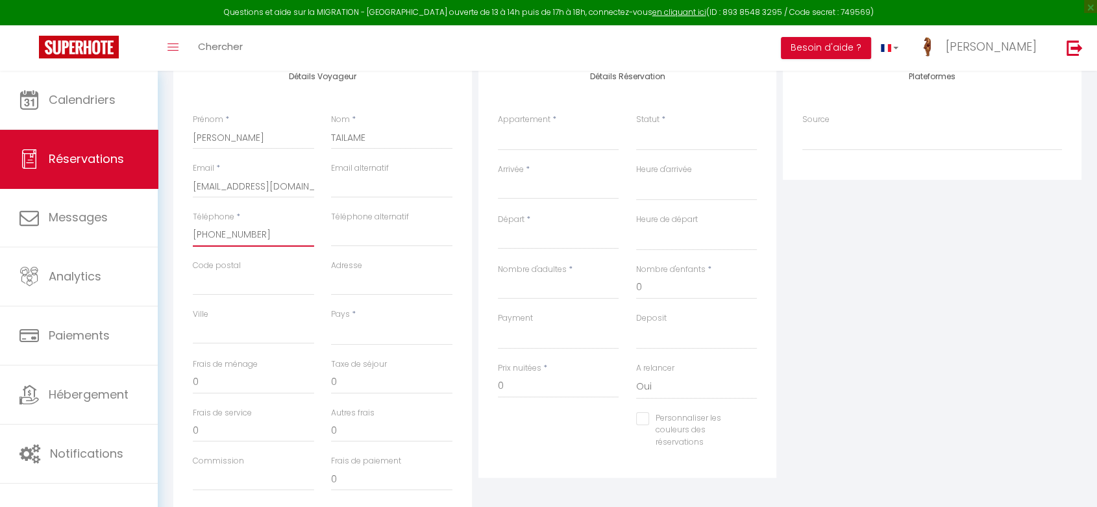
scroll to position [195, 0]
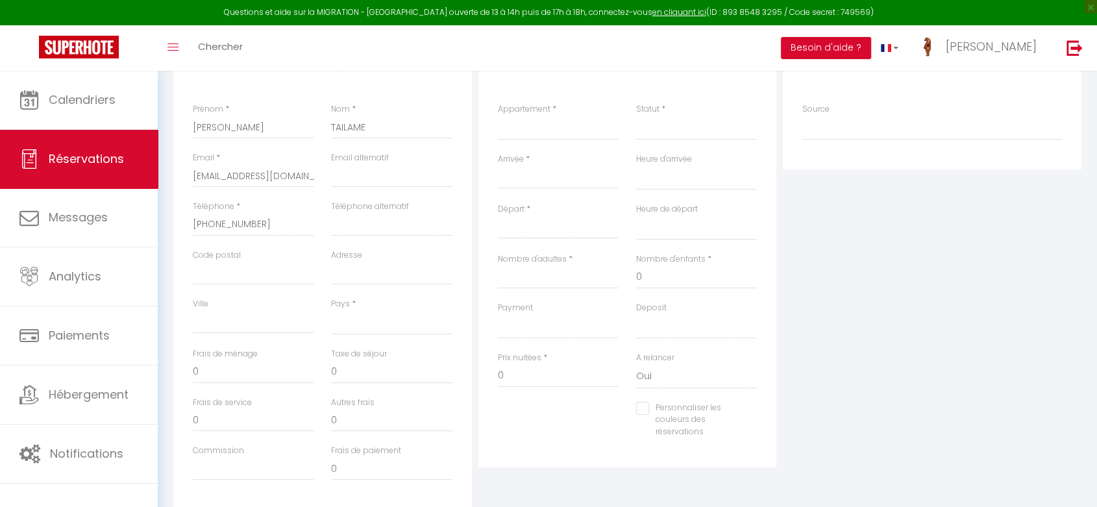
click at [377, 334] on div "Pays * [GEOGRAPHIC_DATA] [GEOGRAPHIC_DATA] [GEOGRAPHIC_DATA] [GEOGRAPHIC_DATA] …" at bounding box center [392, 323] width 138 height 50
click at [374, 329] on select "[GEOGRAPHIC_DATA] [GEOGRAPHIC_DATA] [GEOGRAPHIC_DATA] [GEOGRAPHIC_DATA] [GEOGRA…" at bounding box center [391, 322] width 121 height 25
click at [331, 310] on select "[GEOGRAPHIC_DATA] [GEOGRAPHIC_DATA] [GEOGRAPHIC_DATA] [GEOGRAPHIC_DATA] [GEOGRA…" at bounding box center [391, 322] width 121 height 25
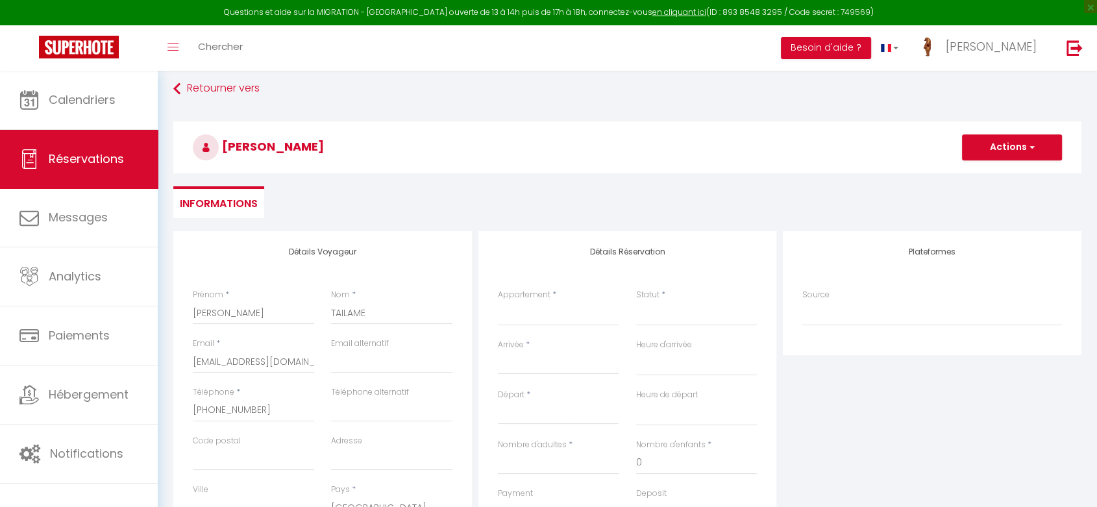
scroll to position [0, 0]
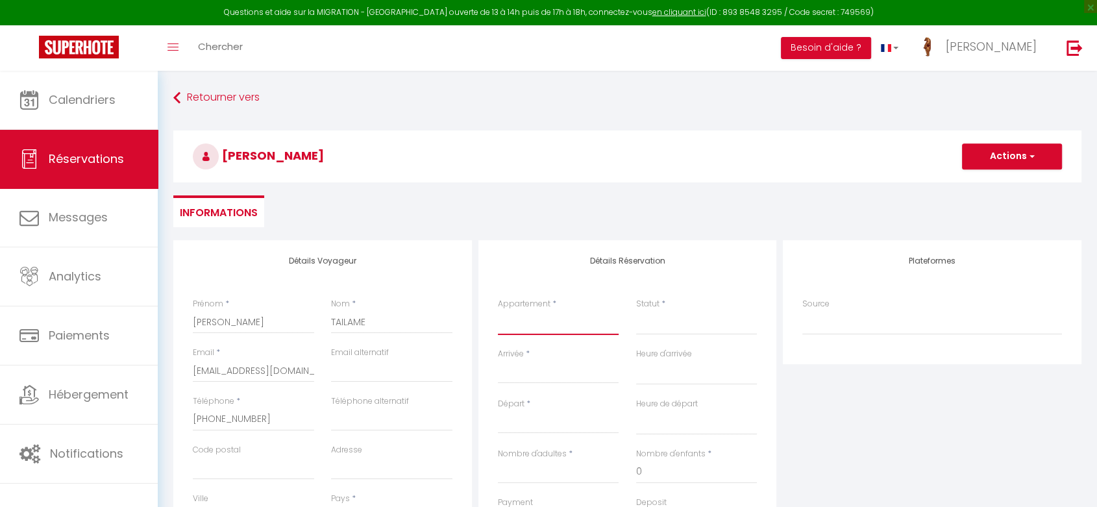
click at [556, 317] on select "SAULSTICE - AUXERRE GUETTE SOLEIL - AUXERRE GAME OVER LE SPEAKEASY - AUXERRE LA…" at bounding box center [558, 322] width 121 height 25
click at [498, 310] on select "SAULSTICE - AUXERRE GUETTE SOLEIL - AUXERRE GAME OVER LE SPEAKEASY - AUXERRE LA…" at bounding box center [558, 322] width 121 height 25
click at [707, 318] on select "Confirmé Non Confirmé [PERSON_NAME] par le voyageur No Show Request" at bounding box center [696, 322] width 121 height 25
click at [636, 310] on select "Confirmé Non Confirmé [PERSON_NAME] par le voyageur No Show Request" at bounding box center [696, 322] width 121 height 25
click at [554, 368] on input "Arrivée" at bounding box center [558, 373] width 121 height 17
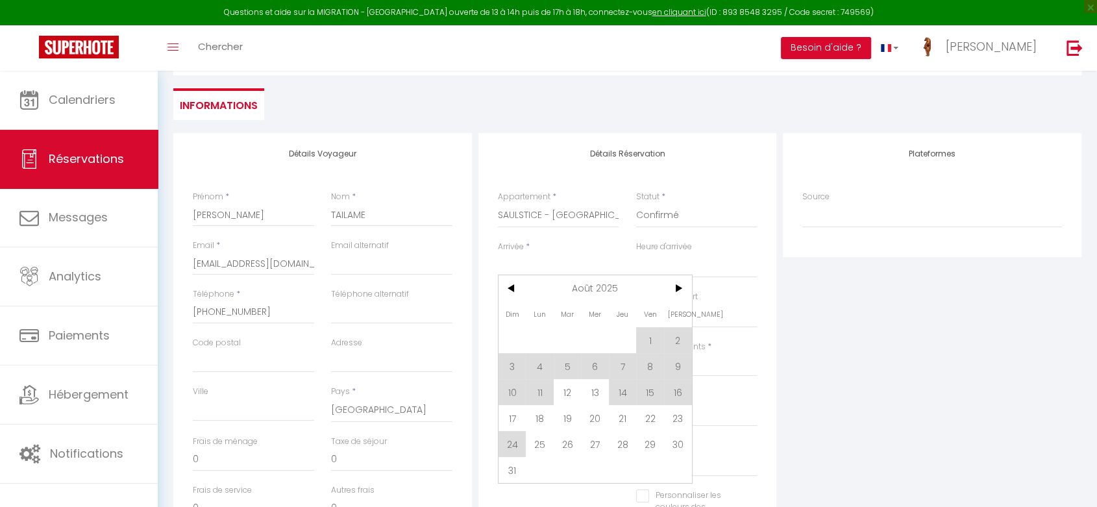
scroll to position [147, 0]
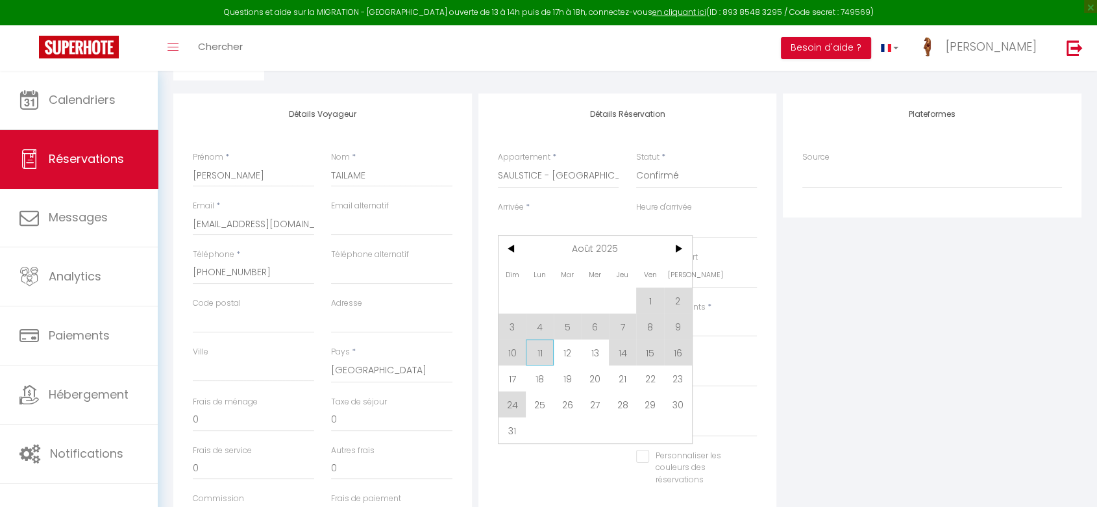
click at [536, 351] on span "11" at bounding box center [540, 353] width 28 height 26
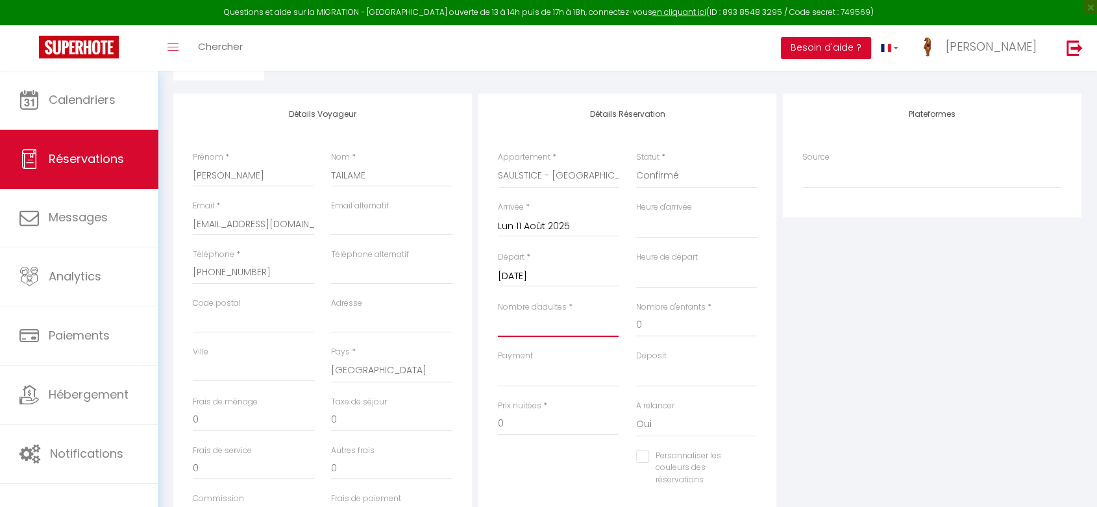
click at [534, 322] on input "Nombre d'adultes" at bounding box center [558, 325] width 121 height 23
drag, startPoint x: 208, startPoint y: 423, endPoint x: 177, endPoint y: 420, distance: 31.4
click at [177, 420] on div "Détails Voyageur Prénom * [PERSON_NAME] * TAILAME Email * [EMAIL_ADDRESS][DOMAI…" at bounding box center [322, 326] width 299 height 464
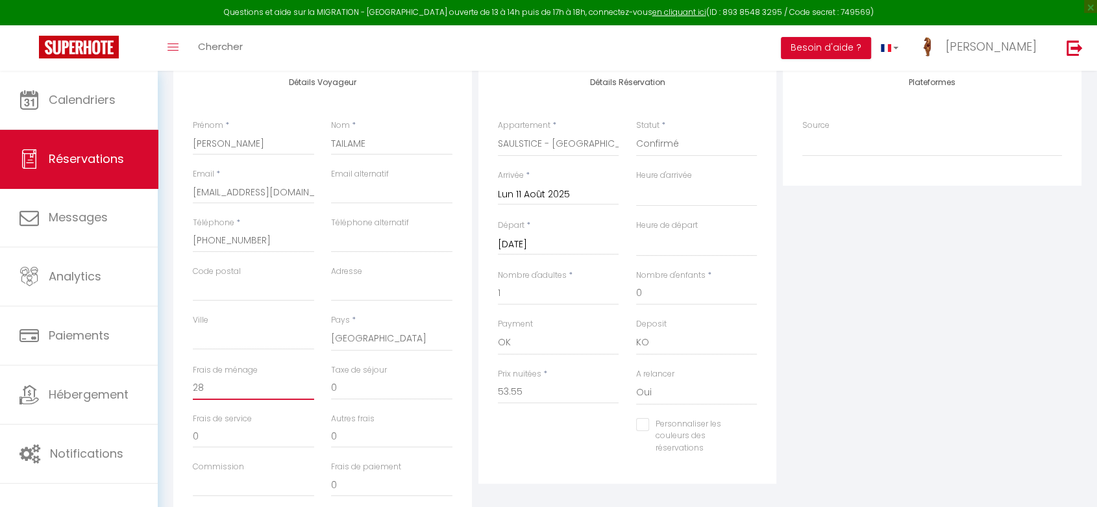
scroll to position [287, 0]
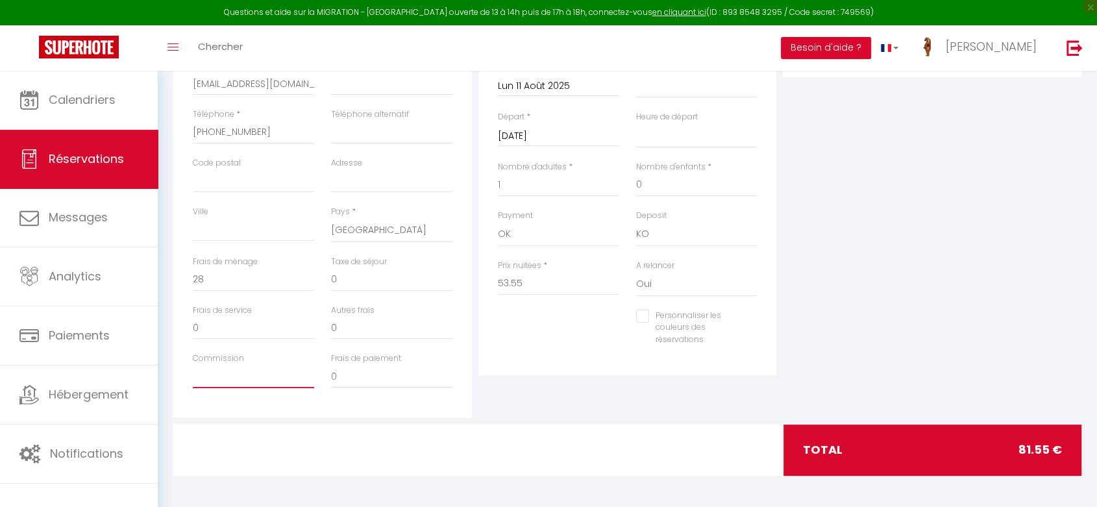
click at [239, 378] on input "Commission" at bounding box center [253, 376] width 121 height 23
click at [909, 284] on div "Plateformes Source Direct [DOMAIN_NAME] [DOMAIN_NAME] Chalet montagne Expedia G…" at bounding box center [932, 185] width 305 height 464
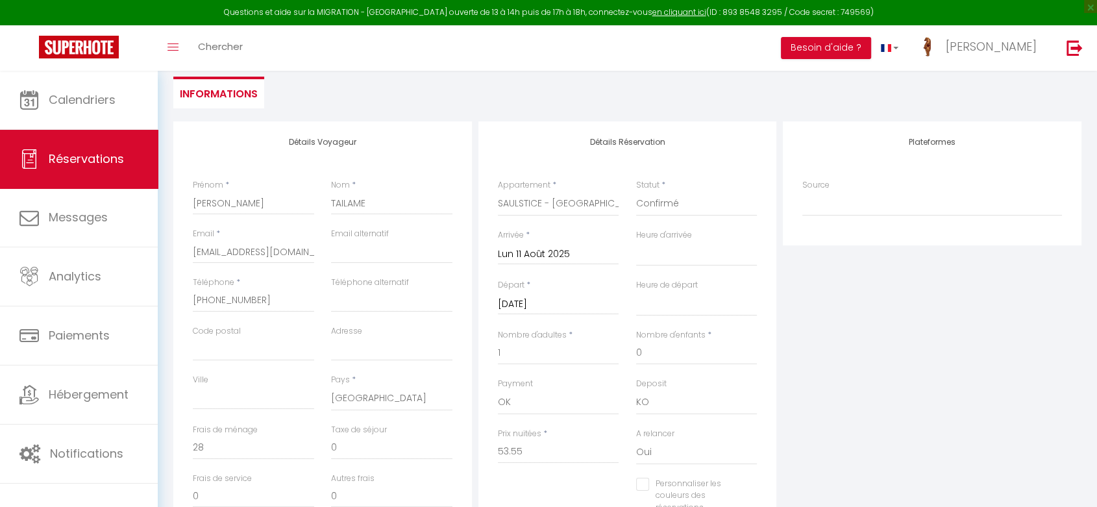
scroll to position [0, 0]
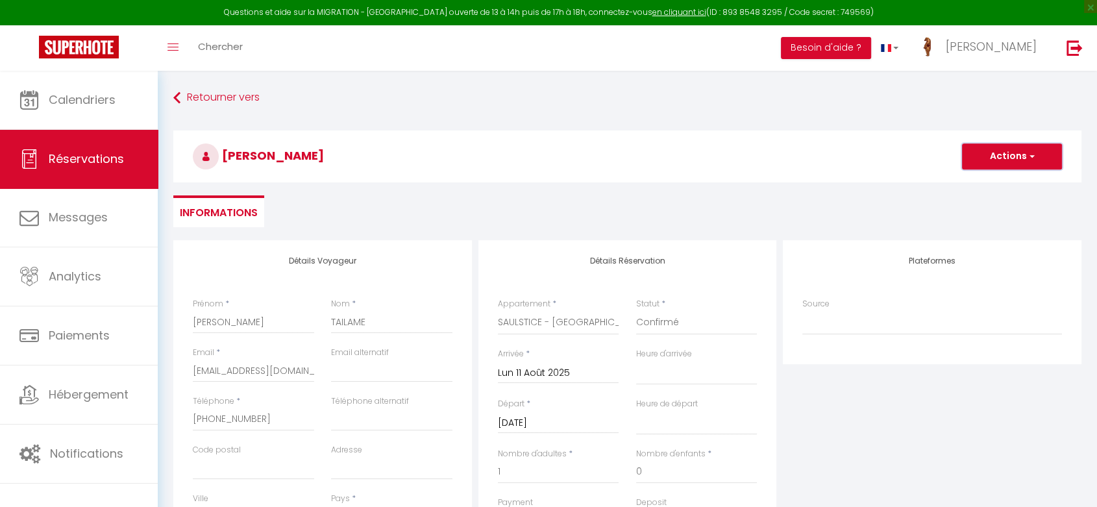
click at [977, 166] on button "Actions" at bounding box center [1012, 157] width 100 height 26
click at [963, 181] on link "Enregistrer" at bounding box center [999, 185] width 103 height 17
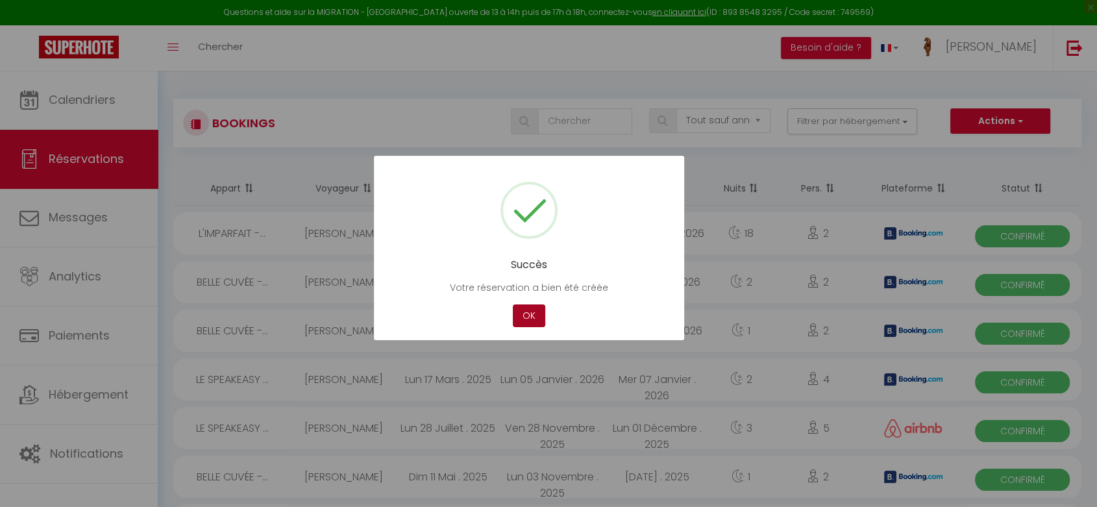
click at [523, 325] on button "OK" at bounding box center [529, 316] width 32 height 23
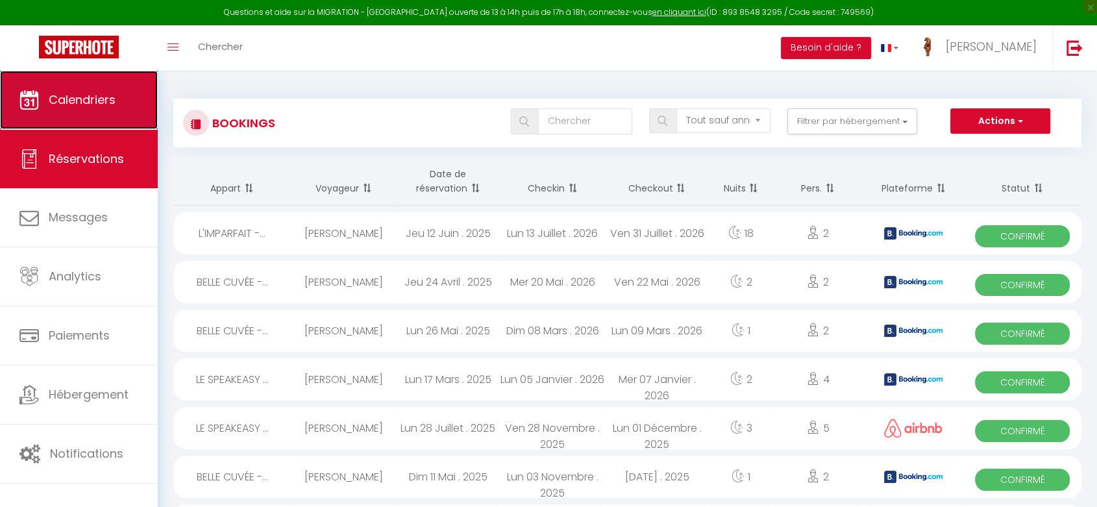
click at [96, 106] on span "Calendriers" at bounding box center [82, 100] width 67 height 16
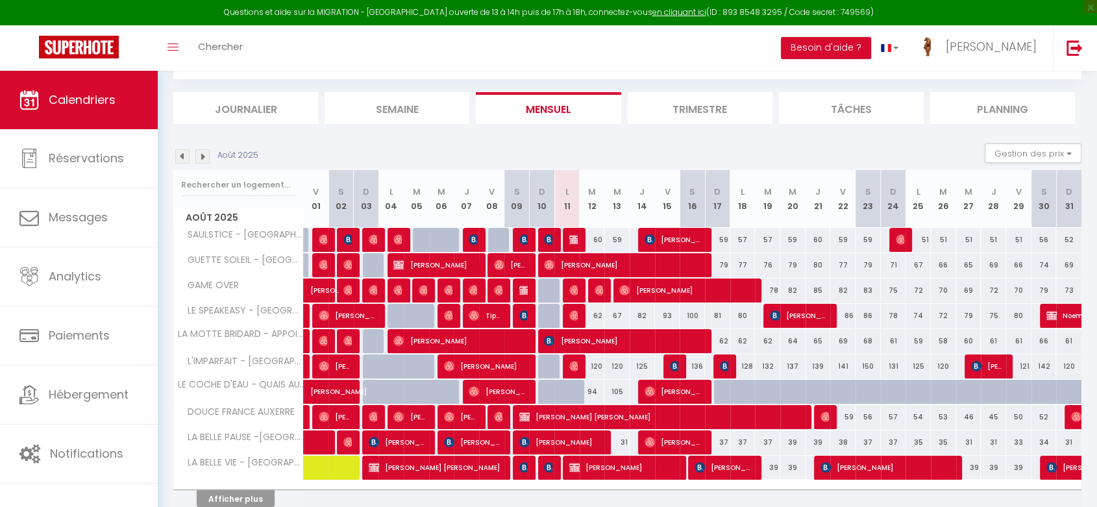
scroll to position [125, 0]
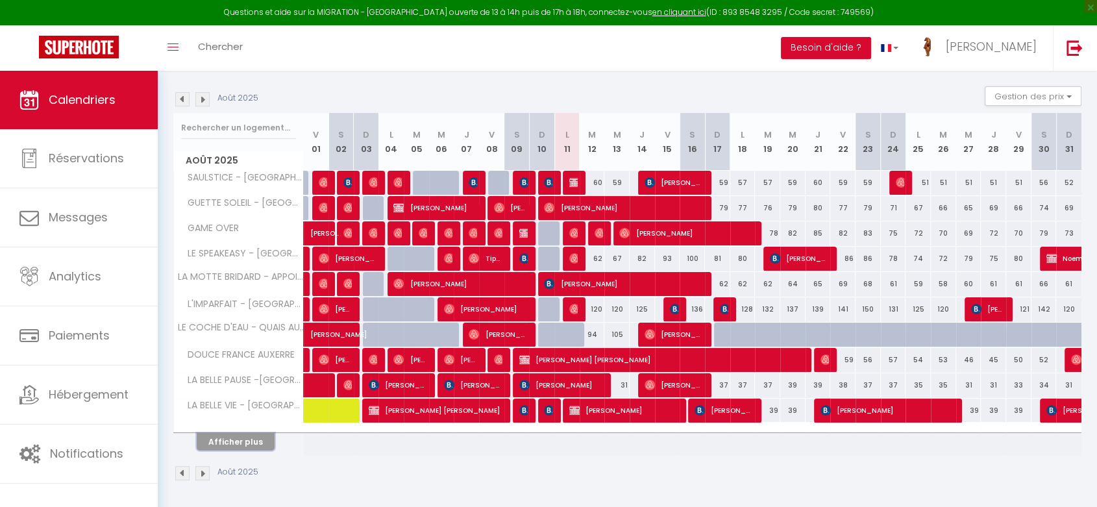
click at [236, 440] on button "Afficher plus" at bounding box center [236, 442] width 78 height 18
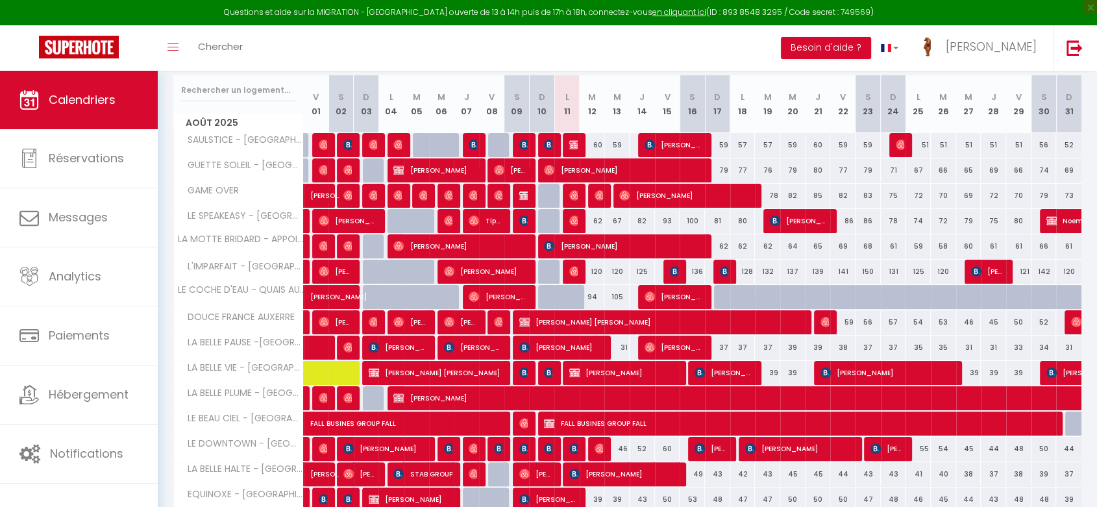
scroll to position [96, 0]
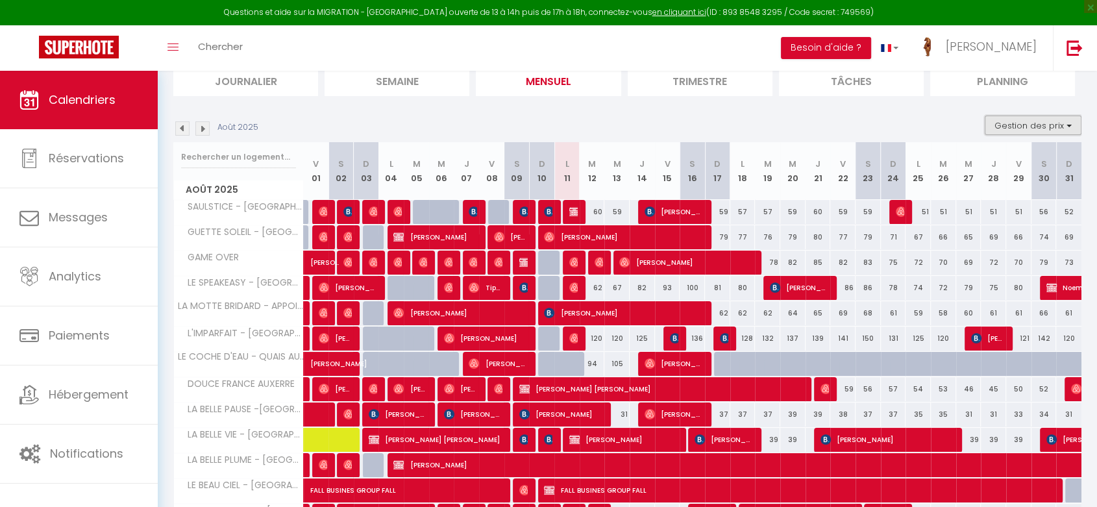
click at [997, 133] on button "Gestion des prix" at bounding box center [1033, 125] width 97 height 19
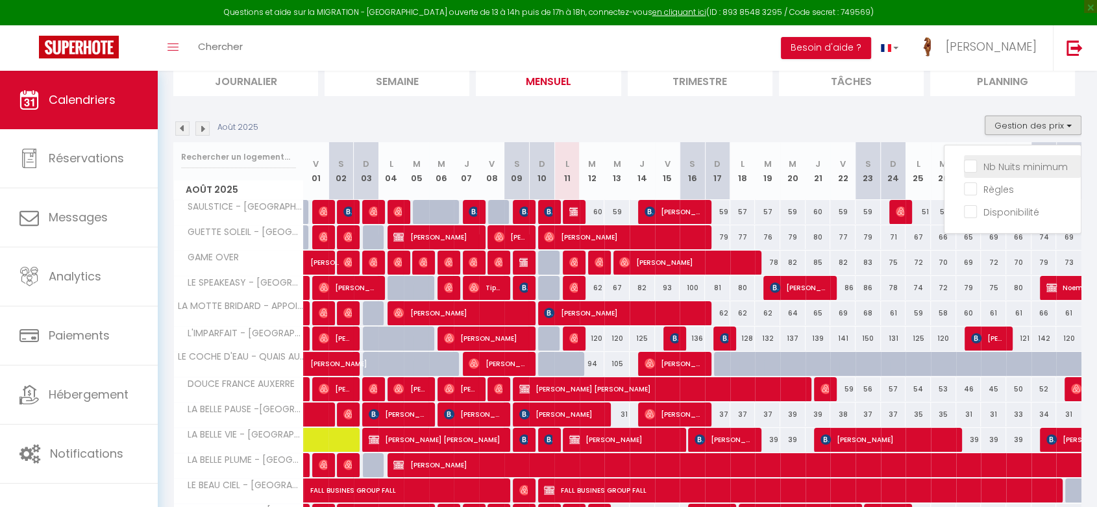
click at [971, 159] on input "Nb Nuits minimum" at bounding box center [1022, 165] width 117 height 13
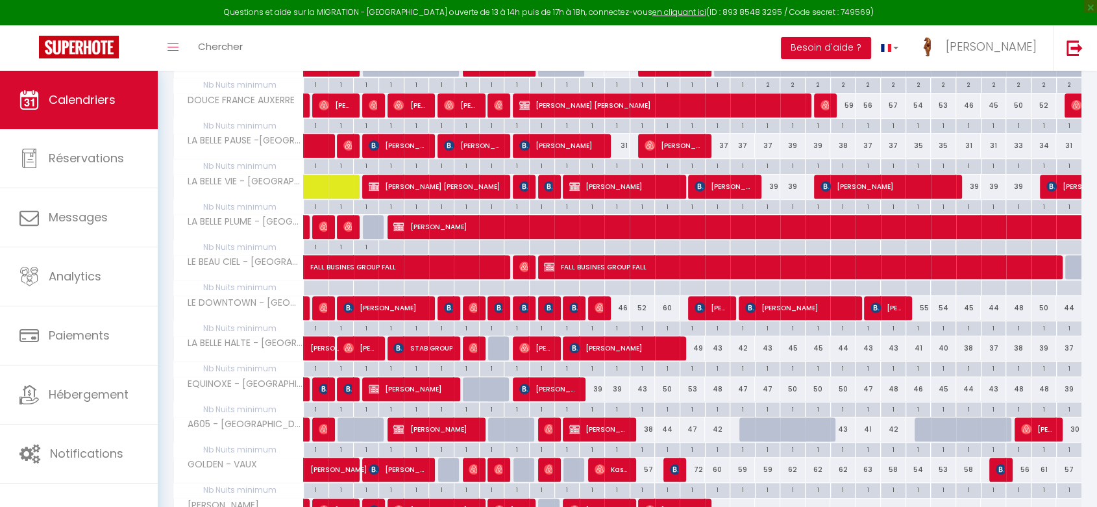
scroll to position [681, 0]
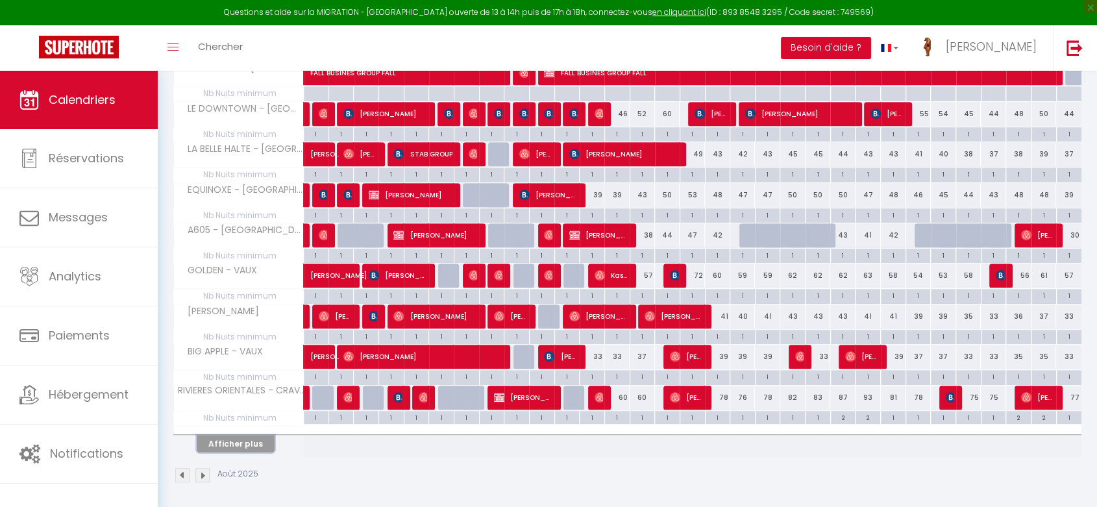
click at [254, 442] on button "Afficher plus" at bounding box center [236, 444] width 78 height 18
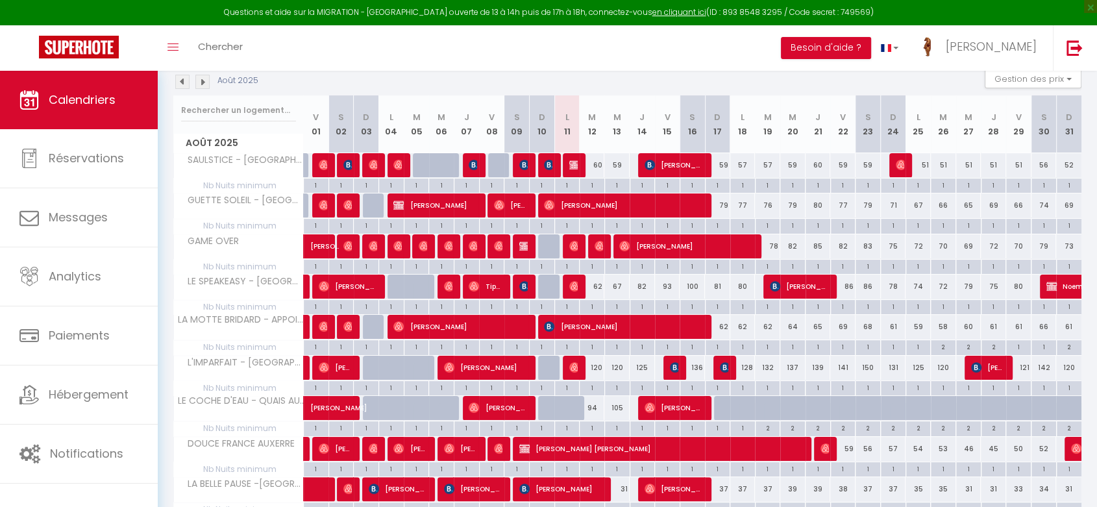
scroll to position [0, 0]
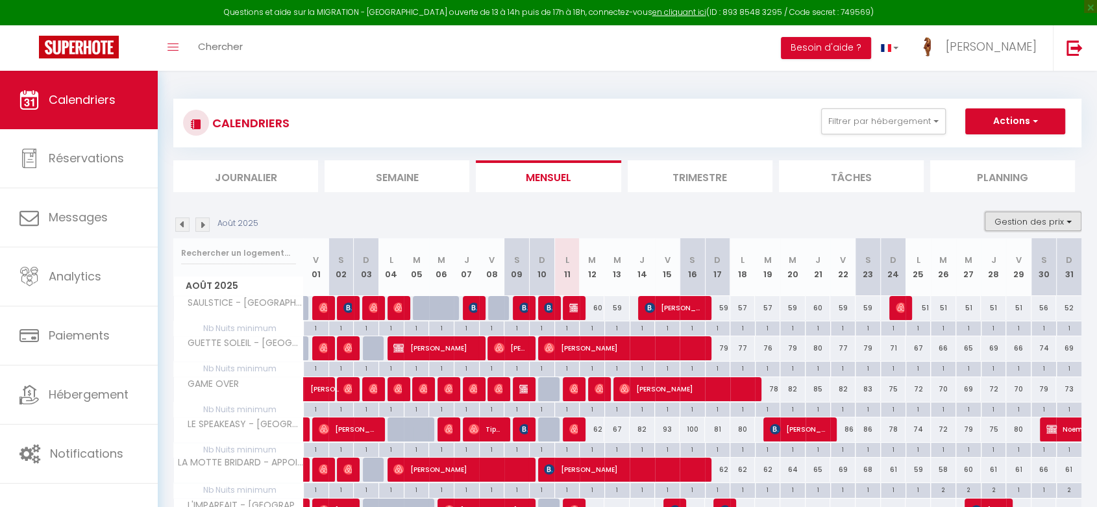
click at [1027, 218] on button "Gestion des prix" at bounding box center [1033, 221] width 97 height 19
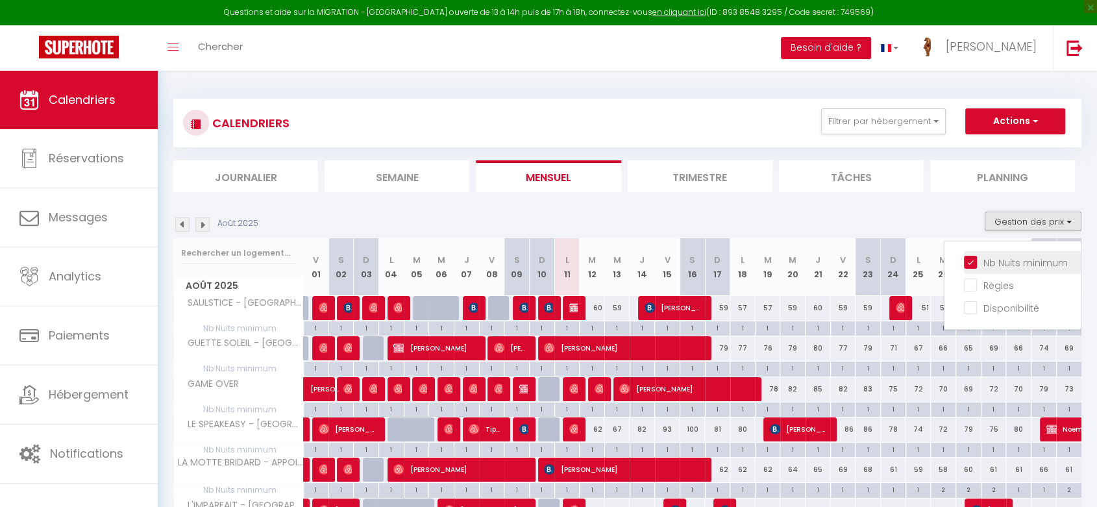
click at [966, 261] on input "Nb Nuits minimum" at bounding box center [1022, 261] width 117 height 13
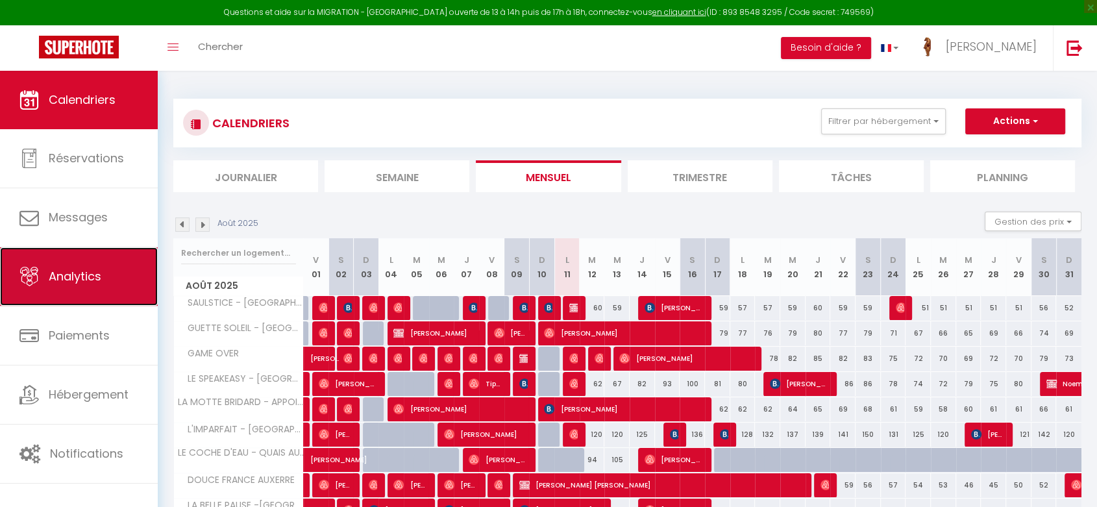
click at [70, 288] on link "Analytics" at bounding box center [79, 276] width 158 height 58
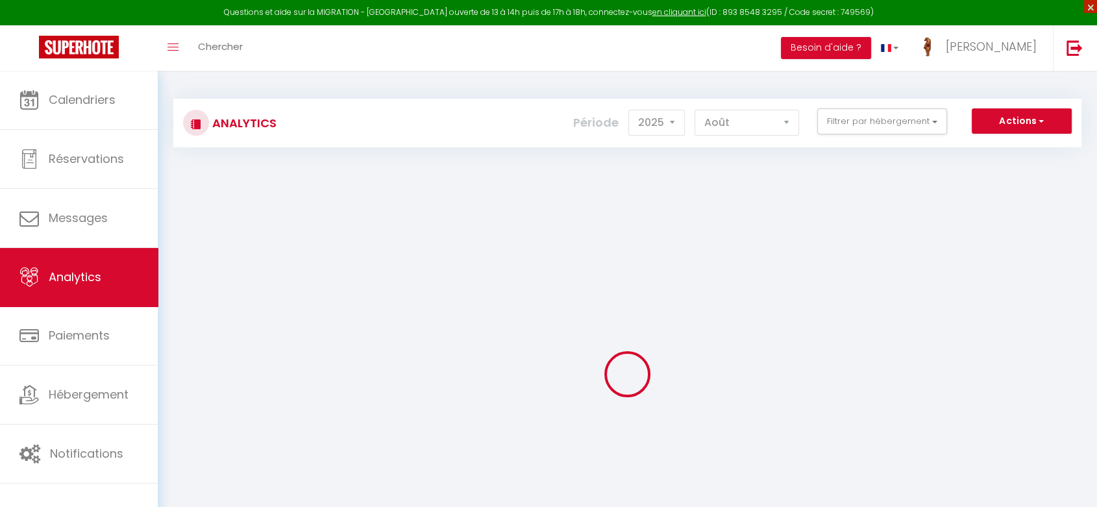
click at [1088, 8] on span "×" at bounding box center [1091, 6] width 13 height 13
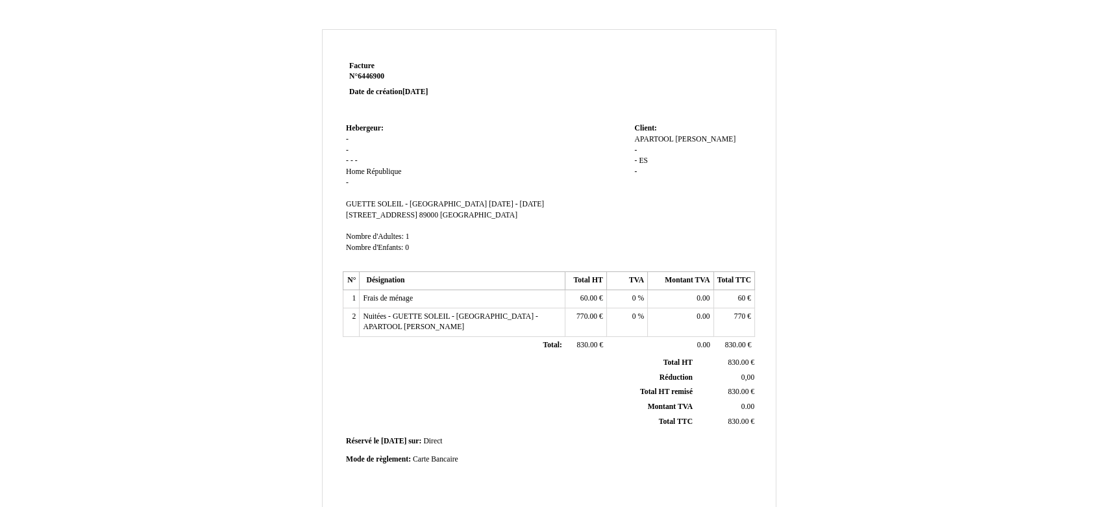
click at [346, 140] on span "-" at bounding box center [347, 139] width 3 height 8
type input "HOME REPUBLQUE"
click at [347, 154] on span "-" at bounding box center [347, 153] width 3 height 8
type input "[STREET_ADDRESS]"
click at [347, 163] on span "-" at bounding box center [347, 163] width 3 height 8
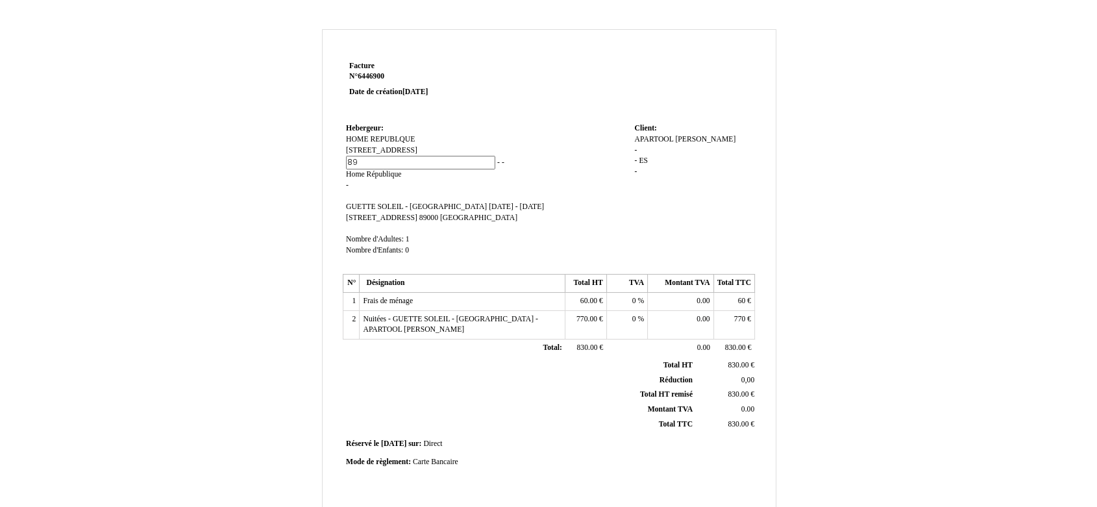
type input "89000"
click at [442, 164] on td "Hebergeur: Hebergeur: HOME REPUBLQUE HOME REPUBLQUE [STREET_ADDRESS] [STREET_AD…" at bounding box center [487, 195] width 288 height 151
click at [365, 158] on span "89000" at bounding box center [355, 161] width 19 height 8
click at [440, 157] on td "Hebergeur: Hebergeur: HOME REPUBLQUE HOME REPUBLQUE [STREET_ADDRESS][GEOGRAPHIC…" at bounding box center [487, 195] width 288 height 151
click at [369, 158] on span "-" at bounding box center [368, 161] width 3 height 8
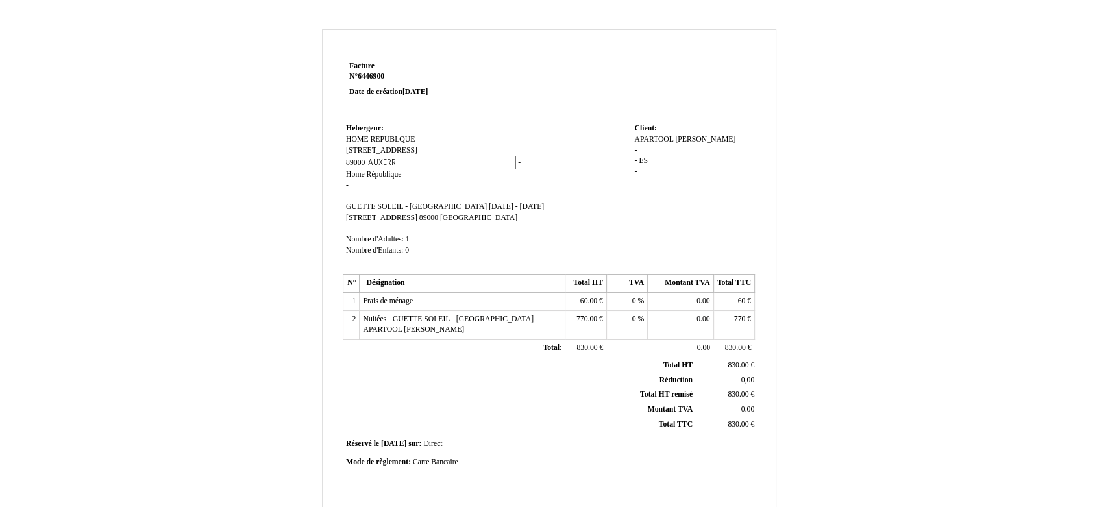
type input "[GEOGRAPHIC_DATA]"
drag, startPoint x: 364, startPoint y: 171, endPoint x: 374, endPoint y: 171, distance: 10.4
click at [374, 171] on span "Home Home [GEOGRAPHIC_DATA]" at bounding box center [373, 174] width 55 height 8
click at [364, 171] on span "Home" at bounding box center [355, 172] width 19 height 8
drag, startPoint x: 349, startPoint y: 165, endPoint x: 236, endPoint y: 158, distance: 112.6
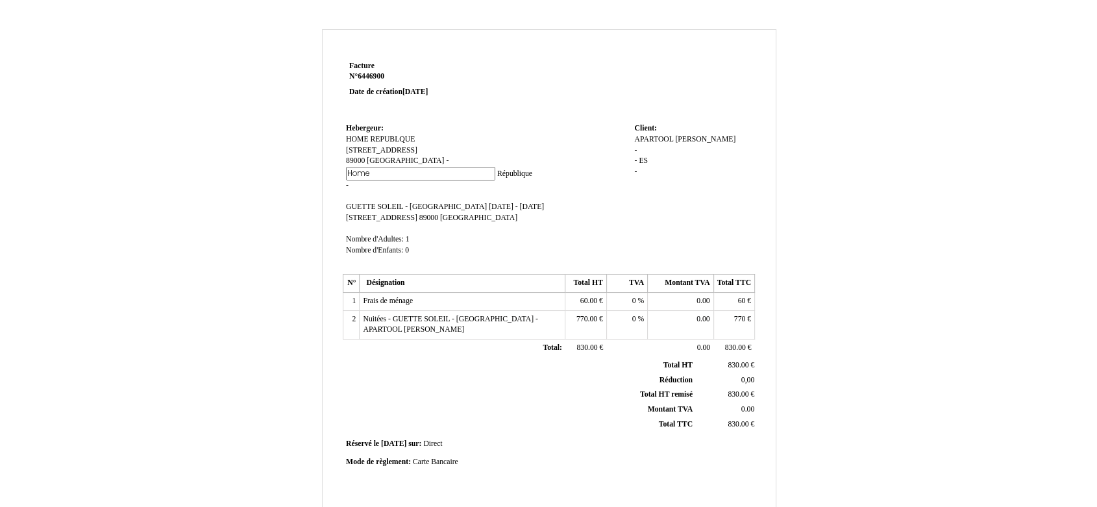
click at [236, 158] on div "Facture Facture N° 6446900 6446900 Date de création [DATE] [GEOGRAPHIC_DATA]: […" at bounding box center [549, 406] width 760 height 754
type input "[GEOGRAPHIC_DATA]"
click at [460, 166] on td "Hebergeur: Hebergeur: HOME REPUBLQUE HOME REPUBLQUE [STREET_ADDRESS] [STREET_AD…" at bounding box center [487, 194] width 288 height 148
click at [425, 173] on span "République" at bounding box center [442, 172] width 35 height 8
click at [425, 173] on input "République" at bounding box center [499, 174] width 149 height 14
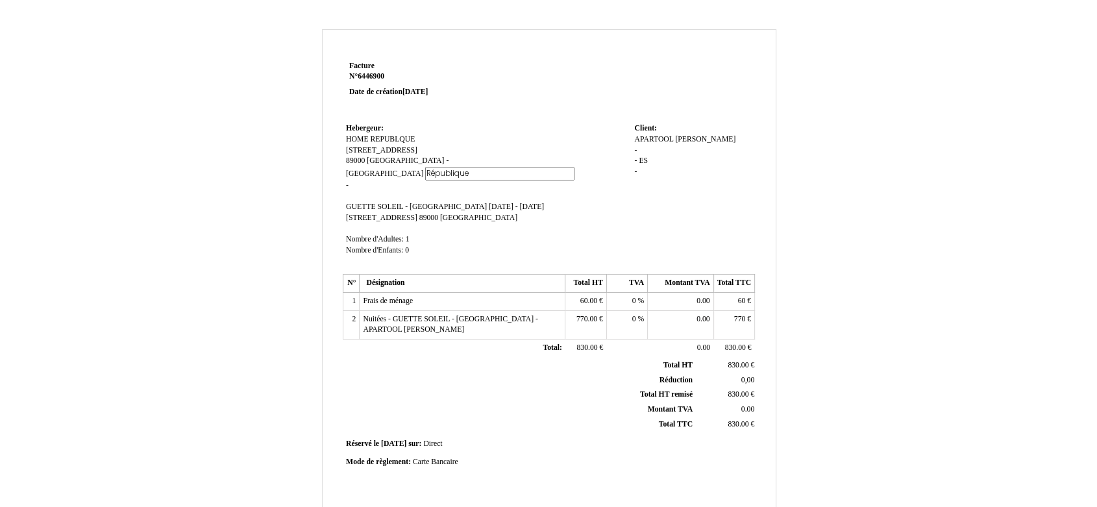
click at [425, 173] on input "République" at bounding box center [499, 174] width 149 height 14
click at [364, 185] on td "Hebergeur: Hebergeur: HOME REPUBLQUE HOME REPUBLQUE [STREET_ADDRESS] [STREET_AD…" at bounding box center [487, 195] width 288 height 151
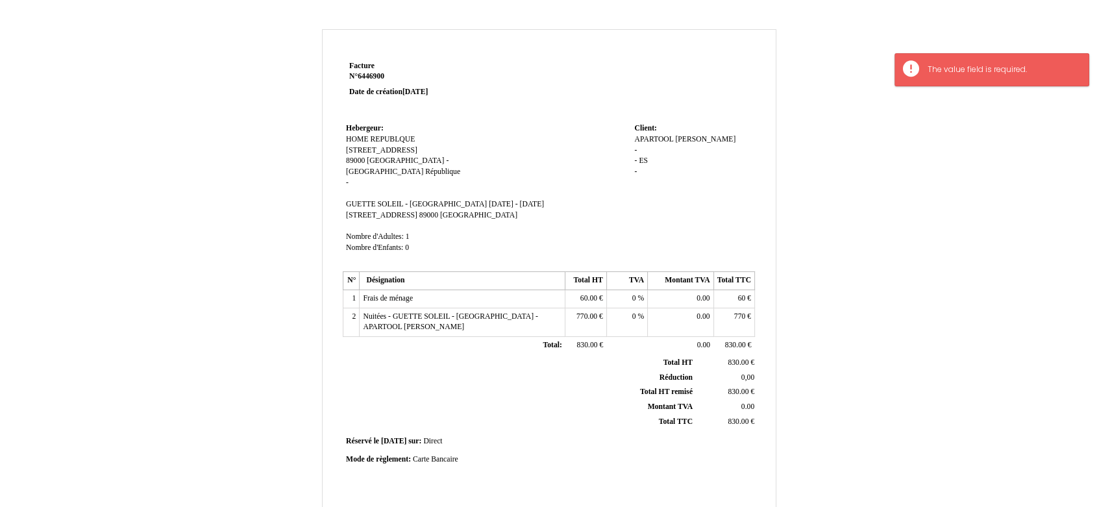
click at [344, 182] on td "Hebergeur: Hebergeur: HOME REPUBLQUE HOME REPUBLQUE [STREET_ADDRESS] [STREET_AD…" at bounding box center [487, 194] width 288 height 148
click at [431, 170] on td "Hebergeur: Hebergeur: HOME REPUBLQUE HOME REPUBLQUE [STREET_ADDRESS] [STREET_AD…" at bounding box center [487, 194] width 288 height 148
click at [420, 172] on td "Hebergeur: Hebergeur: HOME REPUBLQUE HOME REPUBLQUE [STREET_ADDRESS] [STREET_AD…" at bounding box center [487, 194] width 288 height 148
click at [425, 171] on span "République" at bounding box center [442, 172] width 35 height 8
click at [425, 171] on input "République" at bounding box center [499, 174] width 149 height 14
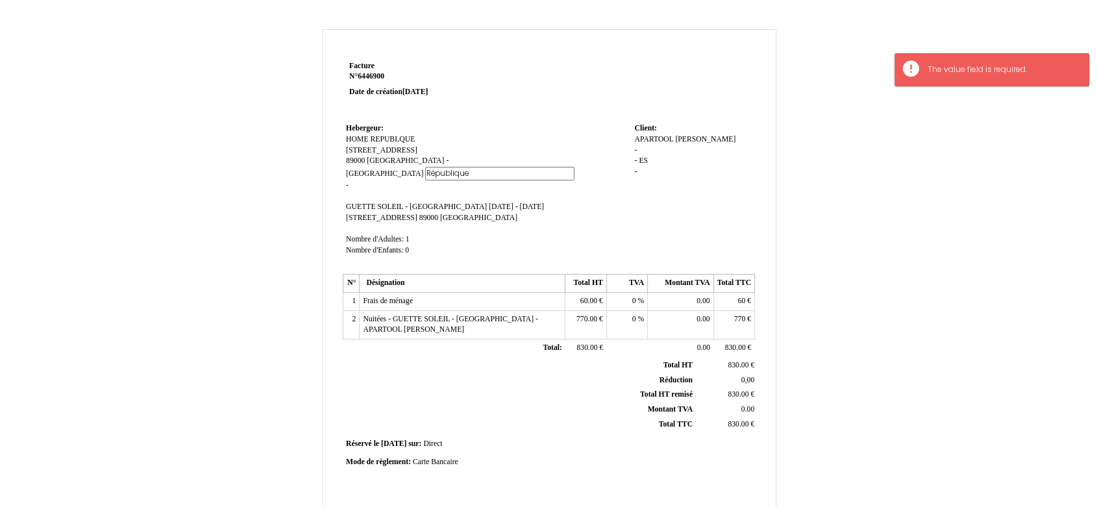
click at [425, 171] on input "République" at bounding box center [499, 174] width 149 height 14
type input "-"
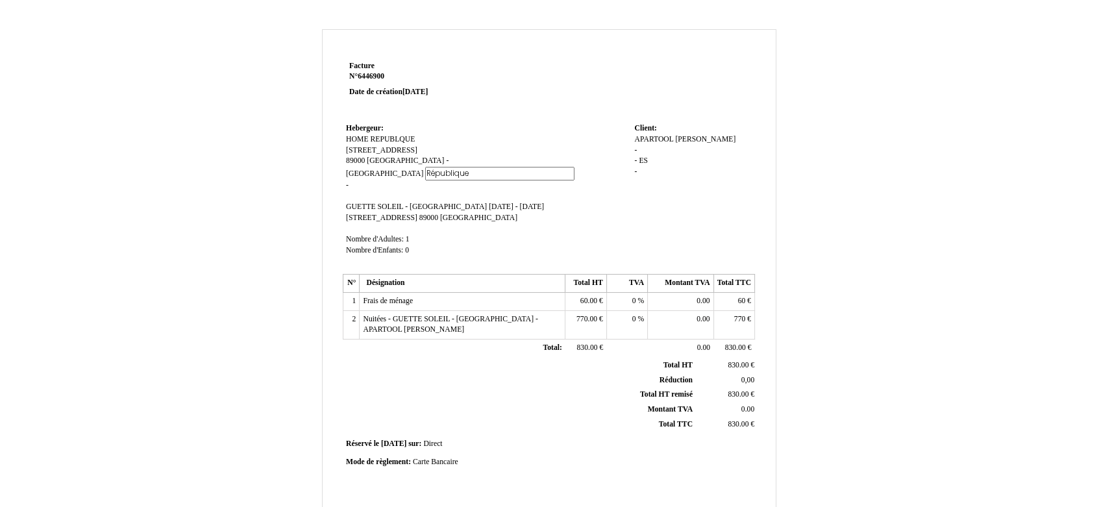
click at [379, 192] on td "Hebergeur: Hebergeur: HOME REPUBLQUE HOME REPUBLQUE [STREET_ADDRESS] [STREET_AD…" at bounding box center [487, 195] width 288 height 151
click at [346, 182] on span "-" at bounding box center [347, 183] width 3 height 8
type input "SIRET 911 620 052 R.C.S. [GEOGRAPHIC_DATA]"
click at [250, 253] on div "Facture Facture N° 6446900 6446900 Date de création [DATE] Hebergeur: [GEOGRAPH…" at bounding box center [549, 406] width 760 height 754
click at [645, 165] on span "ES" at bounding box center [643, 161] width 9 height 8
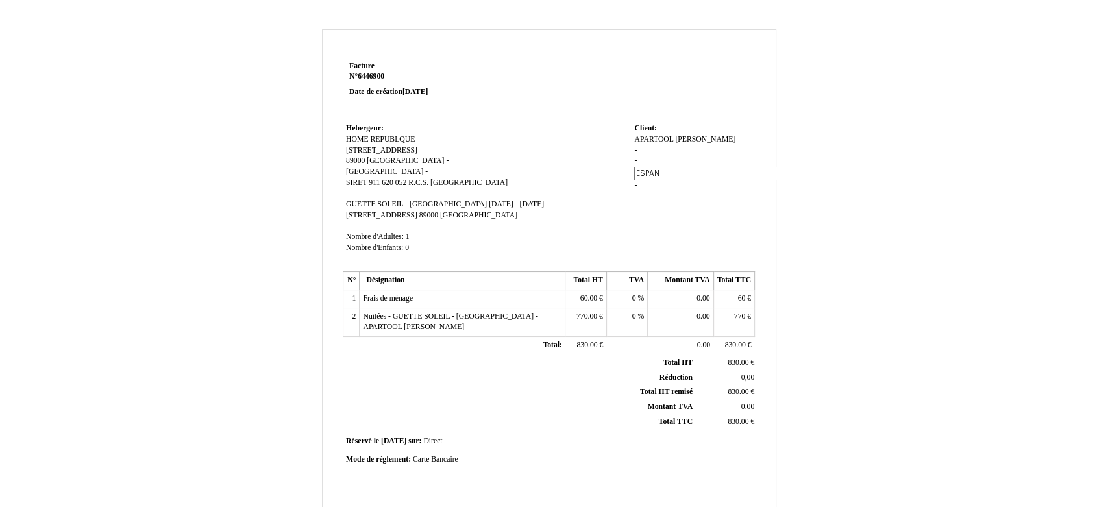
type input "ESPANA"
click at [790, 208] on div "Facture Facture N° 6446900 6446900 Date de création 11 August 2025 Hebergeur: H…" at bounding box center [549, 406] width 760 height 754
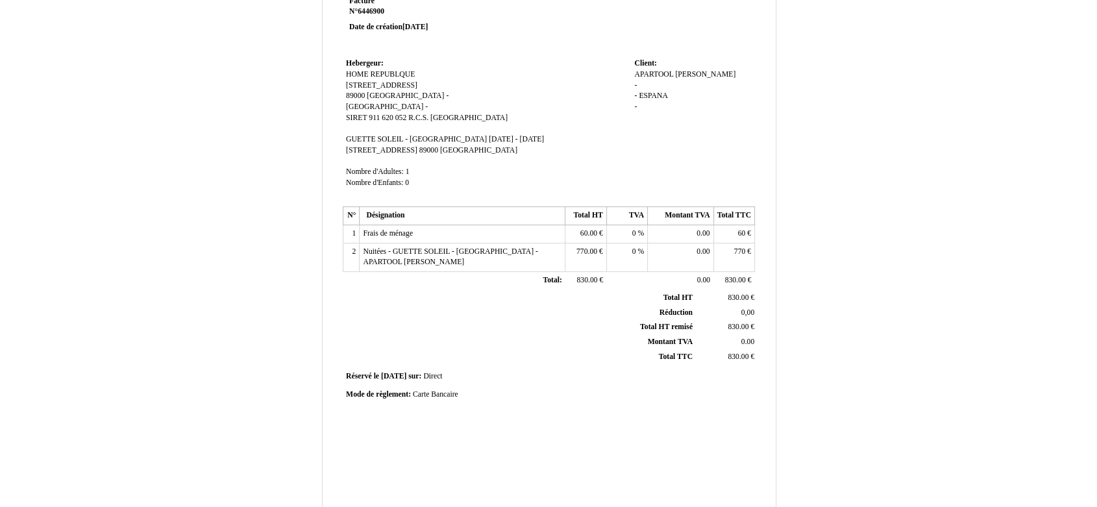
scroll to position [50, 0]
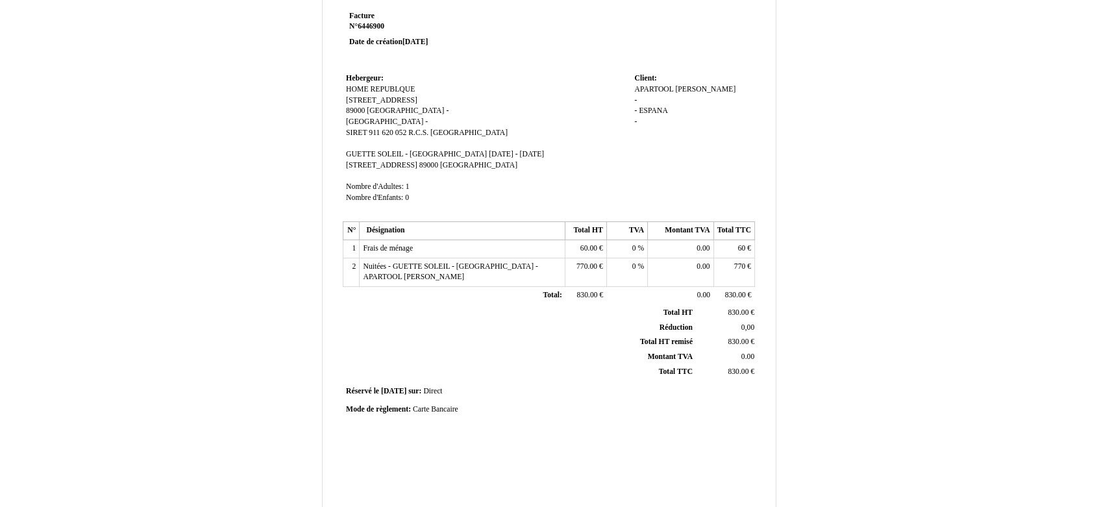
click at [493, 153] on span "lu 01 septembre 2025 - ve 12 septembre 2025" at bounding box center [516, 154] width 55 height 8
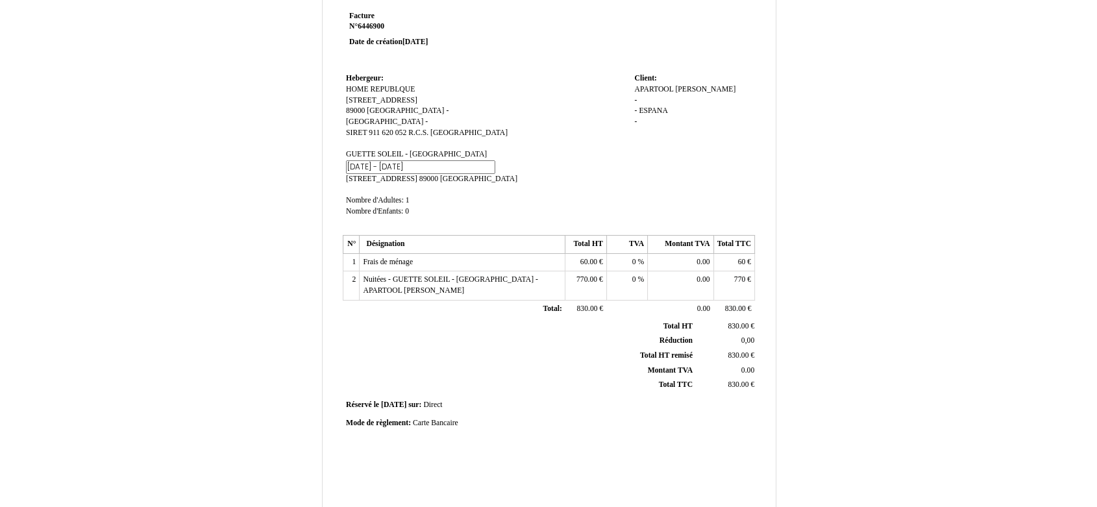
click at [495, 160] on input "lu 01 septembre 2025 - ve 12 septembre 2025" at bounding box center [420, 167] width 149 height 14
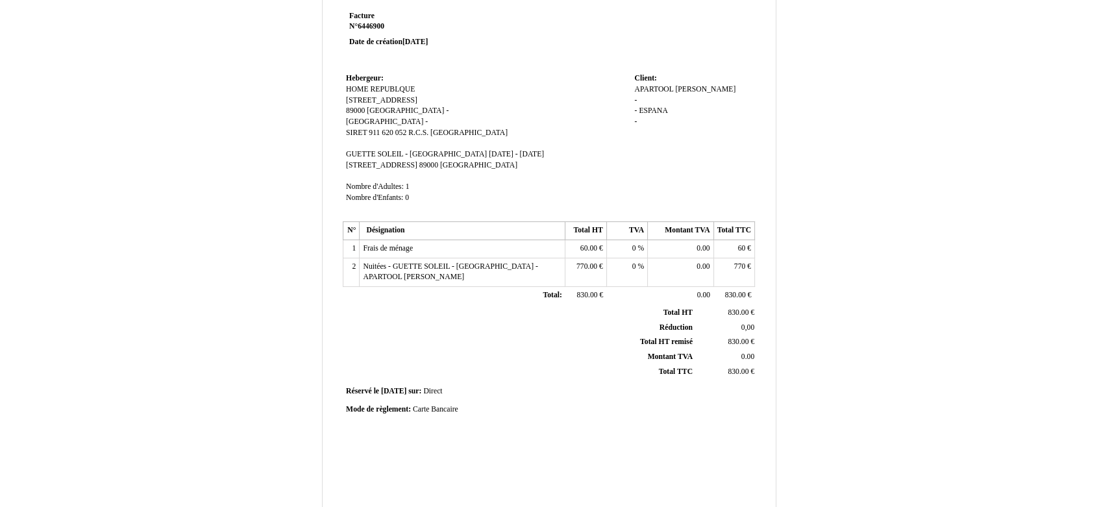
click at [539, 181] on td "Hebergeur: Hebergeur: HOME REPUBLQUE HOME REPUBLQUE 17 RUE BOBILLOT 17 RUE BOBI…" at bounding box center [487, 144] width 288 height 148
click at [489, 153] on span "lu 01 septembre 2025 - ve 12 september 2025" at bounding box center [521, 154] width 64 height 8
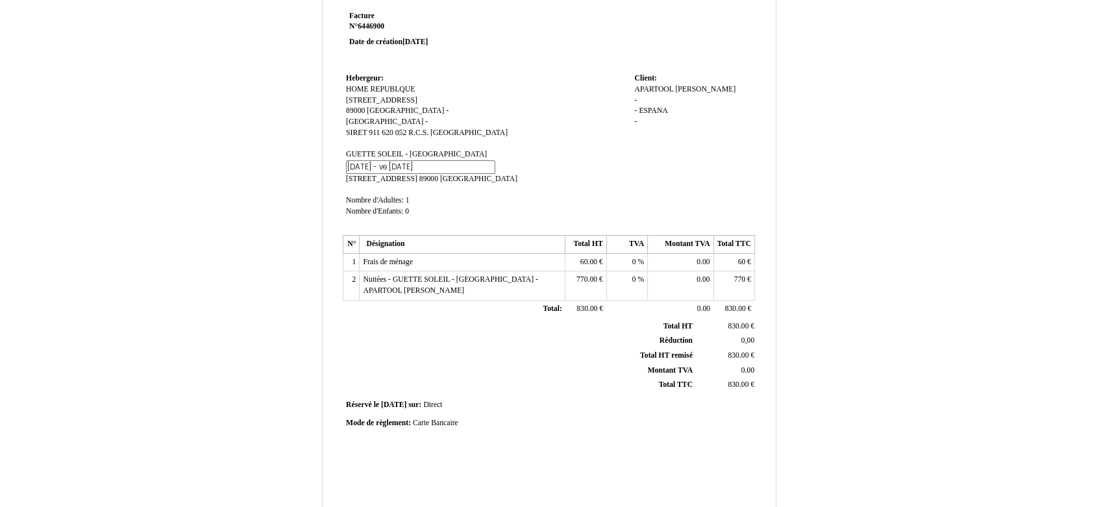
drag, startPoint x: 471, startPoint y: 156, endPoint x: 502, endPoint y: 155, distance: 30.5
click at [494, 160] on input "lu 01 septembre 2025 - ve 12 september 2025" at bounding box center [420, 167] width 149 height 14
click at [495, 160] on input "lu 01 septembre 2025 - ve 12 september 2025" at bounding box center [420, 167] width 149 height 14
type input "lu 01 september 2025 - ve 12 september 2025"
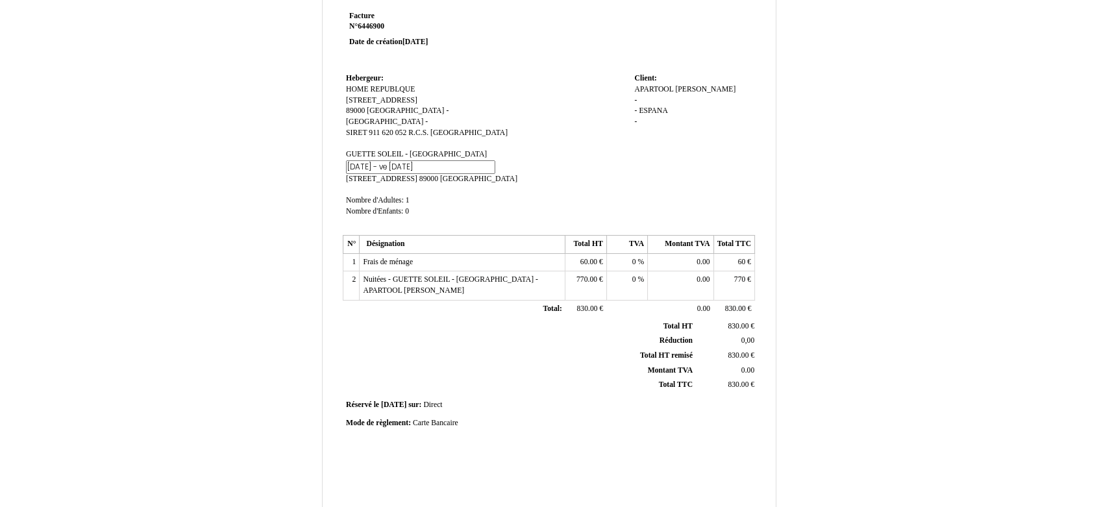
click at [874, 250] on div "Facture Facture N° 6446900 6446900 Date de création 11 August 2025 Hebergeur: H…" at bounding box center [549, 356] width 760 height 754
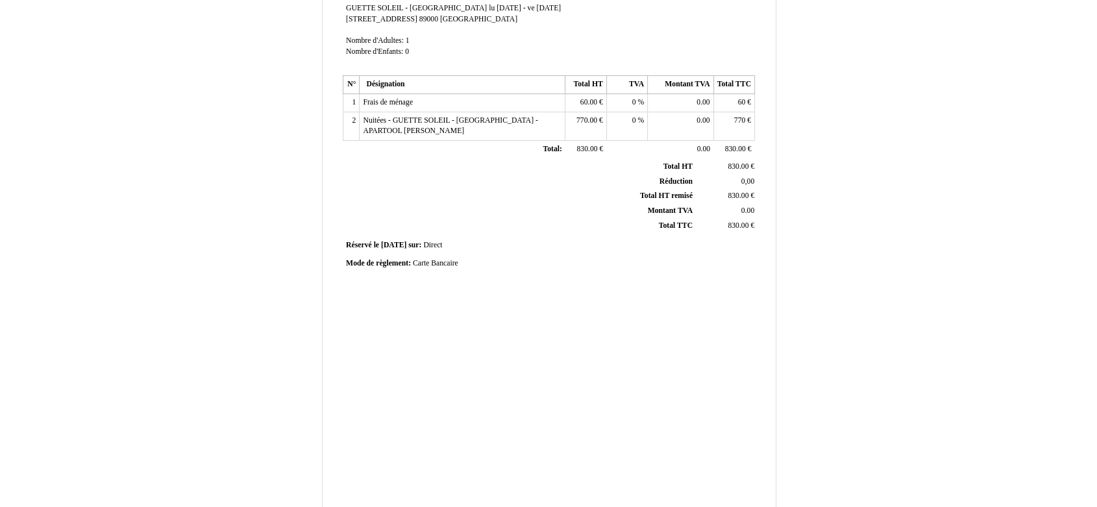
scroll to position [197, 0]
click at [434, 101] on td "Frais de ménage Frais de ménage" at bounding box center [463, 102] width 206 height 18
click at [406, 99] on span "Frais de ménage" at bounding box center [388, 101] width 50 height 8
type input "Frais de ménage (x2)"
click at [898, 240] on div "Facture Facture N° 6446900 6446900 Date de création 11 August 2025 Hebergeur: H…" at bounding box center [549, 209] width 760 height 754
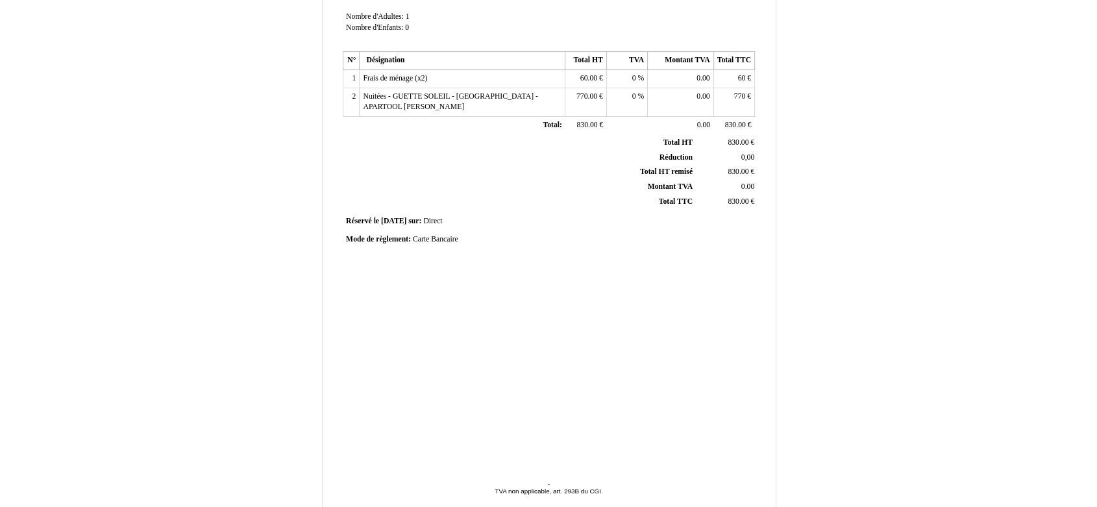
scroll to position [211, 0]
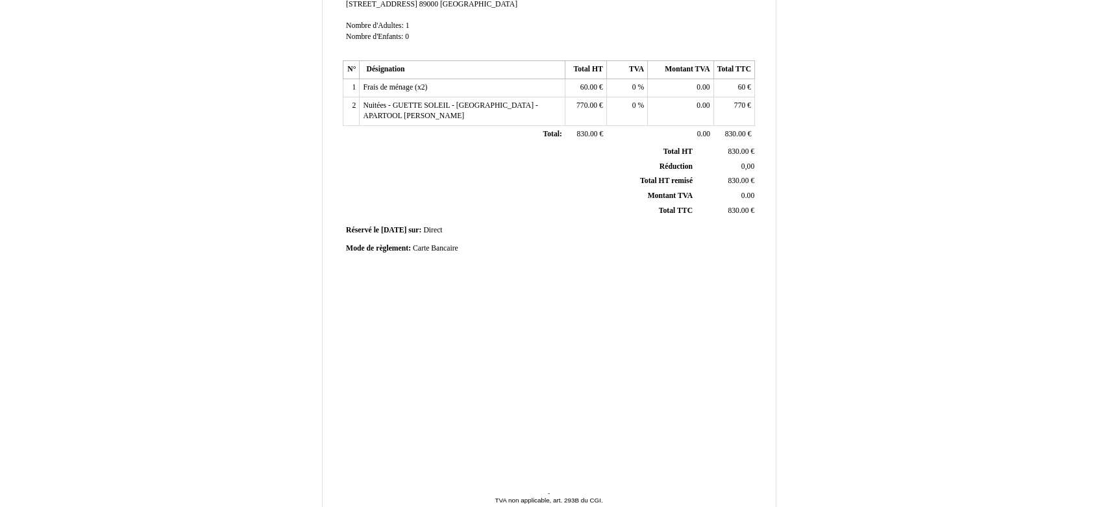
click at [364, 103] on span "Nuitées - GUETTE SOLEIL - [GEOGRAPHIC_DATA] - APARTOOL [PERSON_NAME]" at bounding box center [450, 110] width 175 height 19
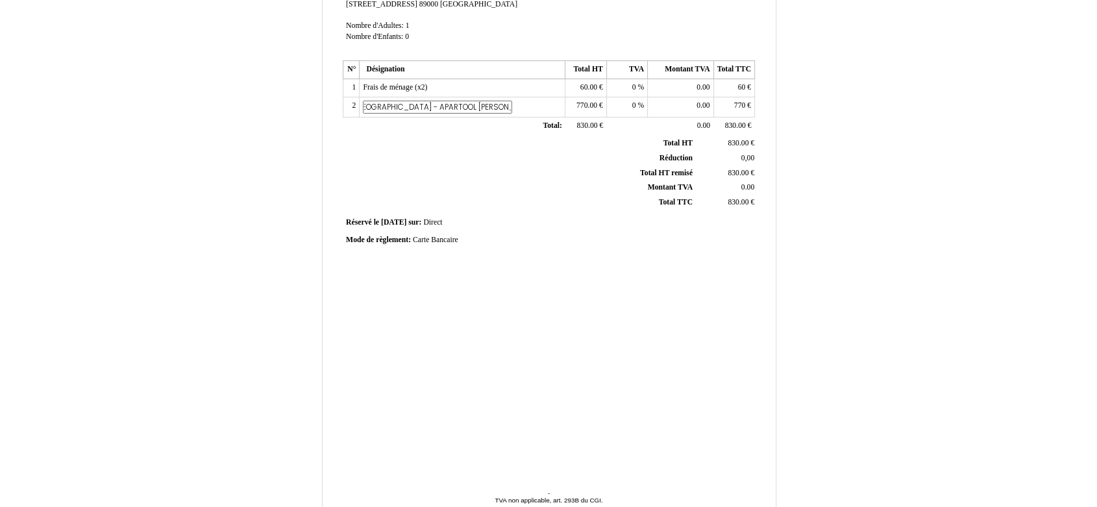
scroll to position [0, 0]
drag, startPoint x: 405, startPoint y: 109, endPoint x: 358, endPoint y: 98, distance: 48.0
click at [358, 98] on tr "2 Nuitées - GUETTE SOLEIL - AUXERRE - APARTOOL Lucas Dominguez Martinez Nuitées…" at bounding box center [550, 107] width 412 height 21
click at [372, 107] on input "Nuitées - GUETTE SOLEIL - [GEOGRAPHIC_DATA] - APARTOOL [PERSON_NAME]" at bounding box center [437, 108] width 149 height 14
type input "Nuitées (x11) - GUETTE SOLEIL - AUXERRE - APARTOOL Lucas Dominguez Martinez"
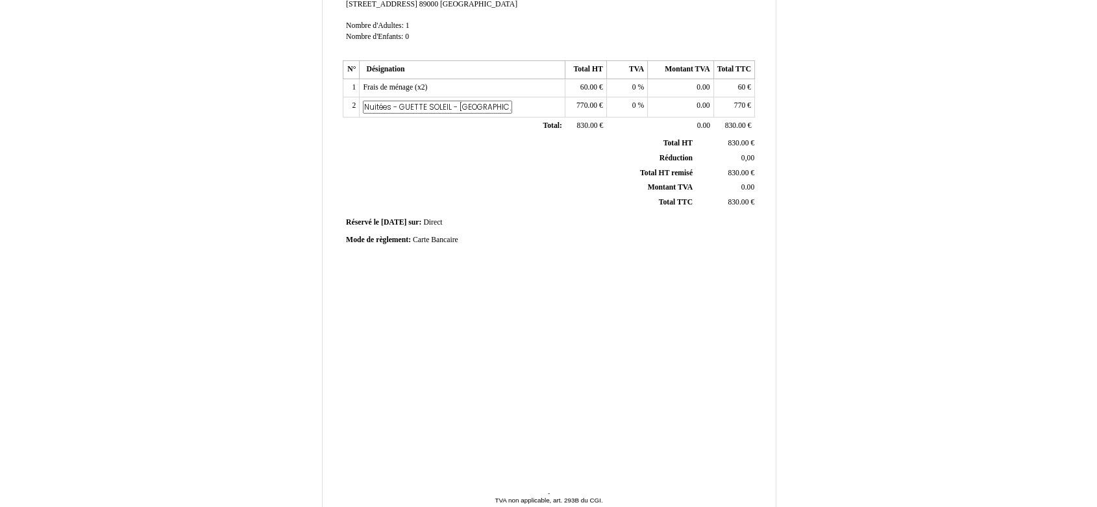
click at [892, 257] on div "Facture Facture N° 6446900 6446900 Date de création 11 August 2025 Hebergeur: H…" at bounding box center [549, 195] width 760 height 754
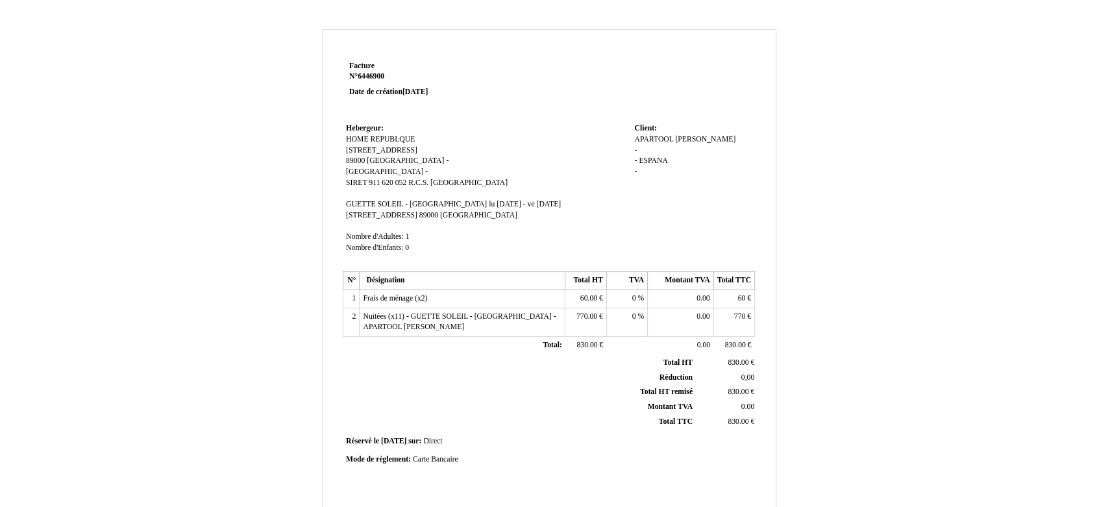
scroll to position [276, 0]
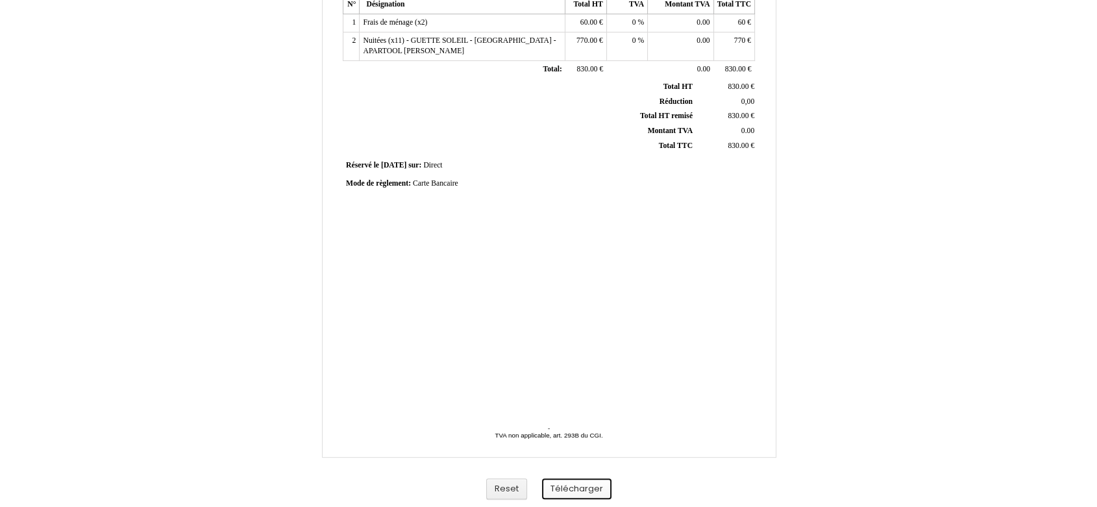
click at [580, 490] on button "Télécharger" at bounding box center [576, 489] width 69 height 21
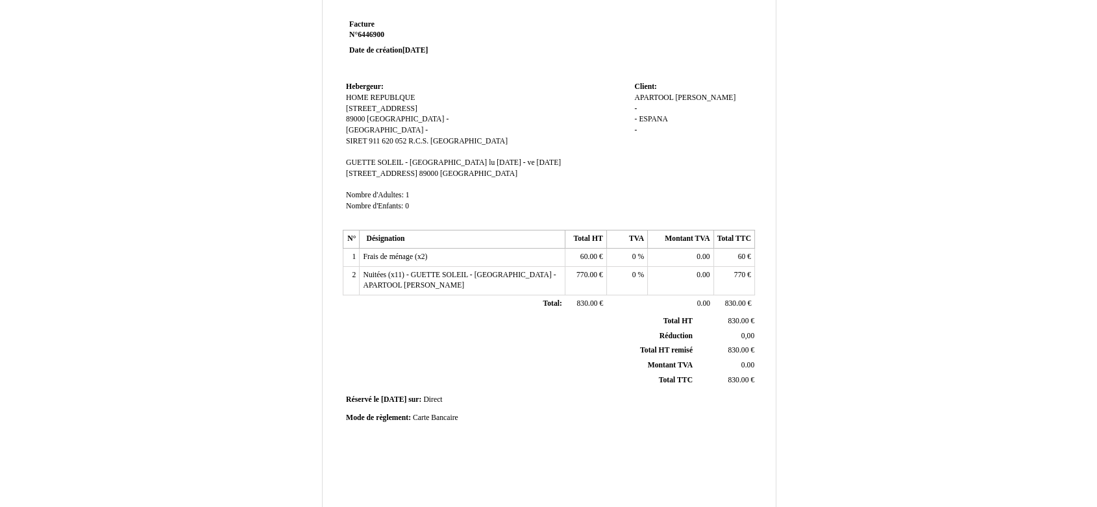
scroll to position [0, 0]
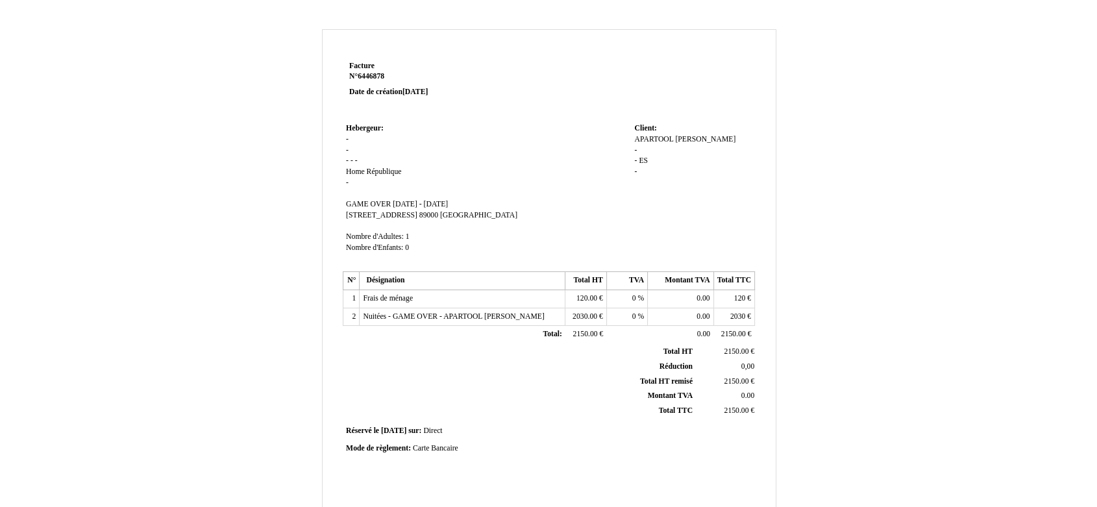
click at [348, 144] on td "Hebergeur: Hebergeur: - - - - - Home Home République République - SIRET GAME OV…" at bounding box center [487, 194] width 288 height 148
click at [348, 142] on span "-" at bounding box center [347, 139] width 3 height 8
type input "HOME REPUBLIQUE"
click at [345, 148] on td "Hebergeur: Hebergeur: - - - - - Home Home République République - SIRET GAME OV…" at bounding box center [487, 195] width 288 height 151
click at [348, 149] on span "-" at bounding box center [347, 150] width 3 height 8
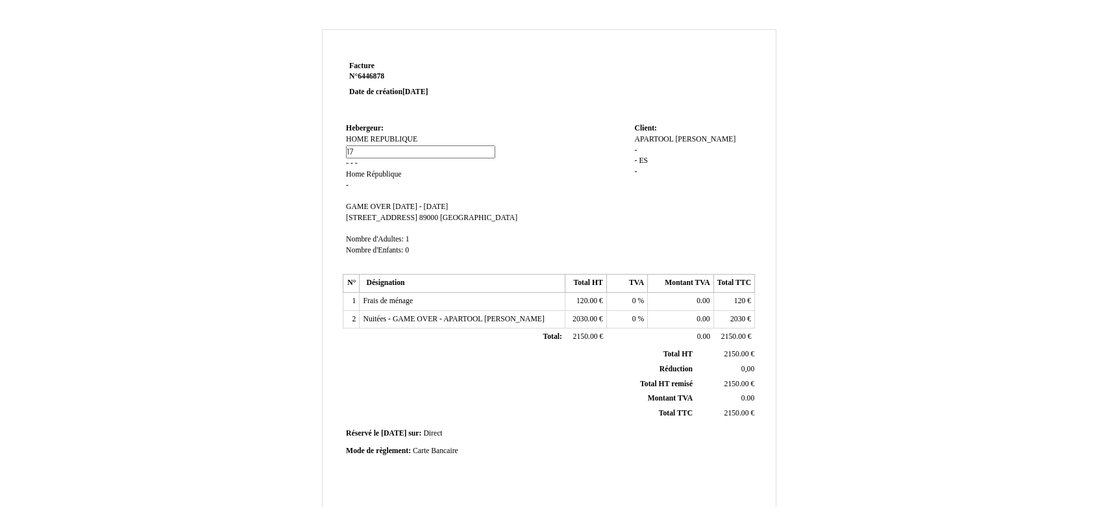
type input "[STREET_ADDRESS]"
click at [347, 163] on span "-" at bounding box center [347, 163] width 3 height 8
type input "89000"
click at [442, 166] on td "Hebergeur: Hebergeur: HOME REPUBLIQUE HOME REPUBLIQUE 17 RUE BOBILLOT 17 RUE BO…" at bounding box center [487, 195] width 288 height 151
click at [367, 160] on span "-" at bounding box center [368, 161] width 3 height 8
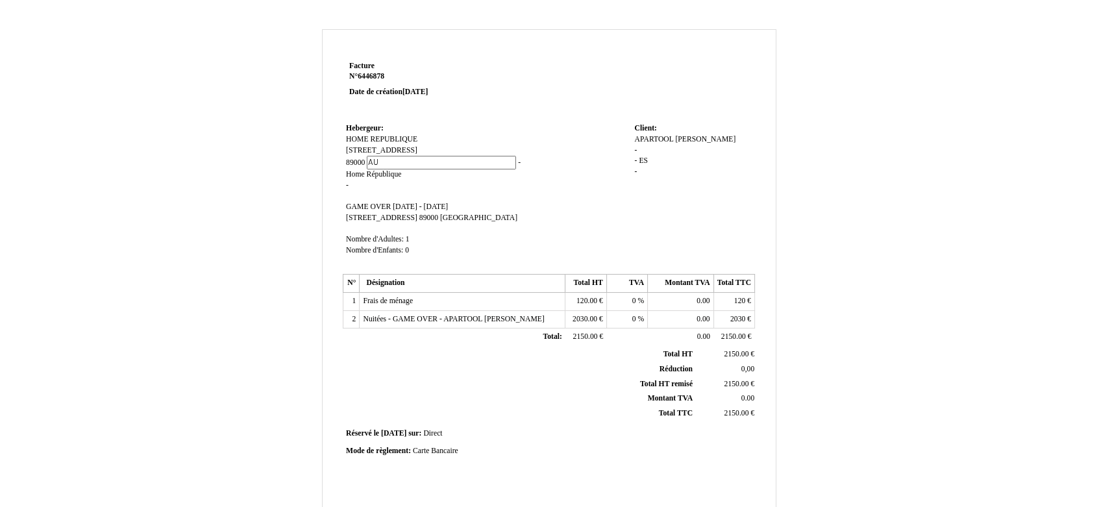
type input "Auxerre"
click at [388, 174] on span "République" at bounding box center [384, 174] width 35 height 8
click at [362, 173] on span "Home" at bounding box center [355, 173] width 19 height 8
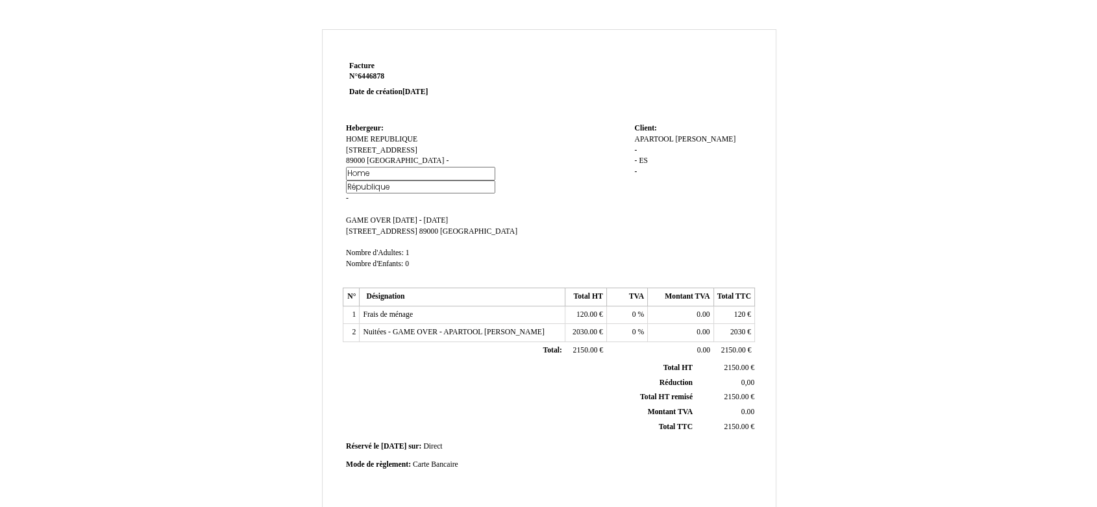
click at [362, 173] on input "Home" at bounding box center [420, 174] width 149 height 14
type input "[GEOGRAPHIC_DATA]"
click at [464, 176] on td "Hebergeur: Hebergeur: HOME REPUBLIQUE HOME REPUBLIQUE 17 RUE BOBILLOT 17 RUE BO…" at bounding box center [487, 202] width 288 height 164
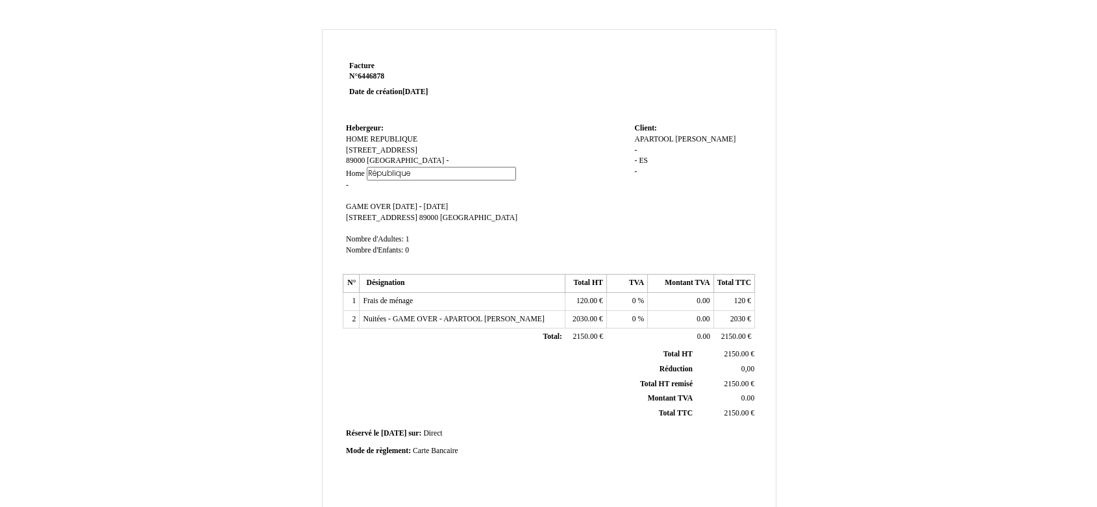
click at [464, 176] on td "Hebergeur: Hebergeur: HOME REPUBLIQUE HOME REPUBLIQUE 17 RUE BOBILLOT 17 RUE BO…" at bounding box center [487, 195] width 288 height 151
click at [425, 171] on span "République" at bounding box center [442, 172] width 35 height 8
click at [0, 0] on input "République" at bounding box center [0, 0] width 0 height 0
type input "-"
click at [337, 185] on div "Facture Facture N° 6446878 6446878 Date de création 11 August 2025 Hebergeur: H…" at bounding box center [549, 395] width 453 height 675
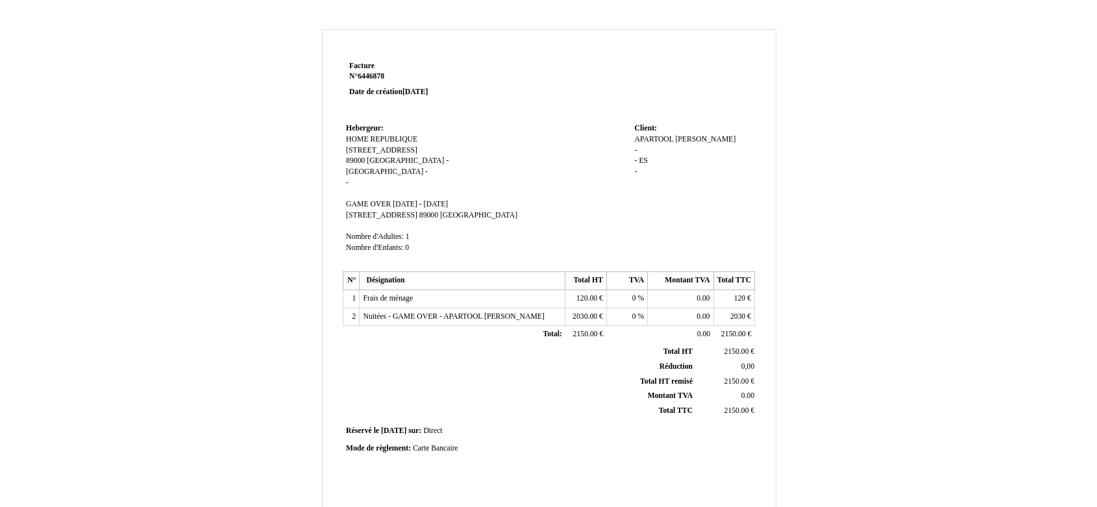
click at [349, 185] on td "Hebergeur: Hebergeur: HOME REPUBLIQUE HOME REPUBLIQUE 17 RUE BOBILLOT 17 RUE BO…" at bounding box center [487, 194] width 288 height 148
click at [345, 182] on td "Hebergeur: Hebergeur: HOME REPUBLIQUE HOME REPUBLIQUE 17 RUE BOBILLOT 17 RUE BO…" at bounding box center [487, 194] width 288 height 148
click at [347, 181] on span "-" at bounding box center [347, 183] width 3 height 8
type input "SIRET 911 620 052 R.C.S. [GEOGRAPHIC_DATA]"
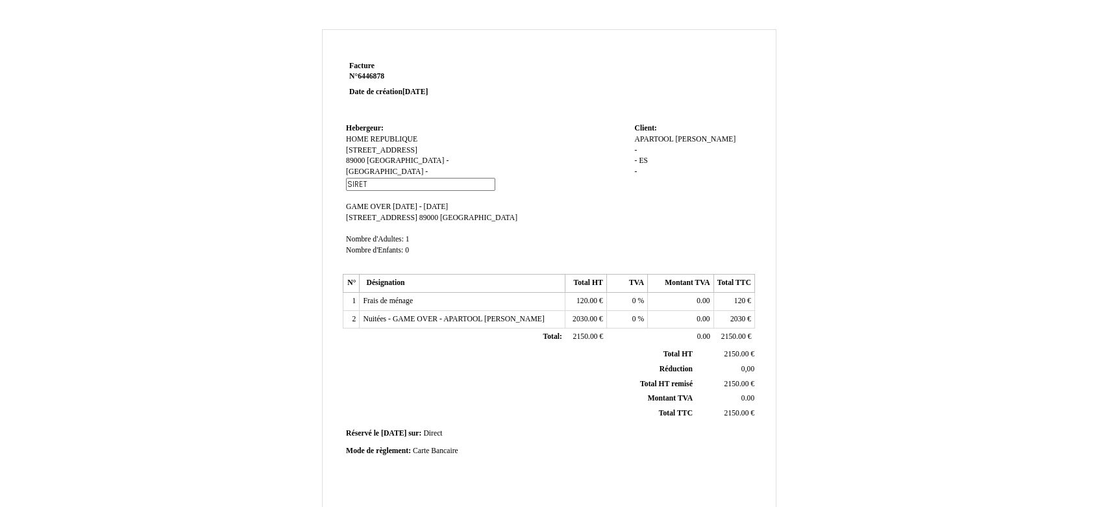
click at [649, 172] on div "APARTOOL APARTOOL Lucas Dominguez Martinez Lucas Dominguez Martinez - - ES ES -" at bounding box center [692, 161] width 117 height 55
click at [647, 165] on span "ES" at bounding box center [643, 161] width 9 height 8
type input "ESPANA"
click at [446, 303] on td "Frais de ménage Frais de ménage" at bounding box center [463, 299] width 206 height 18
click at [436, 299] on td "Frais de ménage Frais de ménage" at bounding box center [463, 299] width 206 height 18
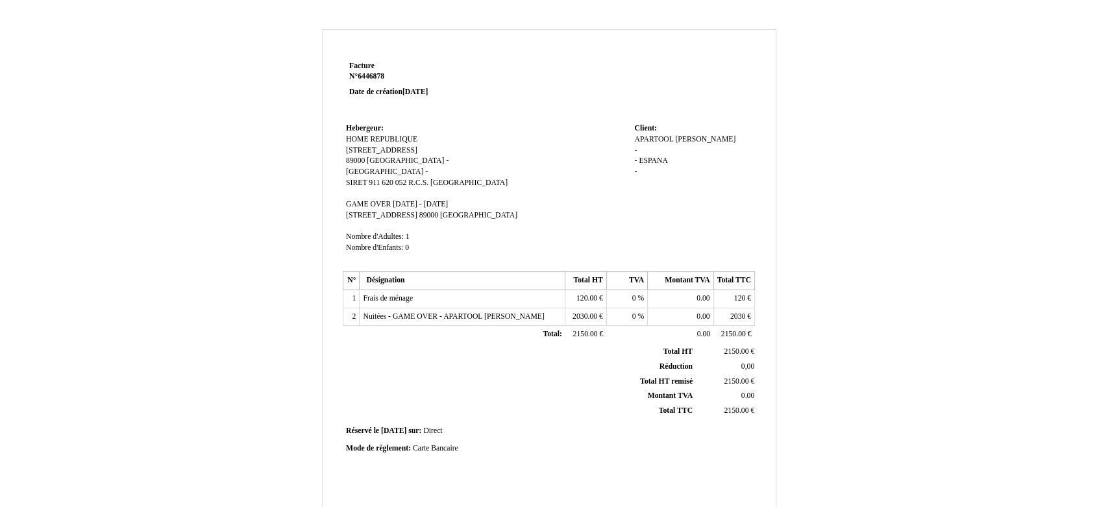
click at [425, 295] on td "Frais de ménage Frais de ménage" at bounding box center [463, 299] width 206 height 18
click at [406, 297] on span "Frais de ménage" at bounding box center [388, 298] width 50 height 8
type input "Frais de ménage (x4)"
click at [385, 317] on span "Nuitées - GAME OVER - APARTOOL [PERSON_NAME]" at bounding box center [453, 316] width 181 height 8
drag, startPoint x: 382, startPoint y: 318, endPoint x: 327, endPoint y: 321, distance: 55.3
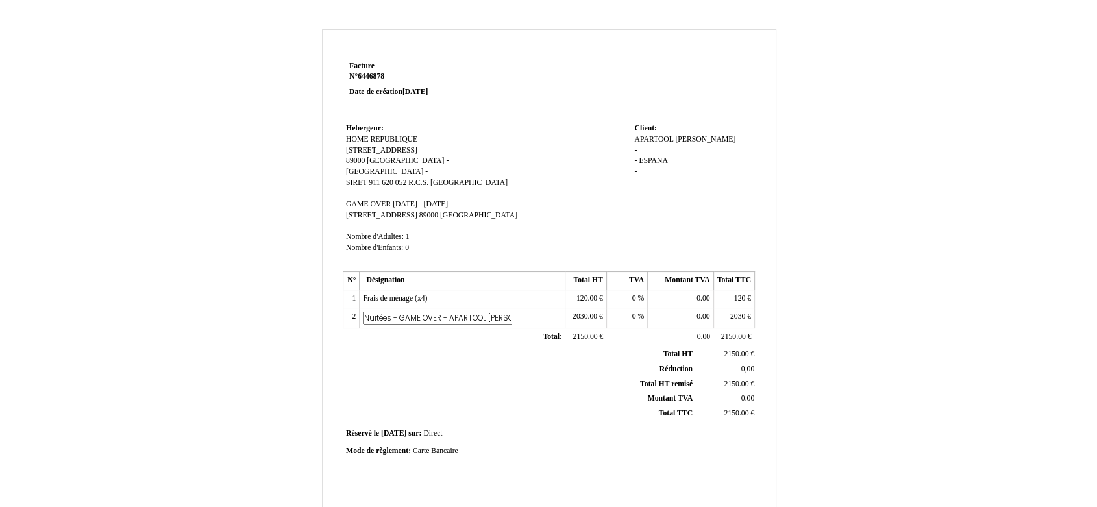
click at [327, 321] on div "Facture Facture N° 6446878 6446878 Date de création 11 August 2025 Hebergeur: H…" at bounding box center [549, 395] width 453 height 675
click at [393, 321] on input "Nuitées - GAME OVER - APARTOOL [PERSON_NAME]" at bounding box center [437, 319] width 149 height 14
click at [395, 320] on input "Nuitées - GAME OVER - APARTOOL [PERSON_NAME]" at bounding box center [437, 319] width 149 height 14
type input "Nuitées (x29)- GAME OVER - APARTOOL Lucas Dominguez Martinez"
click at [969, 331] on div "Facture Facture N° 6446878 6446878 Date de création 11 August 2025 Hebergeur: H…" at bounding box center [548, 400] width 1097 height 768
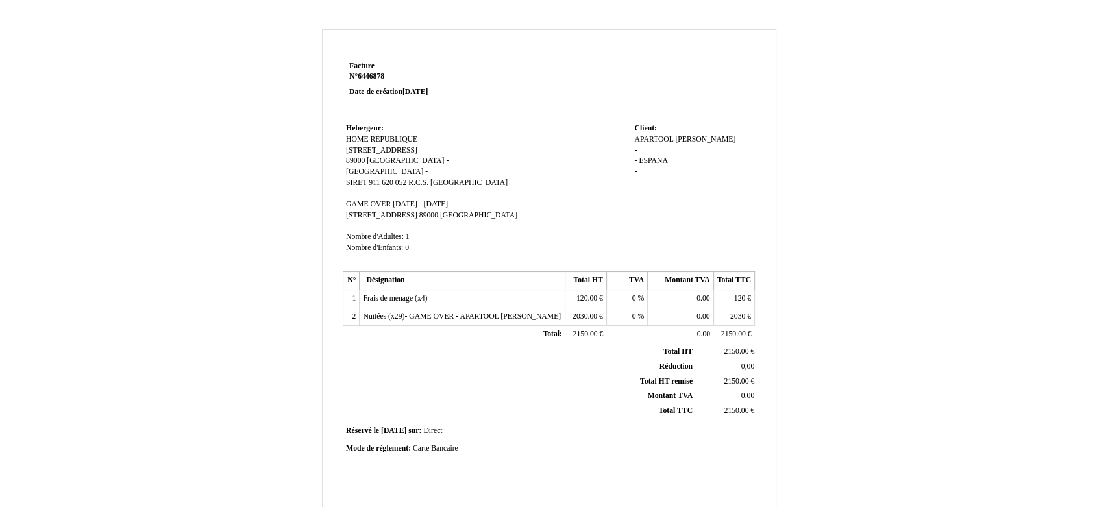
click at [437, 206] on span "lu 01 septembre 2025 - ma 30 septembre 2025" at bounding box center [420, 204] width 55 height 8
click at [458, 203] on input "lu 01 septembre 2025 - ma 30 septembre 2025" at bounding box center [467, 206] width 149 height 14
type input "lu 01 september 2025 - ma 30 september 2025"
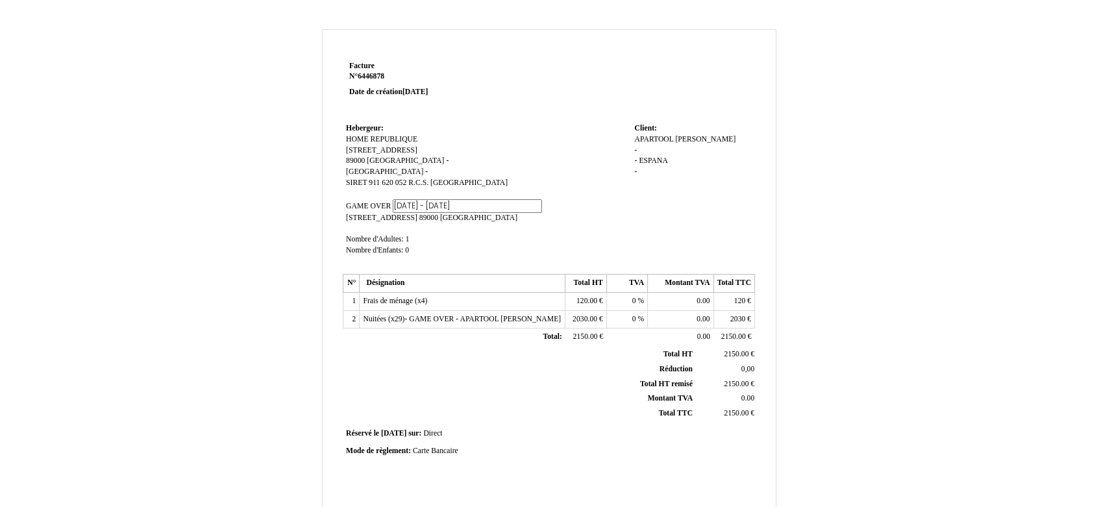
click at [289, 321] on div "Facture Facture N° 6446878 6446878 Date de création 11 August 2025 Hebergeur: H…" at bounding box center [549, 406] width 760 height 754
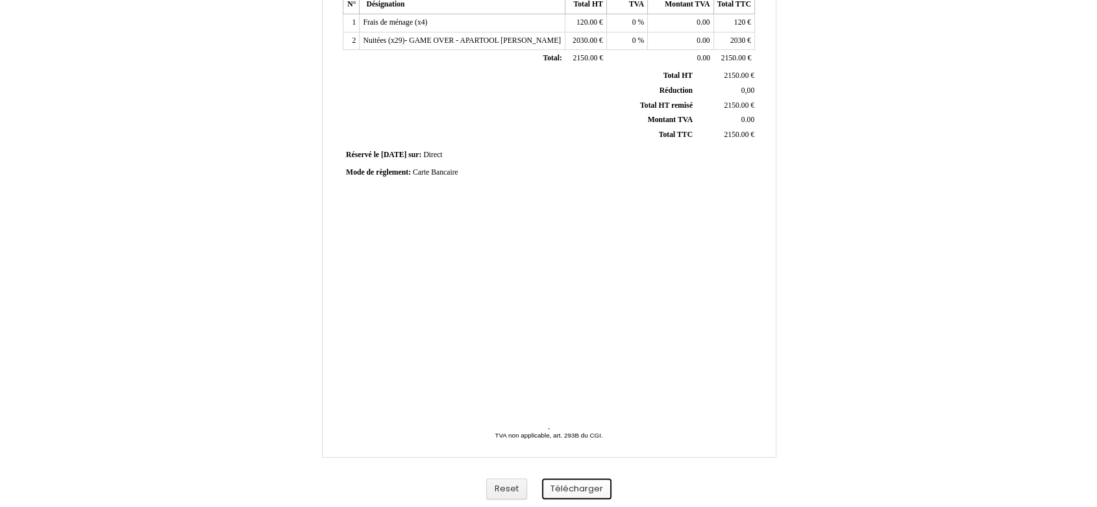
click at [573, 482] on button "Télécharger" at bounding box center [576, 489] width 69 height 21
